Goal: Task Accomplishment & Management: Complete application form

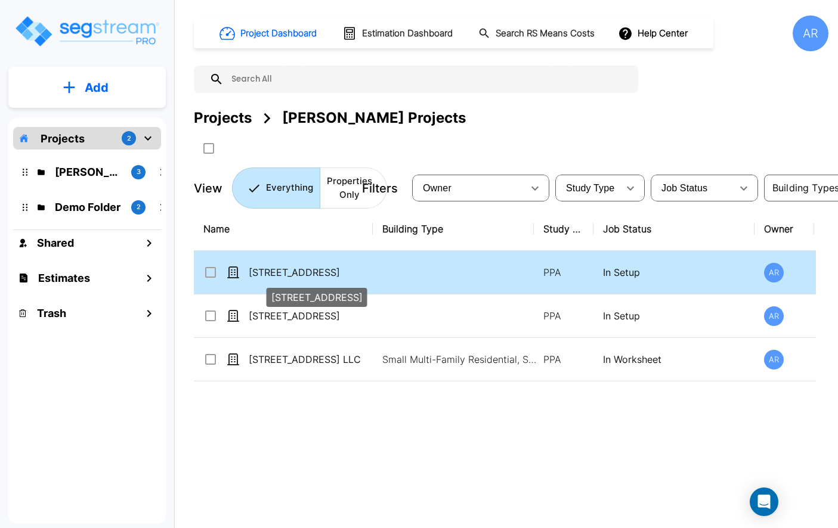
click at [294, 275] on p "[STREET_ADDRESS]" at bounding box center [308, 272] width 119 height 14
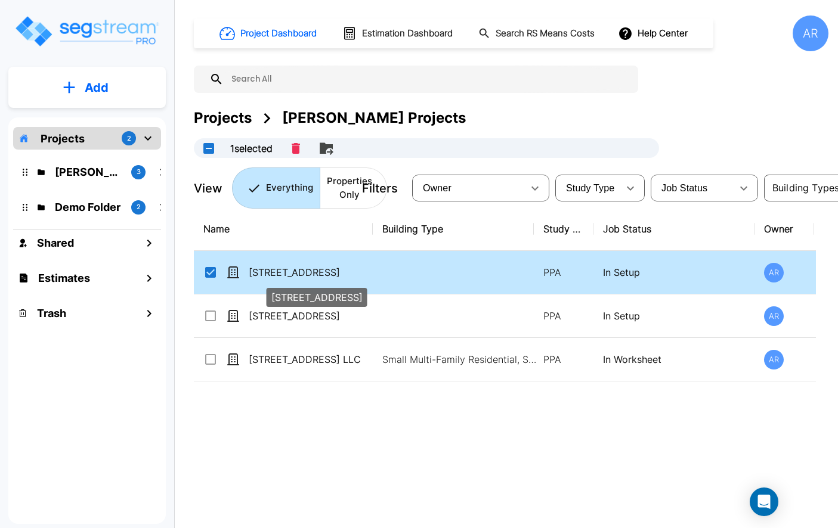
click at [294, 275] on p "[STREET_ADDRESS]" at bounding box center [308, 272] width 119 height 14
checkbox input "false"
click at [294, 275] on p "[STREET_ADDRESS]" at bounding box center [308, 272] width 119 height 14
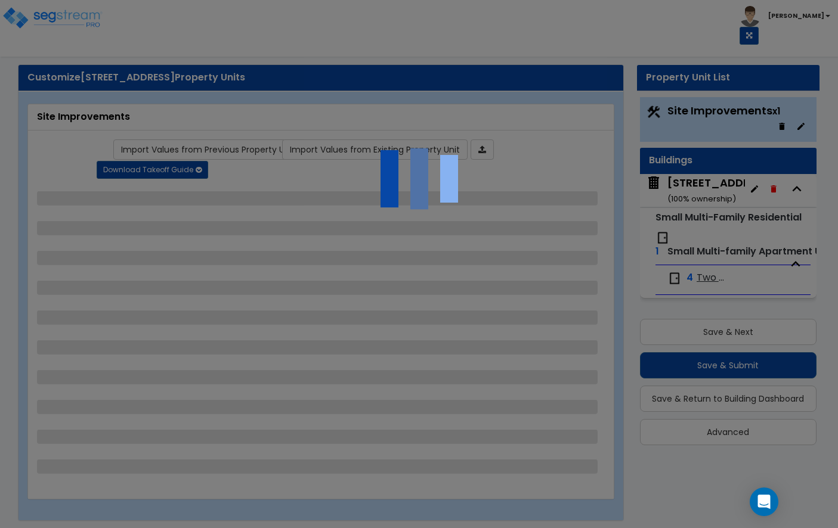
select select "1"
select select "2"
select select "6"
select select "9"
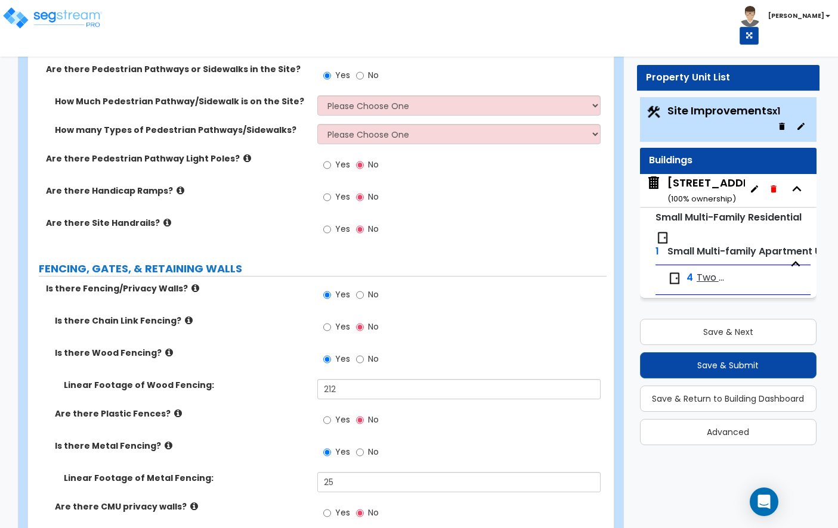
scroll to position [969, 0]
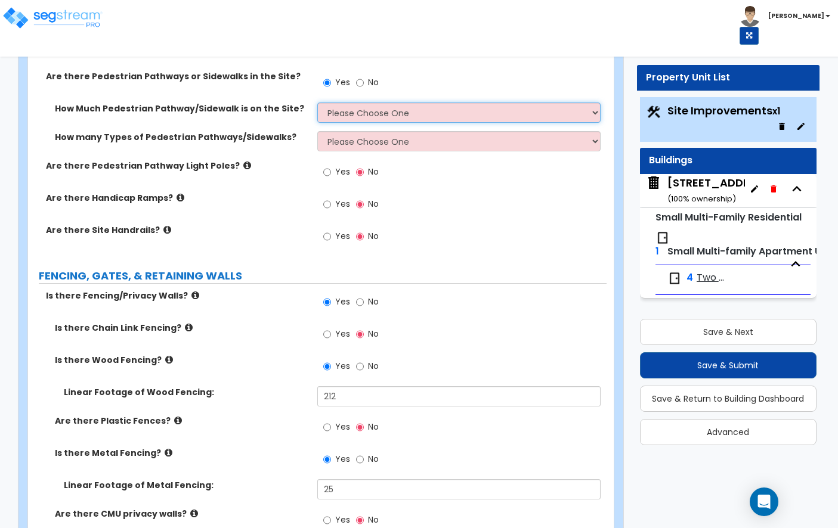
click at [398, 103] on select "Please Choose One I Don't Know, Please Estimate For Me Enter Linear Footage" at bounding box center [458, 113] width 283 height 20
select select "1"
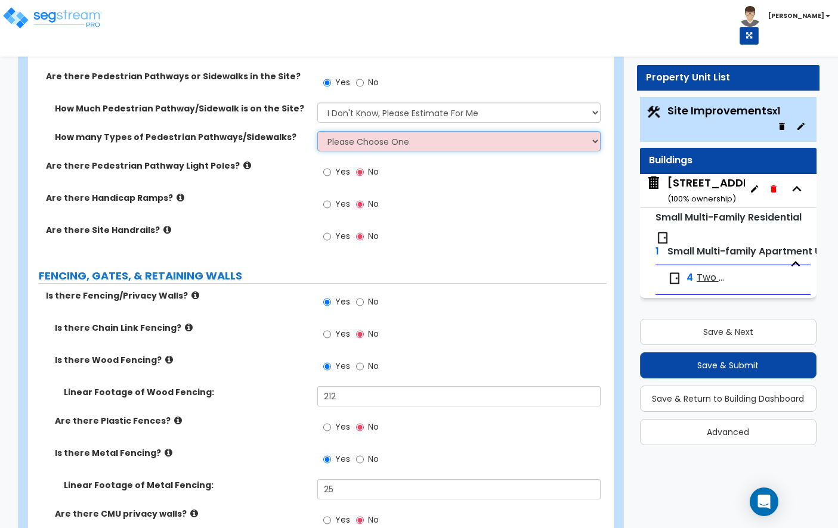
click at [428, 131] on select "Please Choose One 1 2 3" at bounding box center [458, 141] width 283 height 20
select select "1"
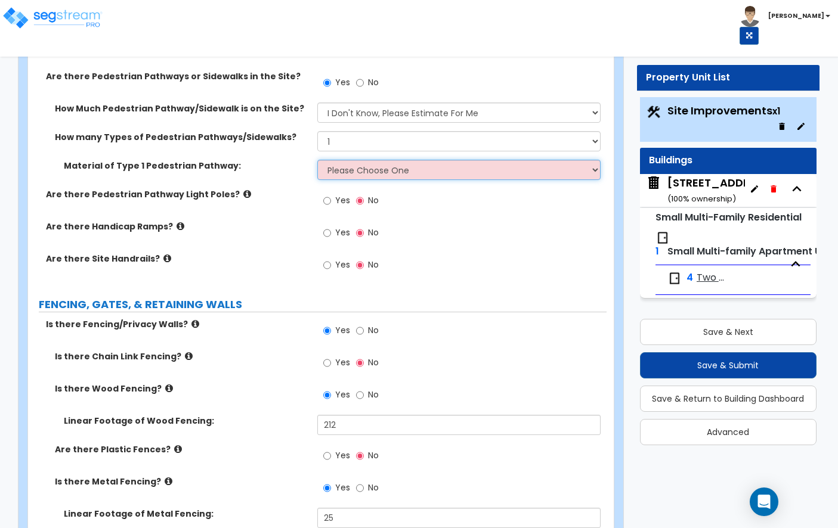
click at [342, 160] on select "Please Choose One Bare Concrete Stamped Concrete Brick Pavers Stone Pavers Wood…" at bounding box center [458, 170] width 283 height 20
select select "1"
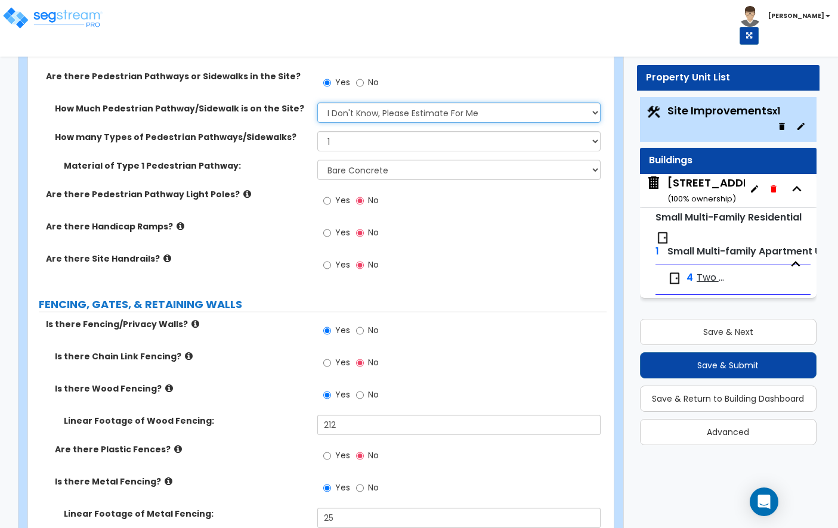
click at [407, 103] on select "Please Choose One I Don't Know, Please Estimate For Me Enter Linear Footage" at bounding box center [458, 113] width 283 height 20
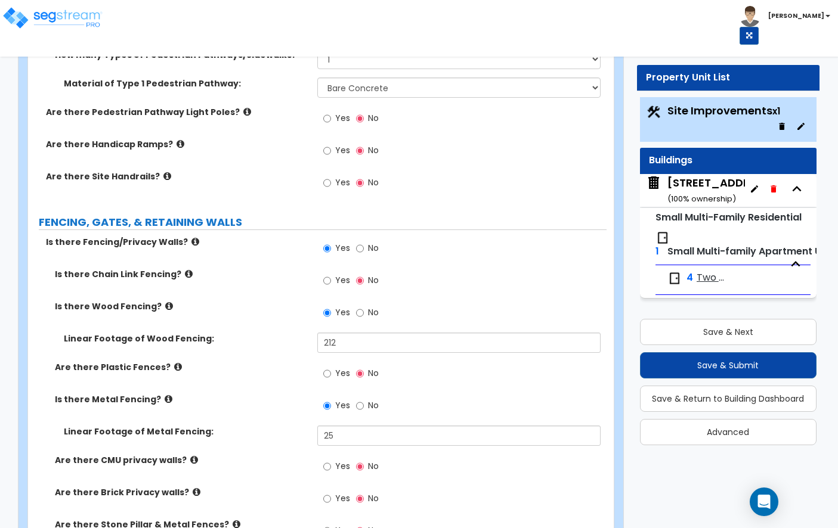
scroll to position [1053, 0]
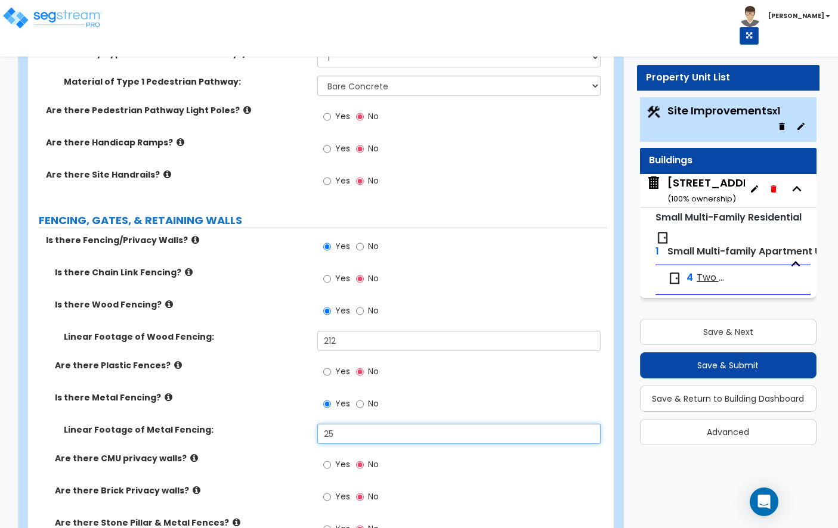
click at [361, 434] on input "25" at bounding box center [458, 434] width 283 height 20
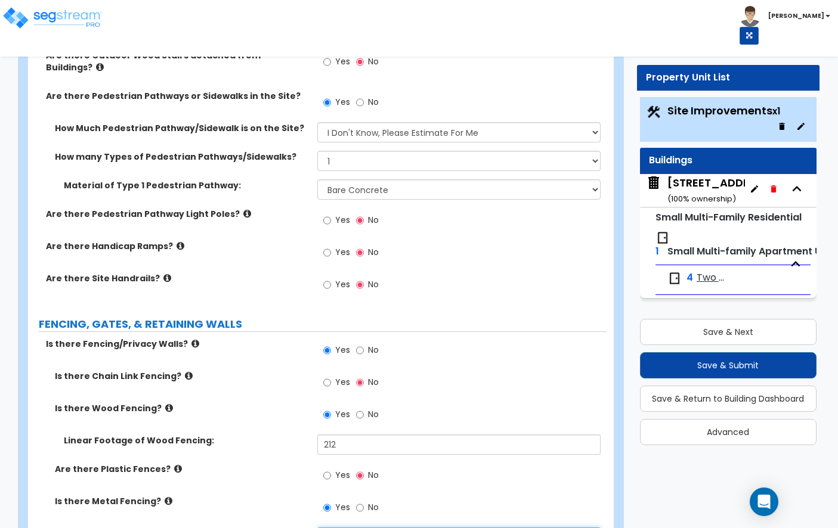
scroll to position [941, 0]
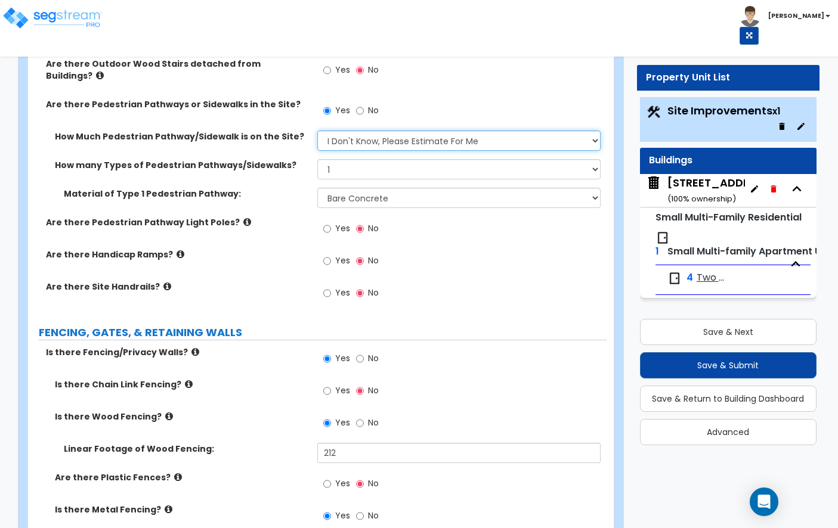
click at [385, 131] on select "Please Choose One I Don't Know, Please Estimate For Me Enter Linear Footage" at bounding box center [458, 141] width 283 height 20
select select "2"
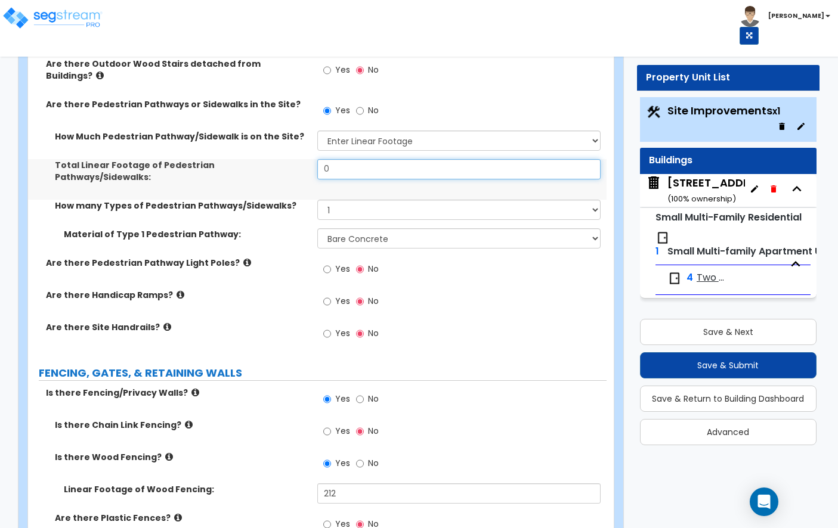
click at [380, 159] on input "0" at bounding box center [458, 169] width 283 height 20
type input "204"
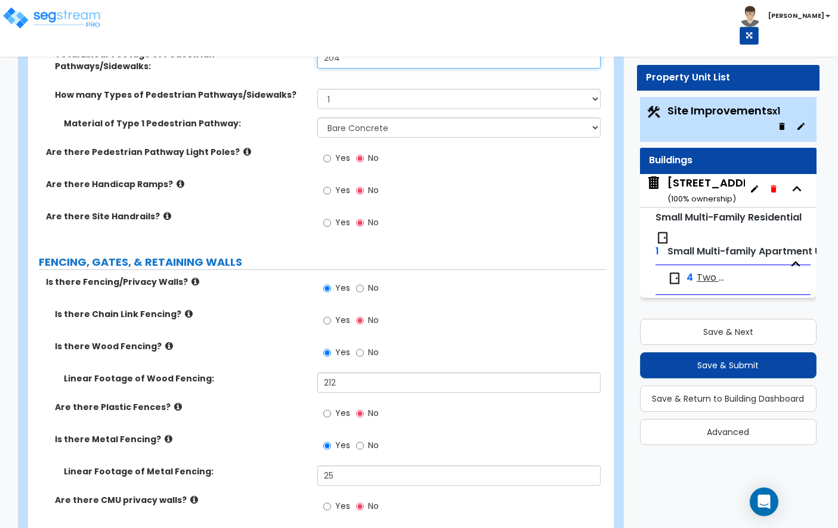
scroll to position [1053, 0]
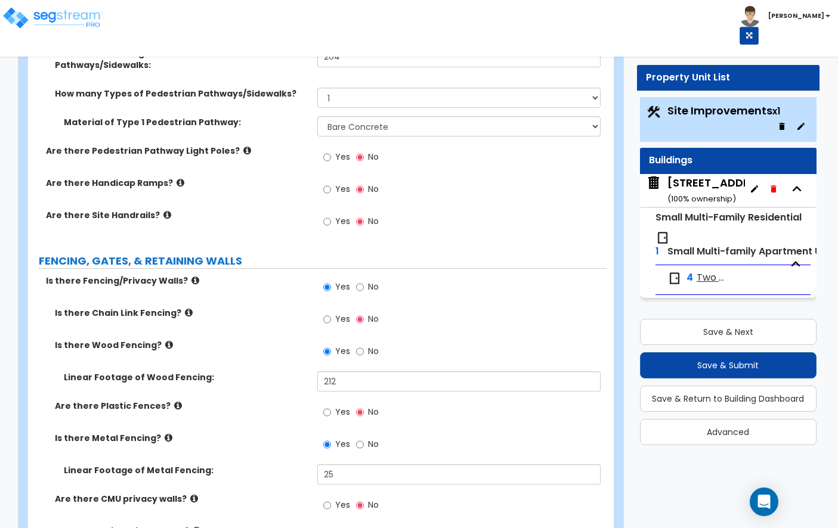
click at [243, 146] on icon at bounding box center [247, 150] width 8 height 9
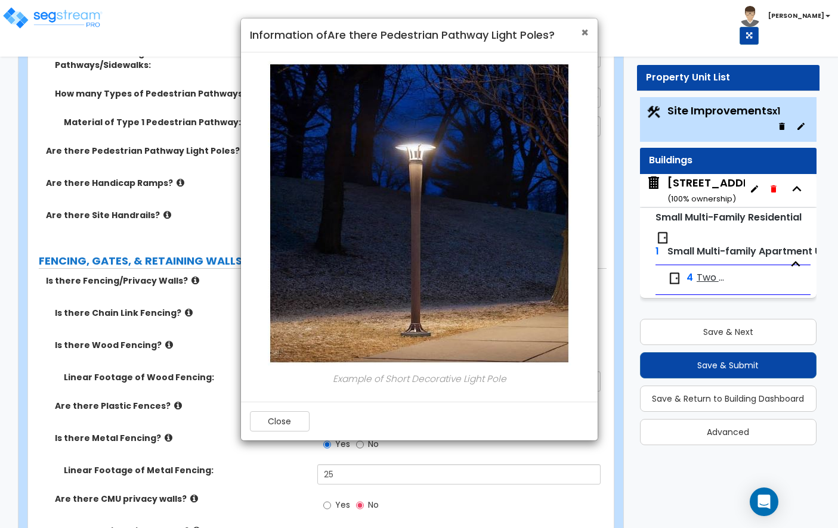
click at [584, 31] on span "×" at bounding box center [585, 32] width 8 height 17
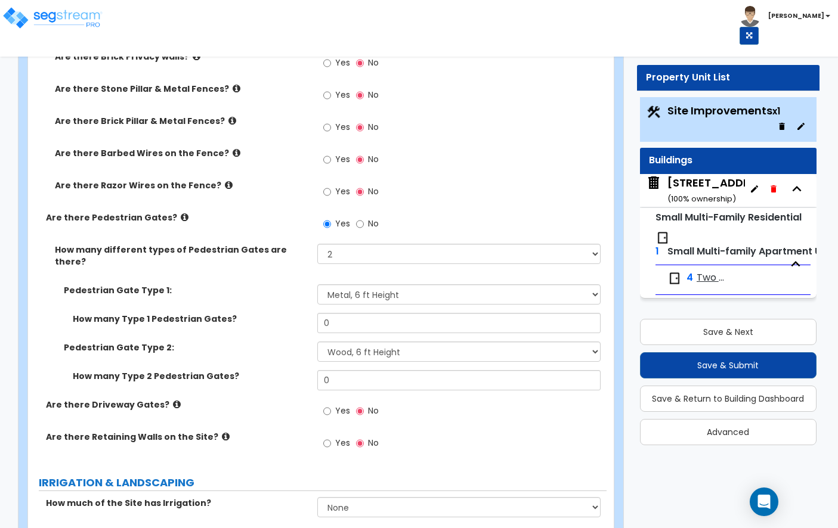
scroll to position [1535, 0]
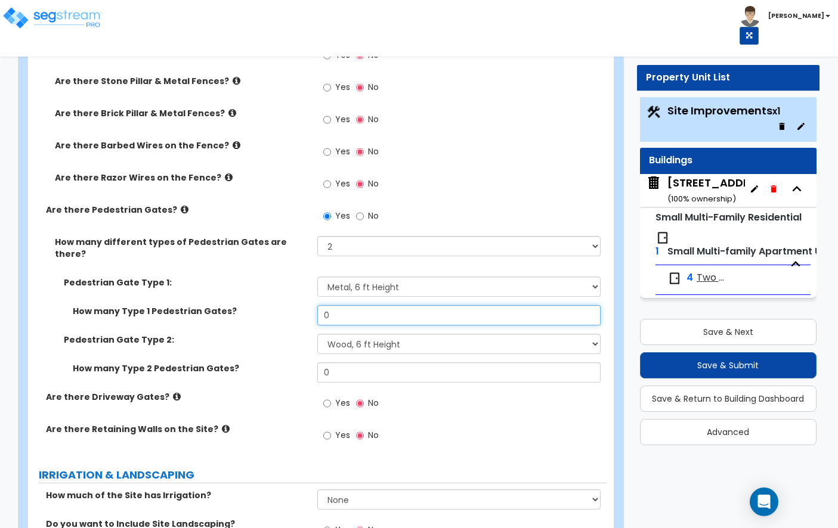
click at [351, 305] on input "0" at bounding box center [458, 315] width 283 height 20
type input "1"
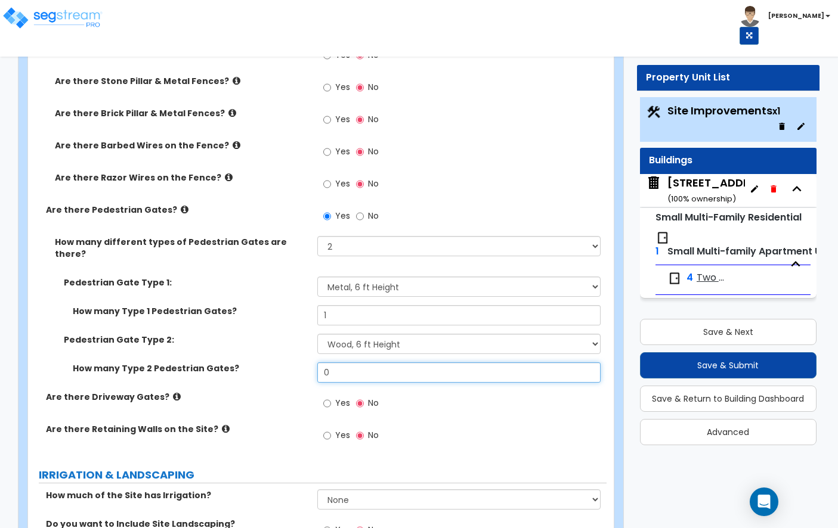
click at [339, 363] on input "0" at bounding box center [458, 373] width 283 height 20
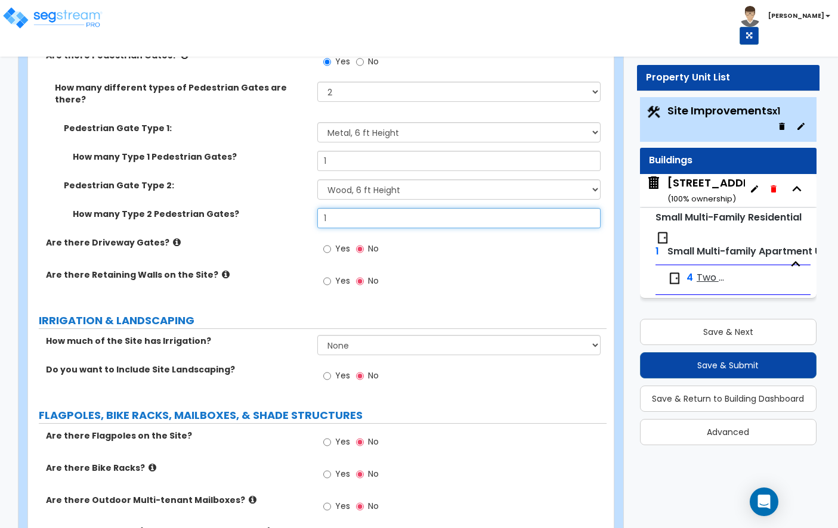
scroll to position [1711, 0]
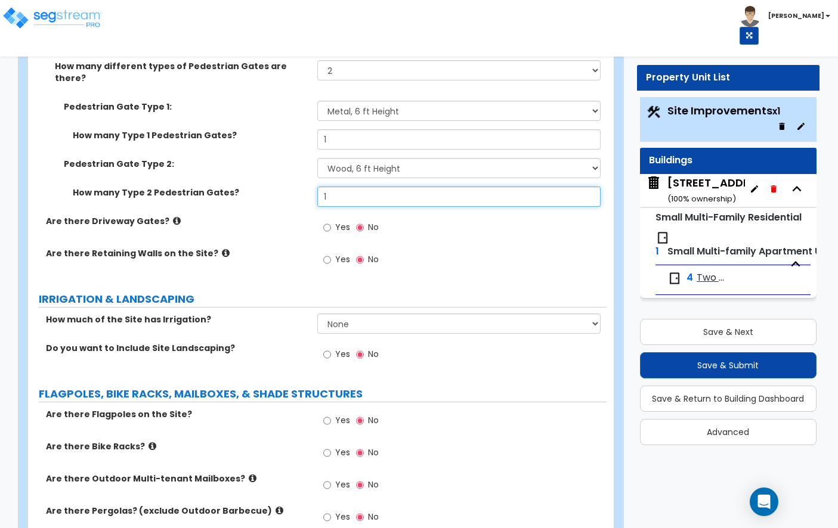
type input "1"
click at [222, 249] on icon at bounding box center [226, 253] width 8 height 9
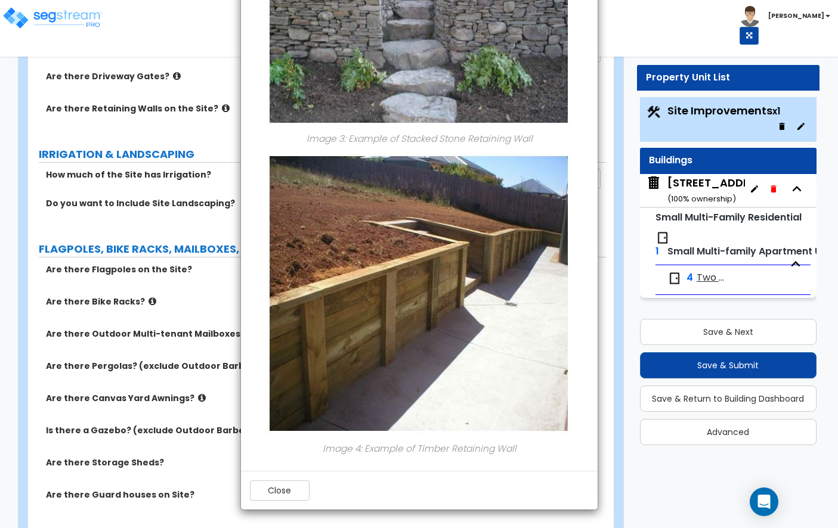
scroll to position [1855, 0]
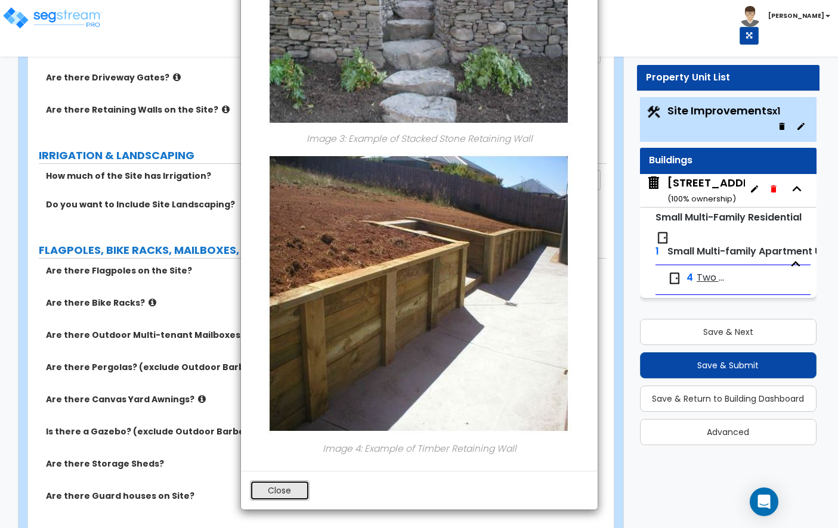
click at [301, 487] on button "Close" at bounding box center [280, 491] width 60 height 20
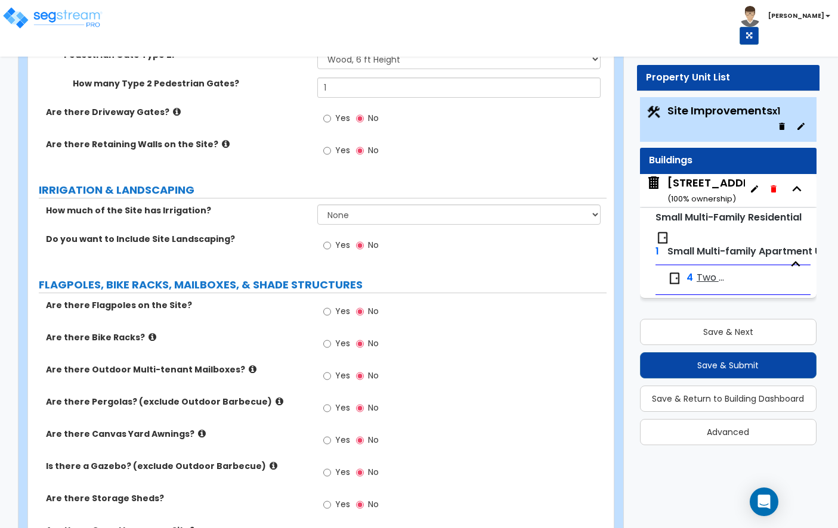
scroll to position [1817, 0]
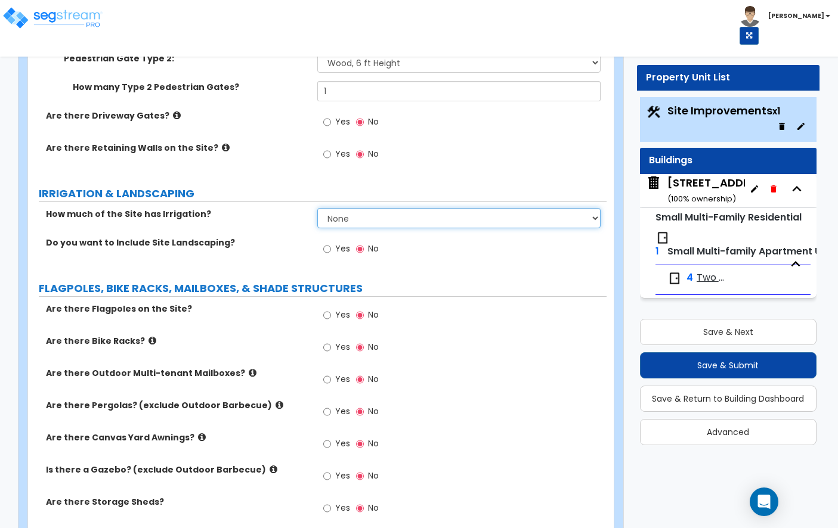
click at [385, 208] on select "None I want to Enter an Approximate Percentage I want to Enter the Square Foota…" at bounding box center [458, 218] width 283 height 20
select select "2"
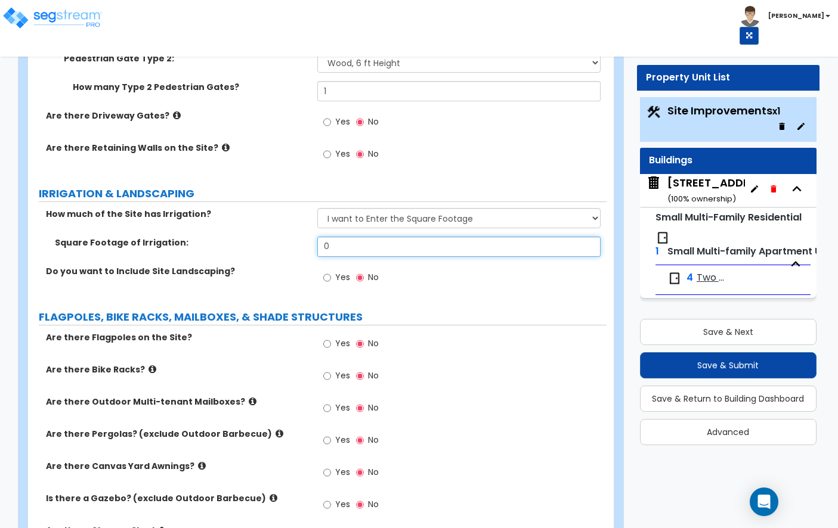
click at [358, 237] on input "0" at bounding box center [458, 247] width 283 height 20
type input "120"
click at [334, 269] on label "Yes" at bounding box center [336, 279] width 27 height 20
click at [331, 271] on input "Yes" at bounding box center [327, 277] width 8 height 13
radio input "true"
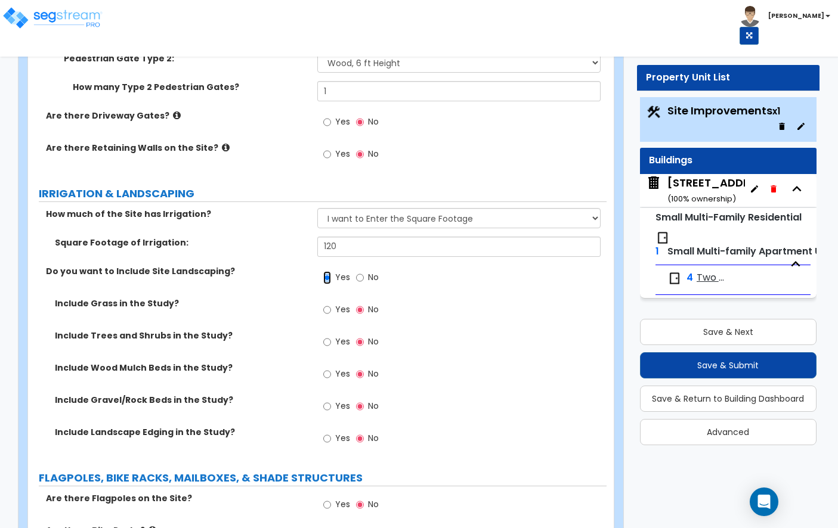
scroll to position [1881, 0]
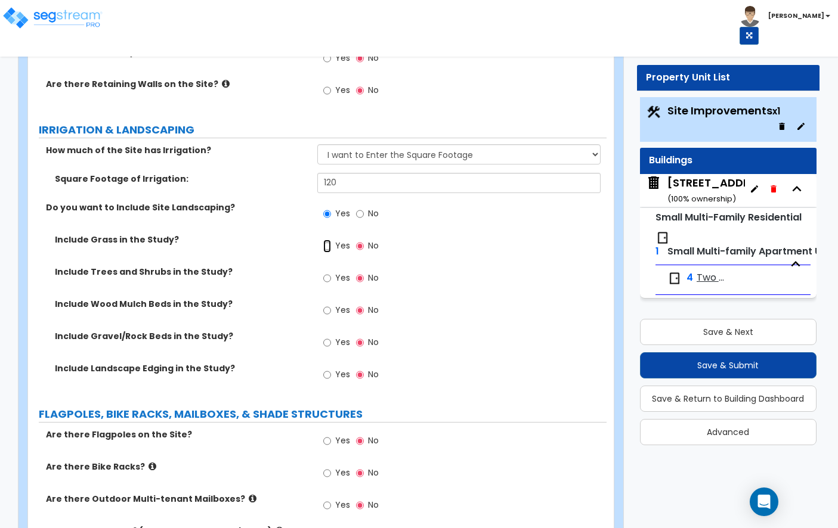
click at [327, 240] on input "Yes" at bounding box center [327, 246] width 8 height 13
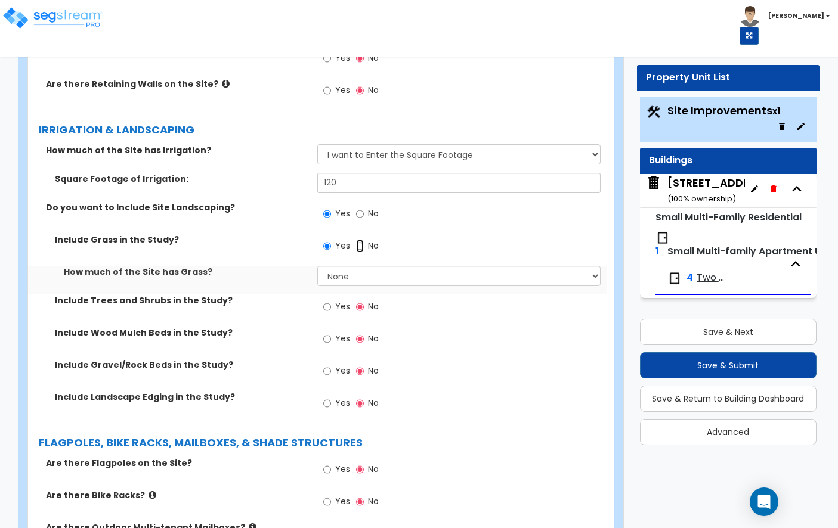
click at [360, 240] on input "No" at bounding box center [360, 246] width 8 height 13
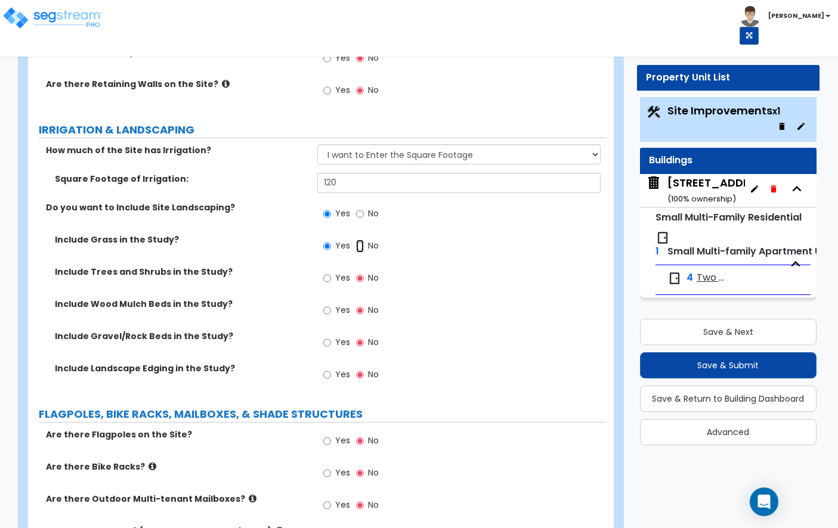
radio input "false"
radio input "true"
click at [330, 270] on label "Yes" at bounding box center [336, 280] width 27 height 20
click at [330, 272] on input "Yes" at bounding box center [327, 278] width 8 height 13
radio input "true"
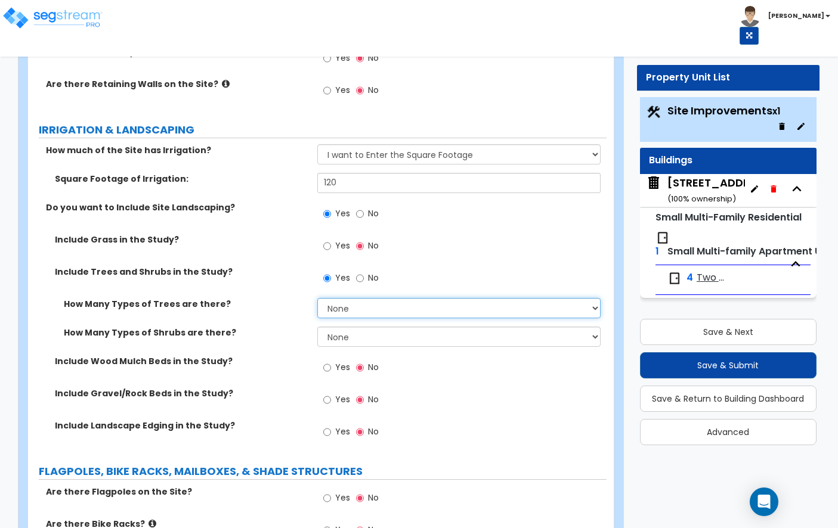
click at [364, 298] on select "None 1 2 3" at bounding box center [458, 308] width 283 height 20
select select "1"
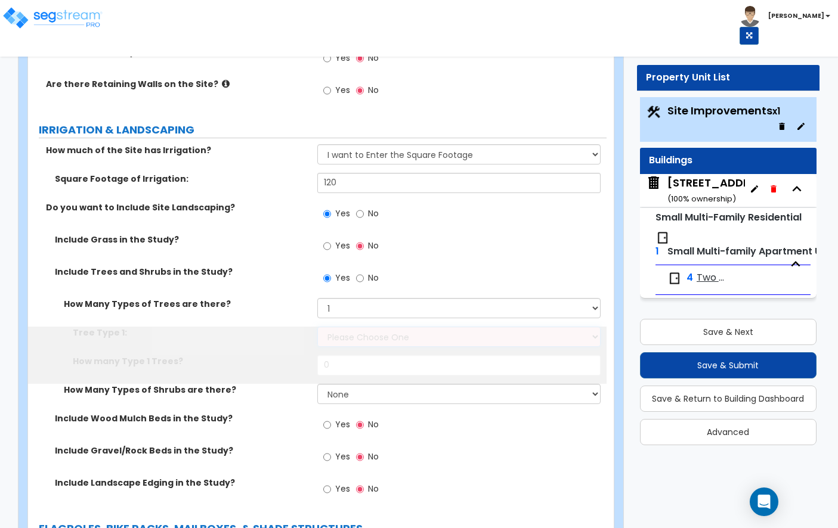
click at [368, 327] on select "Please Choose One Honey Locust Planetree Poplar Elm Hawthorn Linden Maple Red M…" at bounding box center [458, 337] width 283 height 20
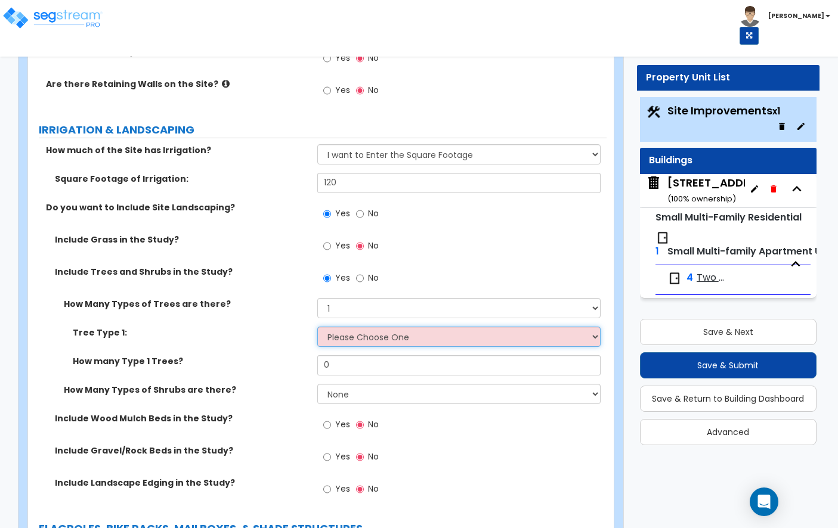
select select "4"
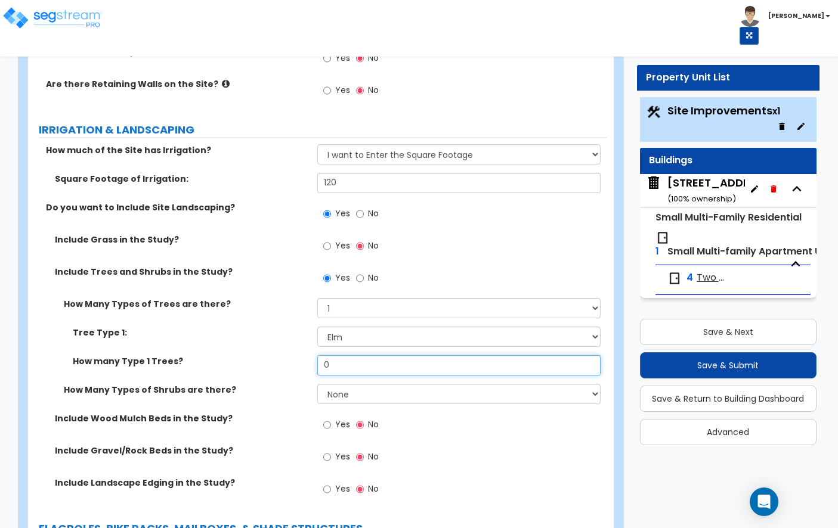
click at [377, 355] on input "0" at bounding box center [458, 365] width 283 height 20
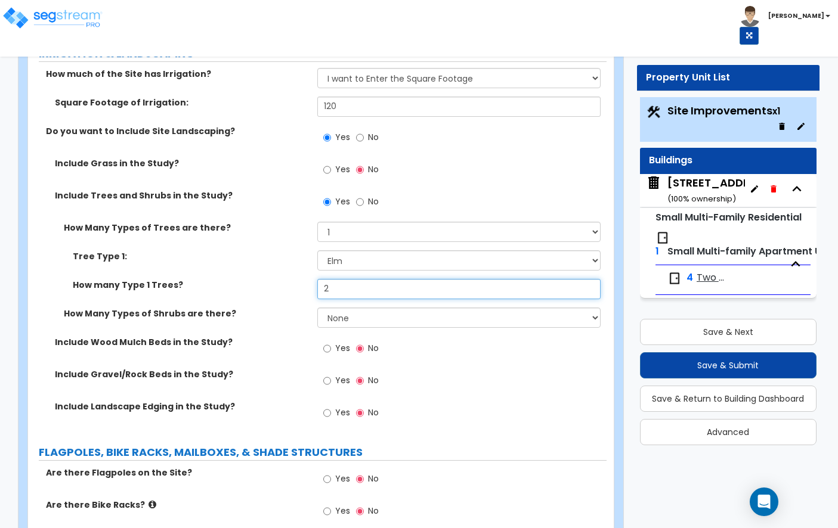
type input "2"
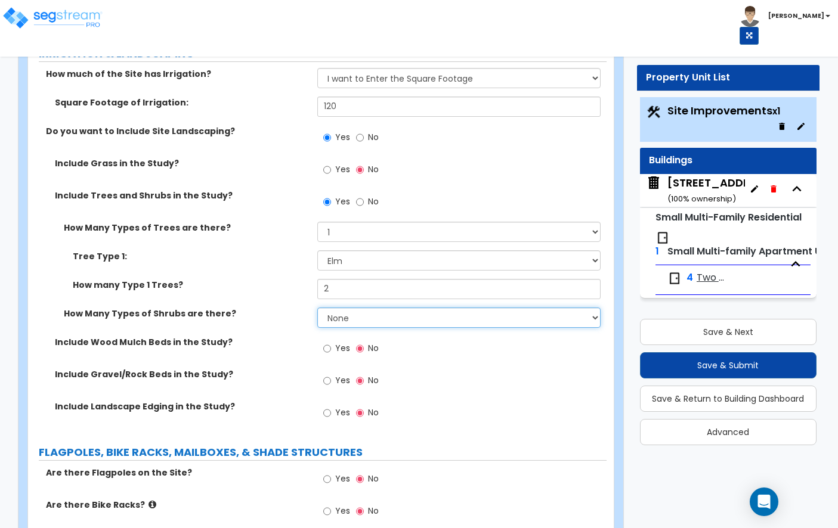
click at [433, 308] on select "None 1 2 3" at bounding box center [458, 318] width 283 height 20
click at [376, 308] on select "None 1 2 3" at bounding box center [458, 318] width 283 height 20
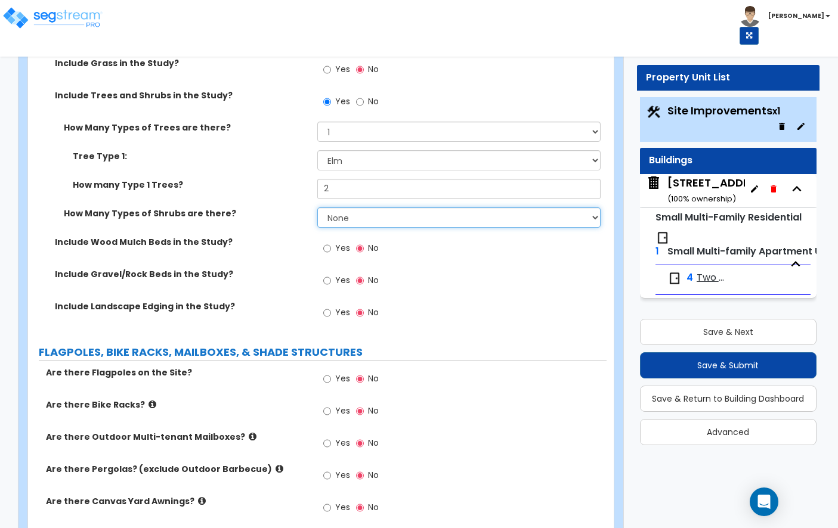
scroll to position [2072, 0]
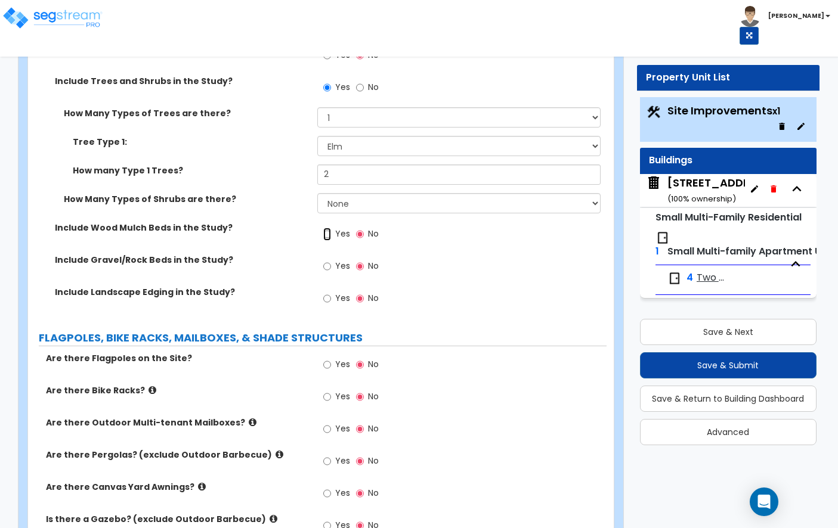
click at [329, 228] on input "Yes" at bounding box center [327, 234] width 8 height 13
radio input "true"
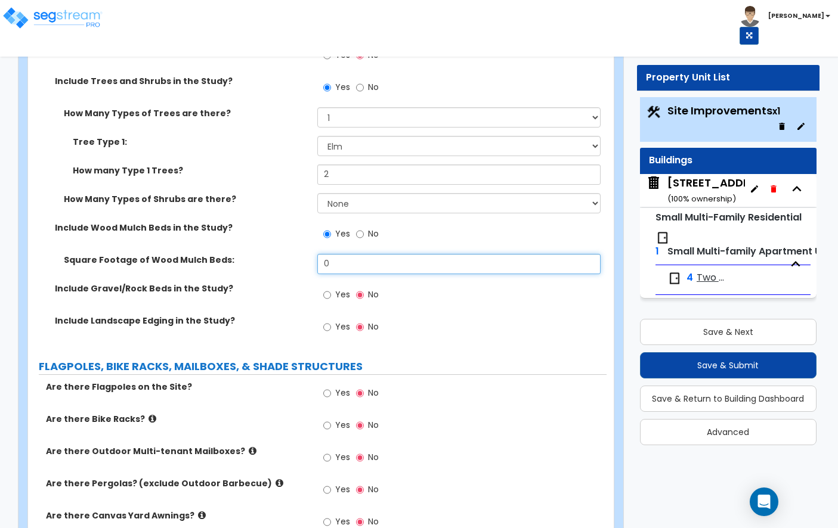
click at [340, 254] on input "0" at bounding box center [458, 264] width 283 height 20
click at [333, 318] on label "Yes" at bounding box center [336, 328] width 27 height 20
click at [331, 321] on input "Yes" at bounding box center [327, 327] width 8 height 13
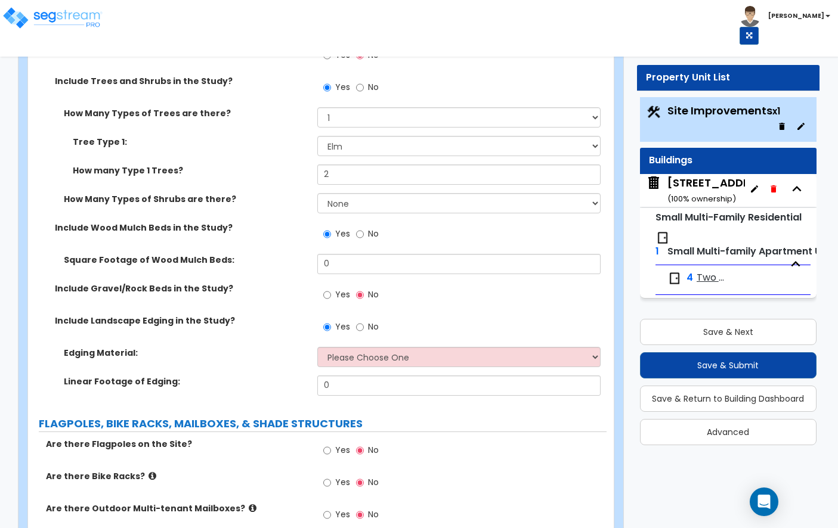
click at [365, 318] on label "No" at bounding box center [367, 328] width 23 height 20
click at [364, 321] on input "No" at bounding box center [360, 327] width 8 height 13
radio input "false"
radio input "true"
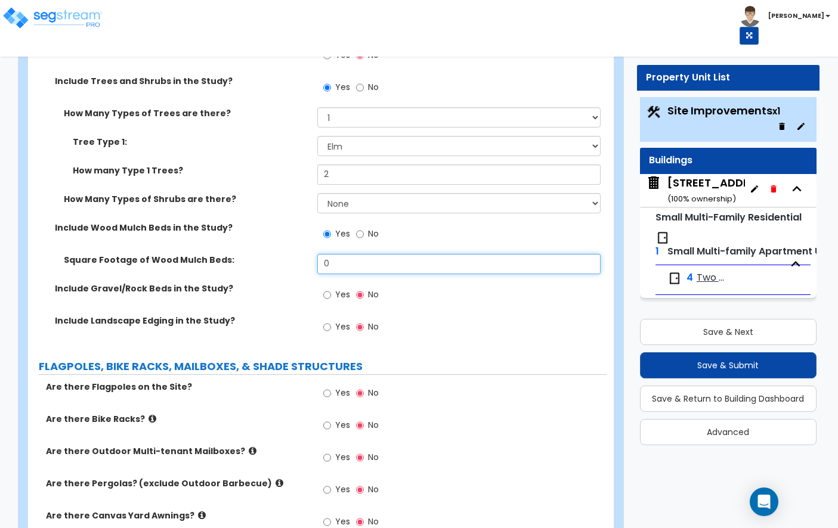
click at [366, 254] on input "0" at bounding box center [458, 264] width 283 height 20
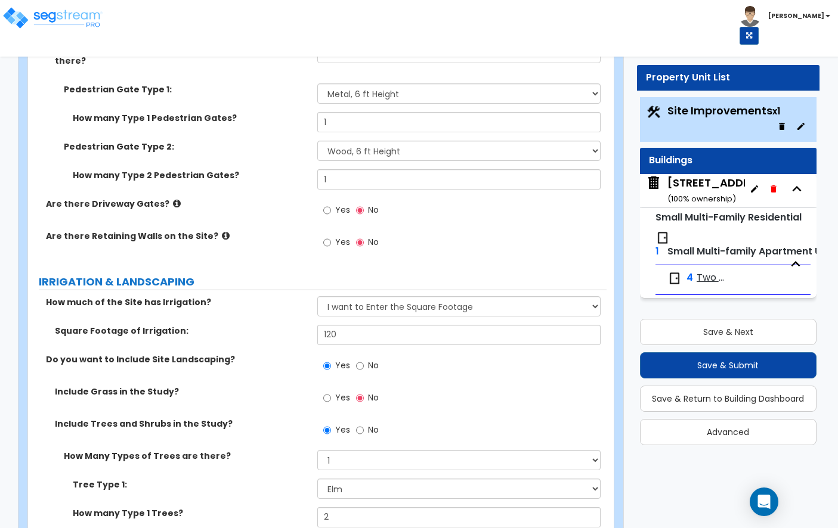
scroll to position [1725, 0]
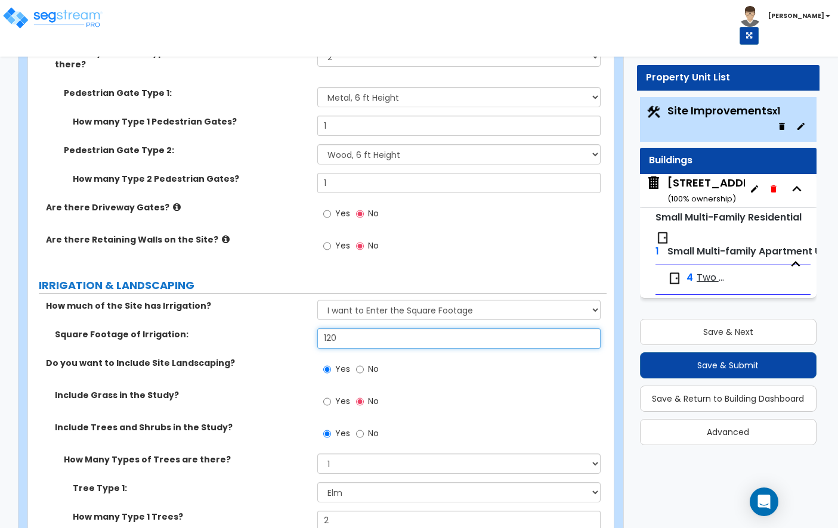
click at [347, 329] on input "120" at bounding box center [458, 339] width 283 height 20
type input "1"
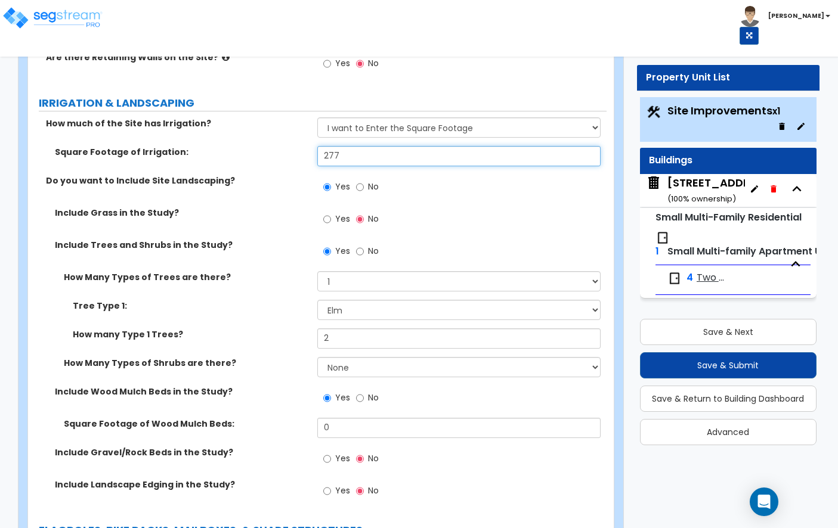
scroll to position [1904, 0]
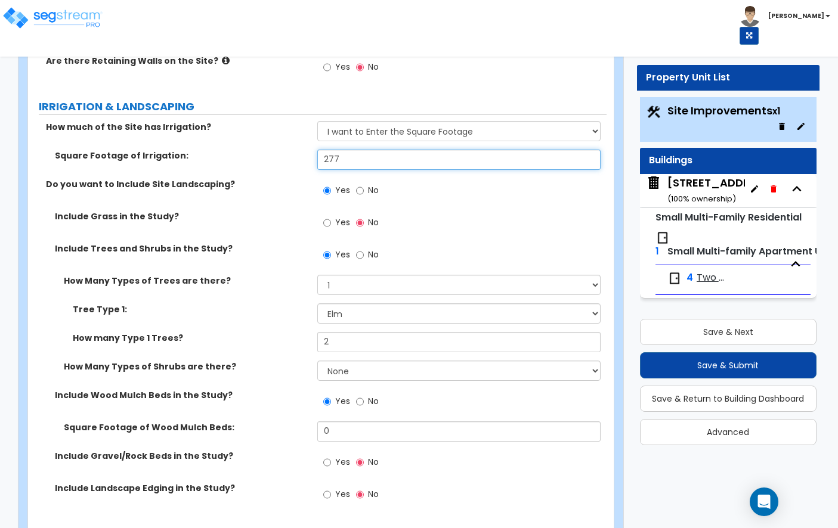
type input "277"
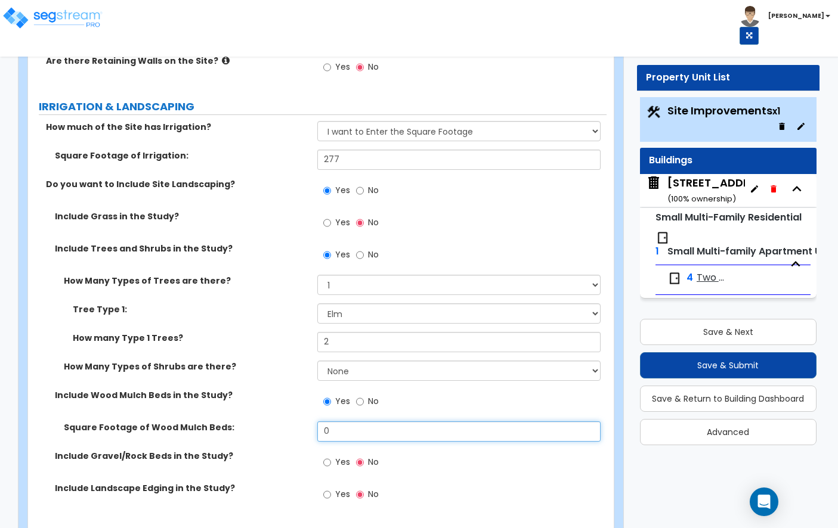
click at [355, 422] on input "0" at bounding box center [458, 432] width 283 height 20
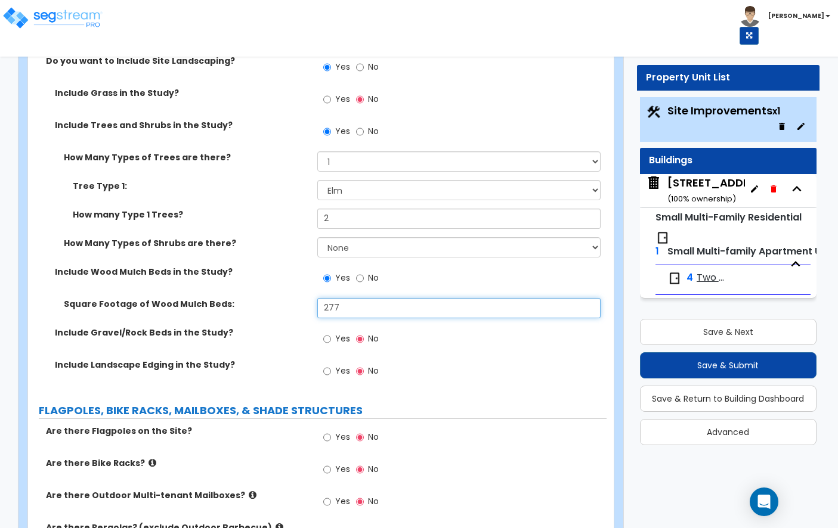
scroll to position [2024, 0]
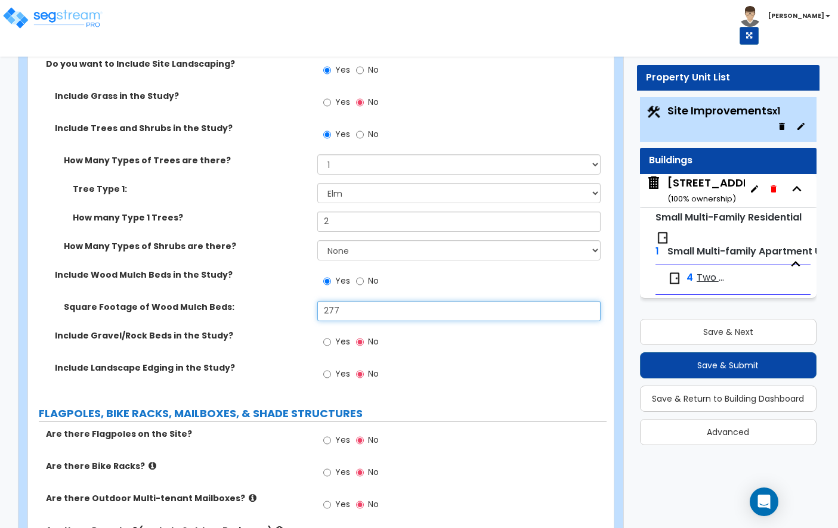
type input "277"
click at [326, 368] on input "Yes" at bounding box center [327, 374] width 8 height 13
radio input "true"
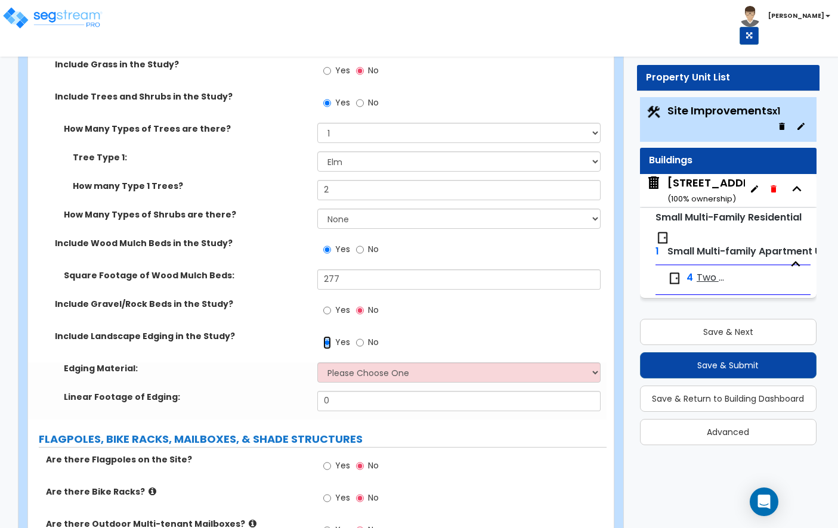
scroll to position [2055, 0]
click at [346, 363] on select "Please Choose One Metal Brick Railroad Ties Concrete" at bounding box center [458, 373] width 283 height 20
select select "2"
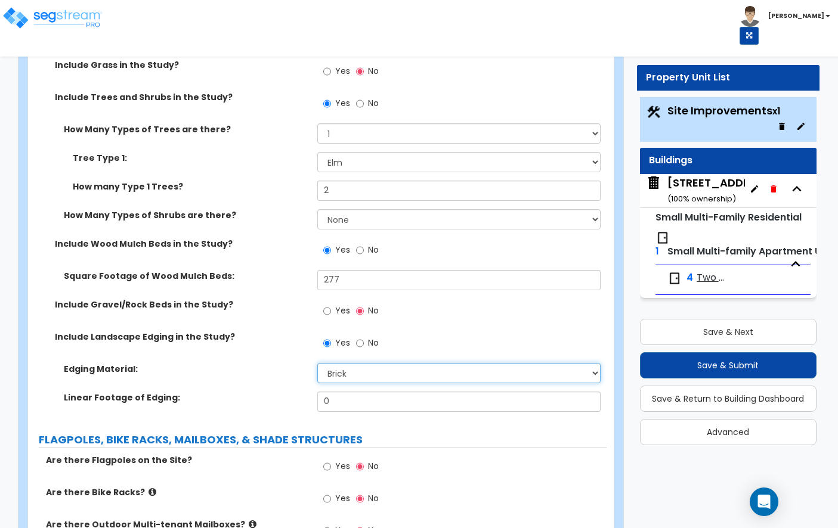
scroll to position [2089, 0]
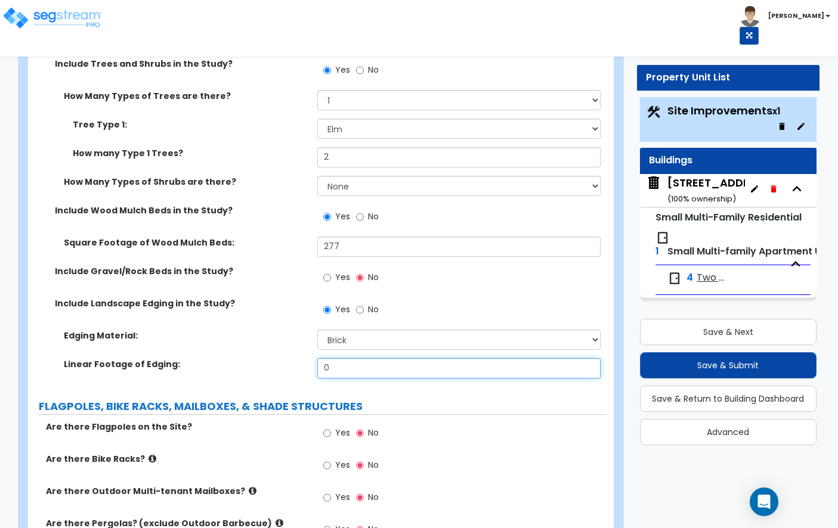
click at [370, 358] on input "0" at bounding box center [458, 368] width 283 height 20
type input "90"
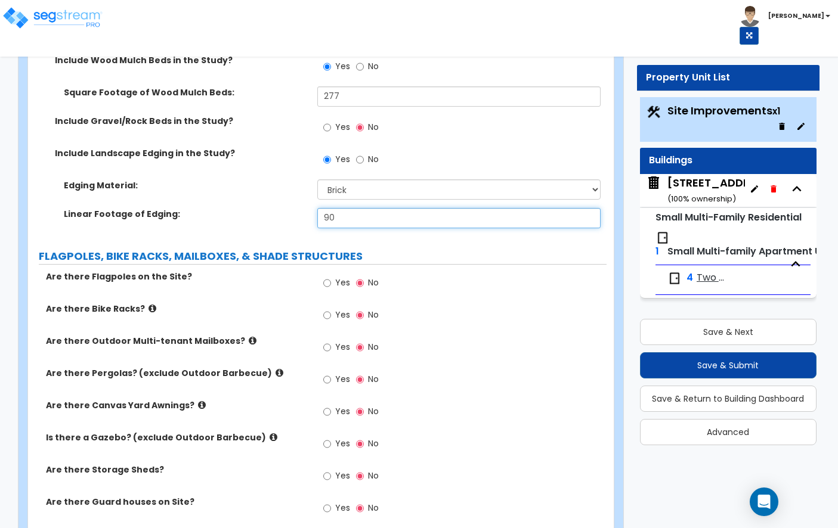
scroll to position [2253, 0]
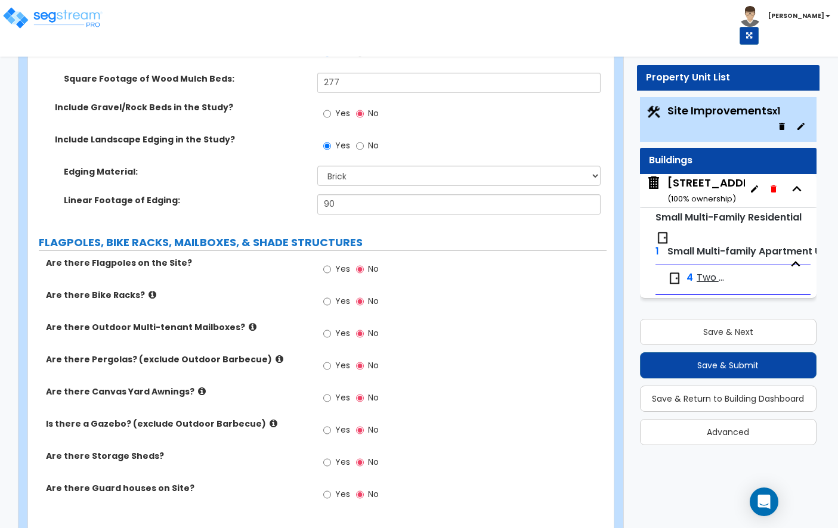
click at [249, 323] on icon at bounding box center [253, 327] width 8 height 9
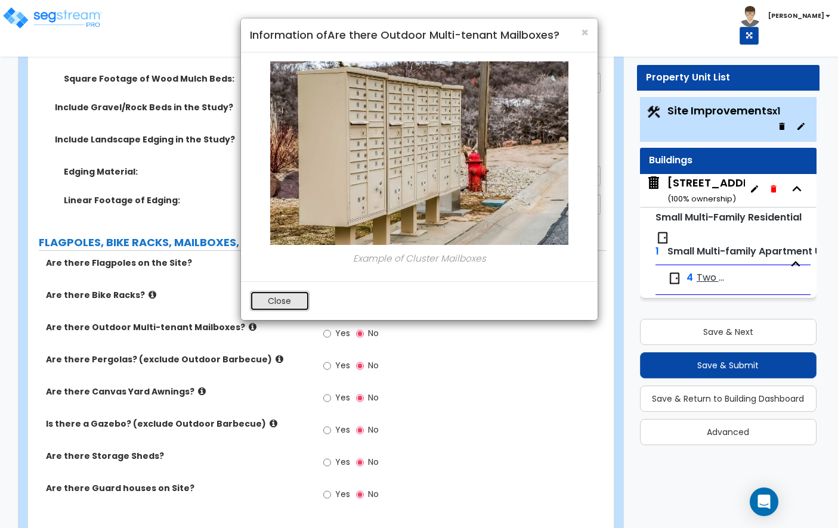
click at [288, 305] on button "Close" at bounding box center [280, 301] width 60 height 20
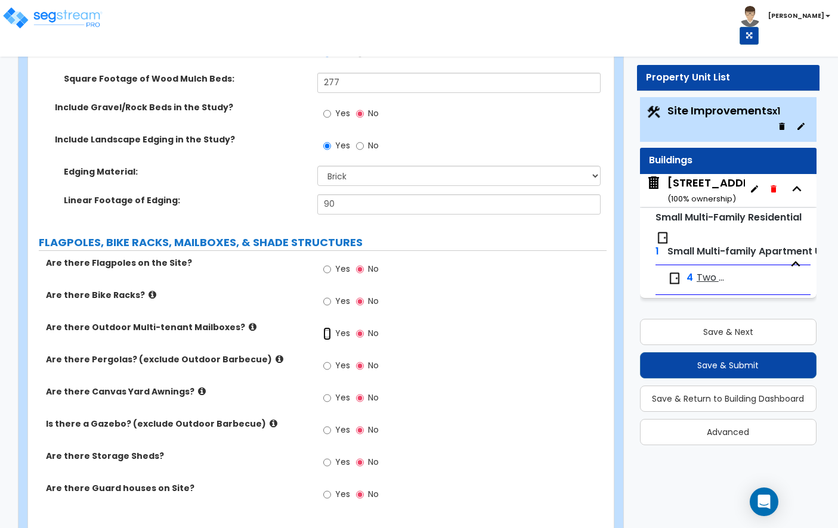
click at [329, 327] on input "Yes" at bounding box center [327, 333] width 8 height 13
radio input "true"
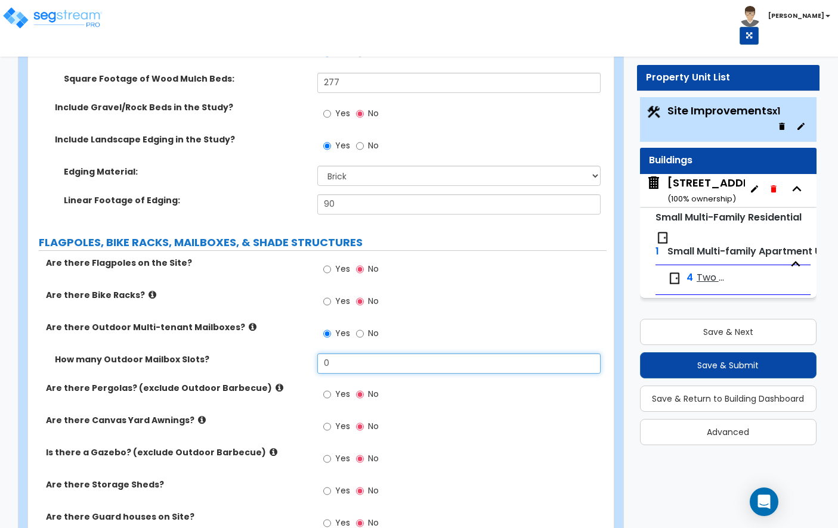
click at [332, 354] on input "0" at bounding box center [458, 364] width 283 height 20
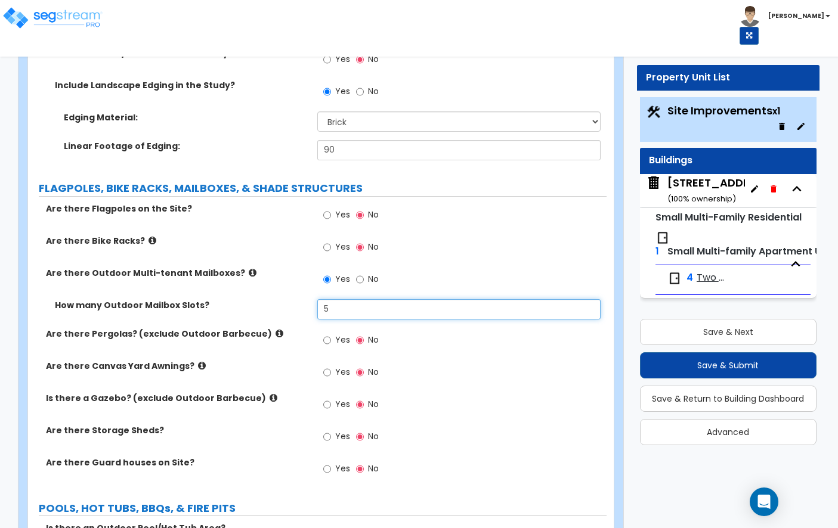
type input "5"
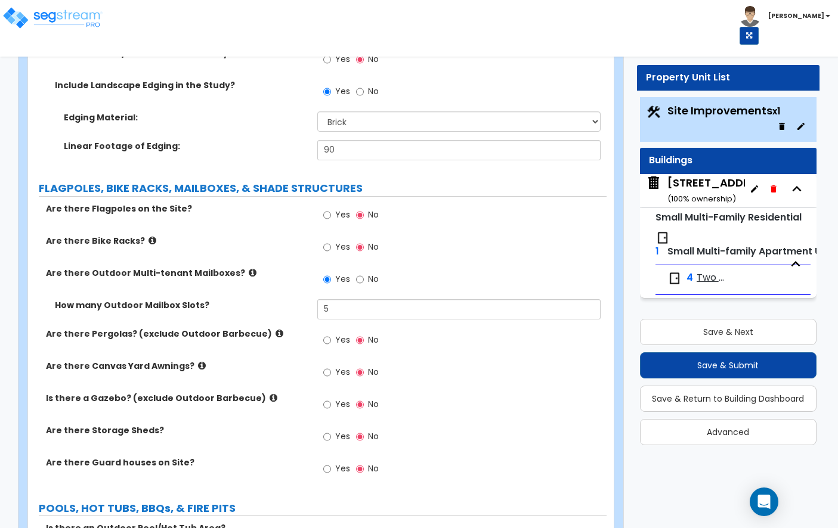
click at [275, 329] on icon at bounding box center [279, 333] width 8 height 9
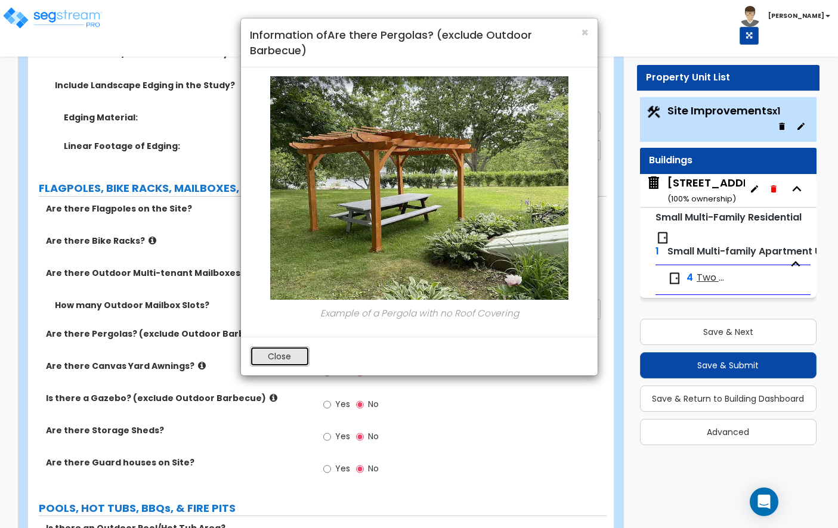
click at [292, 349] on button "Close" at bounding box center [280, 356] width 60 height 20
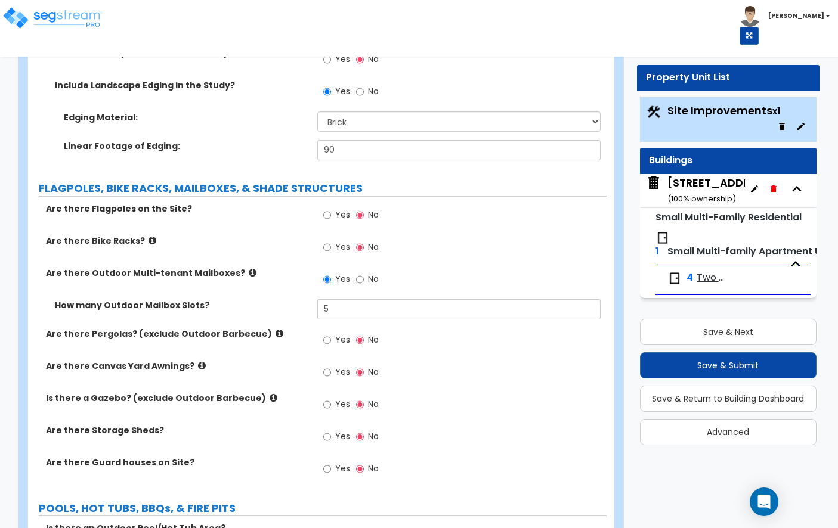
click at [188, 360] on label "Are there Canvas Yard Awnings?" at bounding box center [177, 366] width 262 height 12
click at [198, 361] on icon at bounding box center [202, 365] width 8 height 9
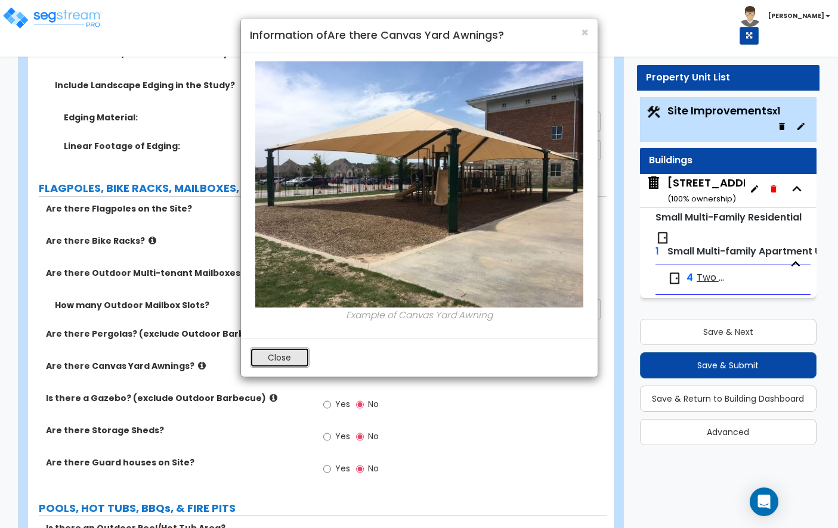
click at [298, 360] on button "Close" at bounding box center [280, 358] width 60 height 20
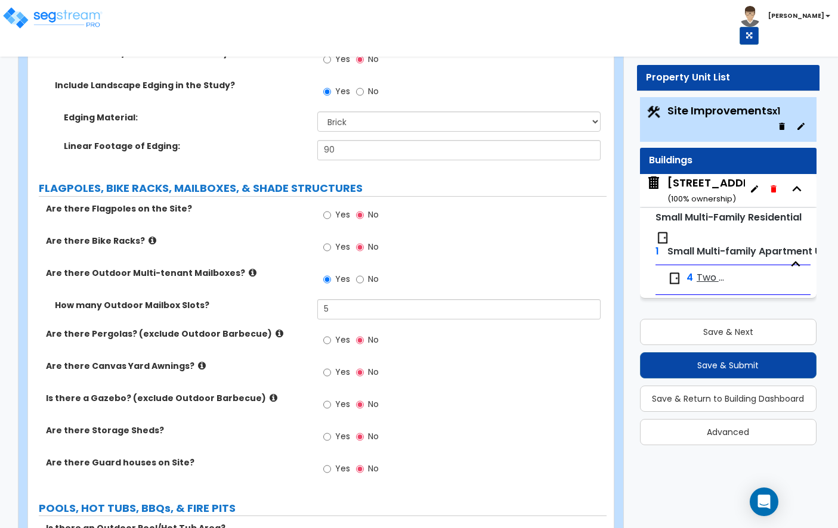
click at [270, 394] on icon at bounding box center [274, 398] width 8 height 9
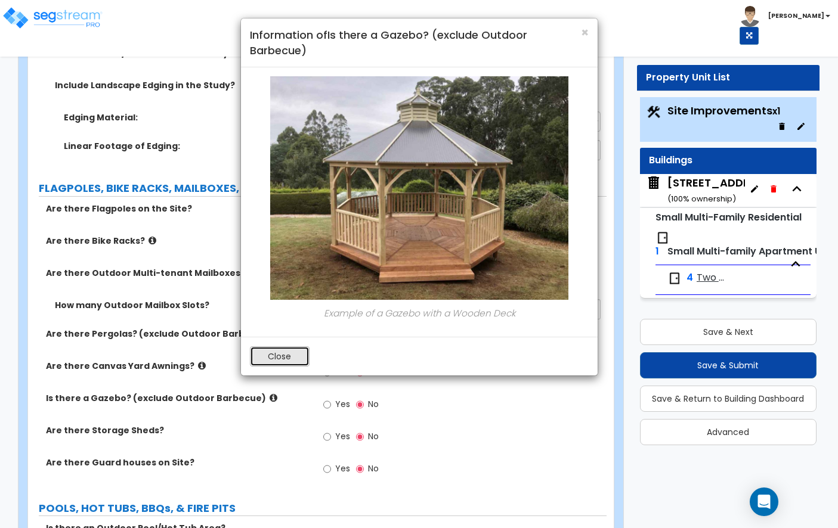
click at [302, 346] on button "Close" at bounding box center [280, 356] width 60 height 20
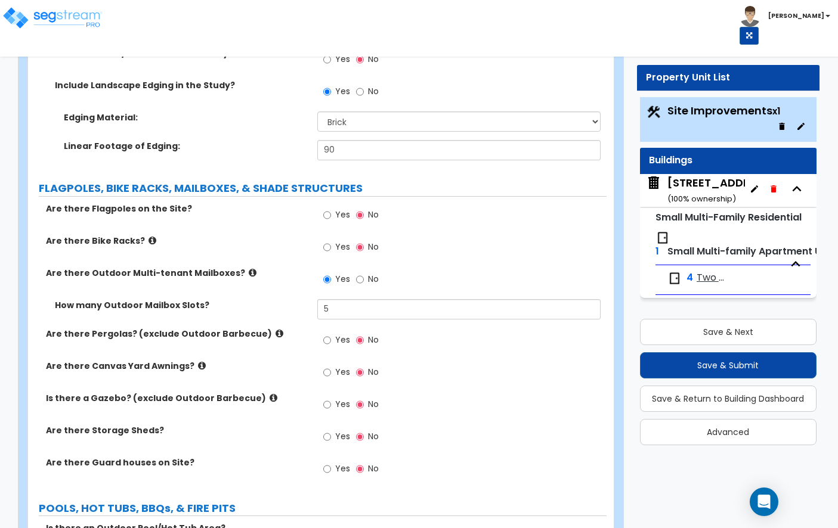
scroll to position [2346, 0]
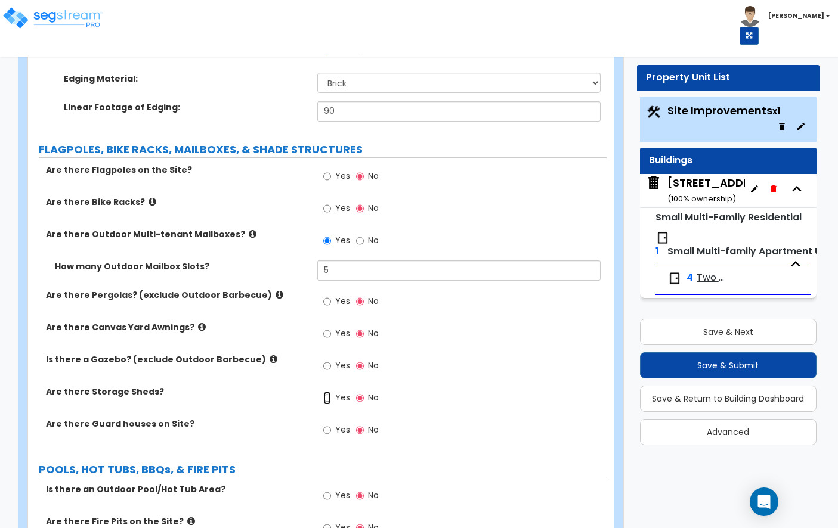
click at [326, 392] on input "Yes" at bounding box center [327, 398] width 8 height 13
radio input "true"
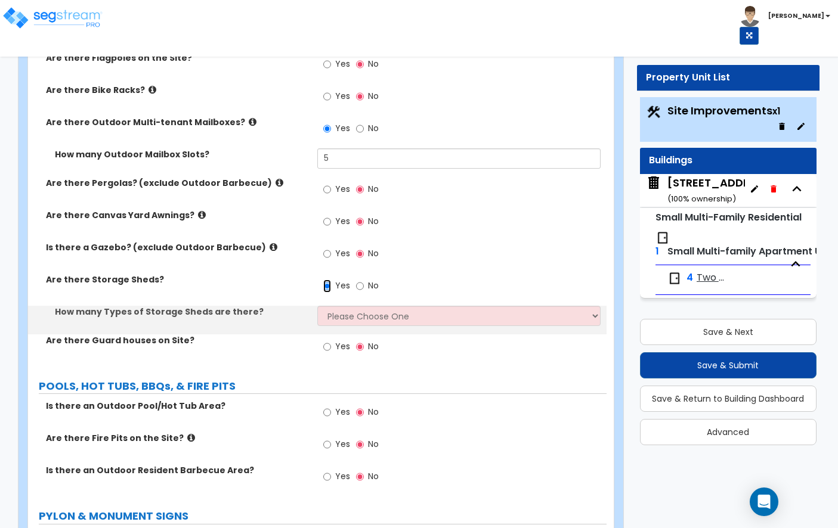
scroll to position [2457, 0]
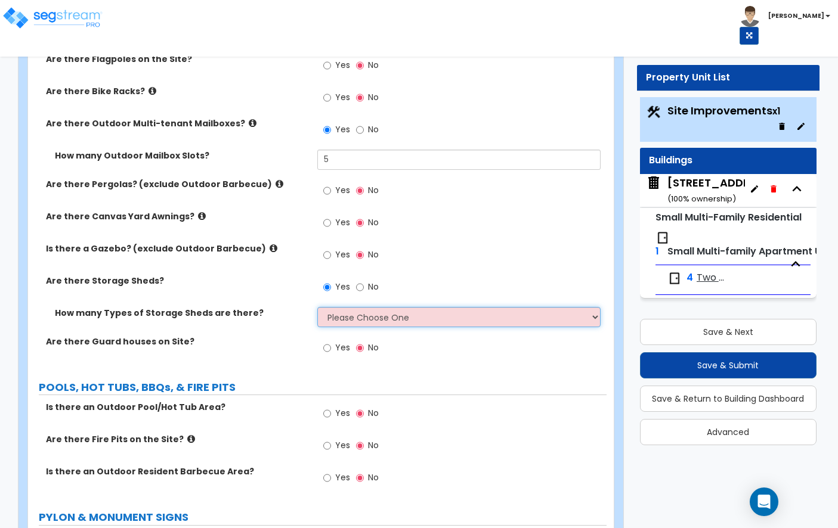
click at [369, 307] on select "Please Choose One 1 2" at bounding box center [458, 317] width 283 height 20
select select "1"
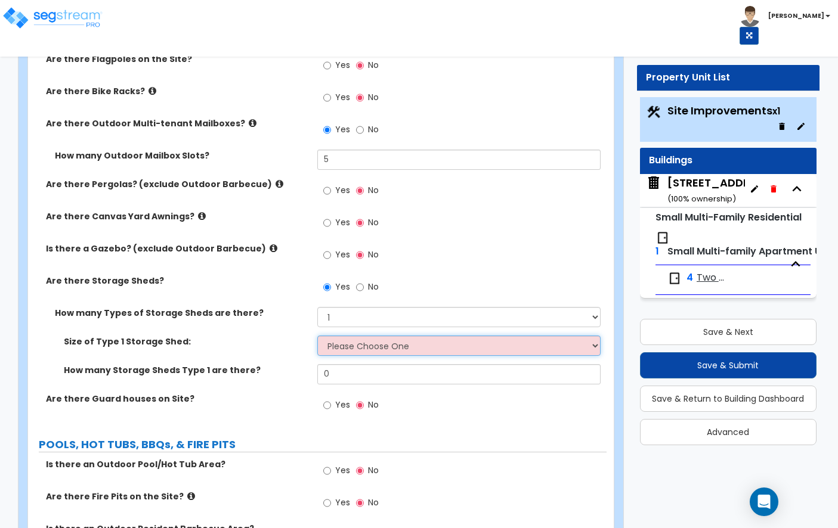
click at [358, 336] on select "Please Choose One 16' x 32' 30' x 64'" at bounding box center [458, 346] width 283 height 20
select select "1"
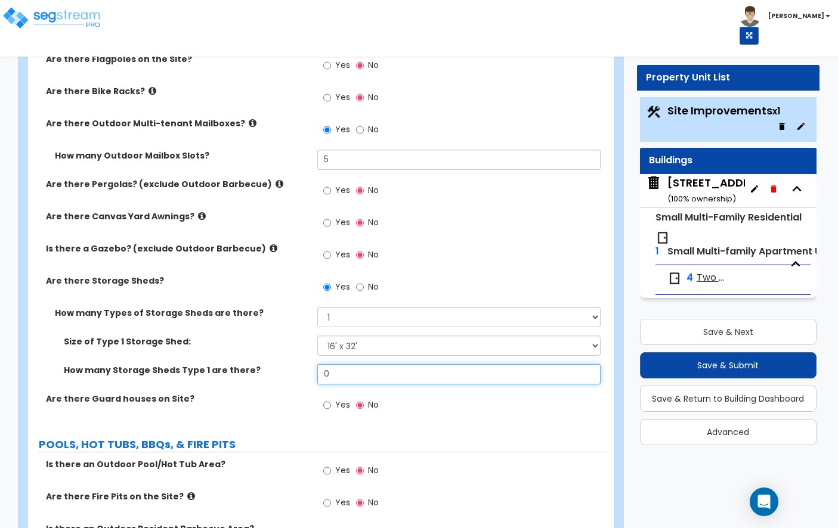
click at [360, 364] on input "0" at bounding box center [458, 374] width 283 height 20
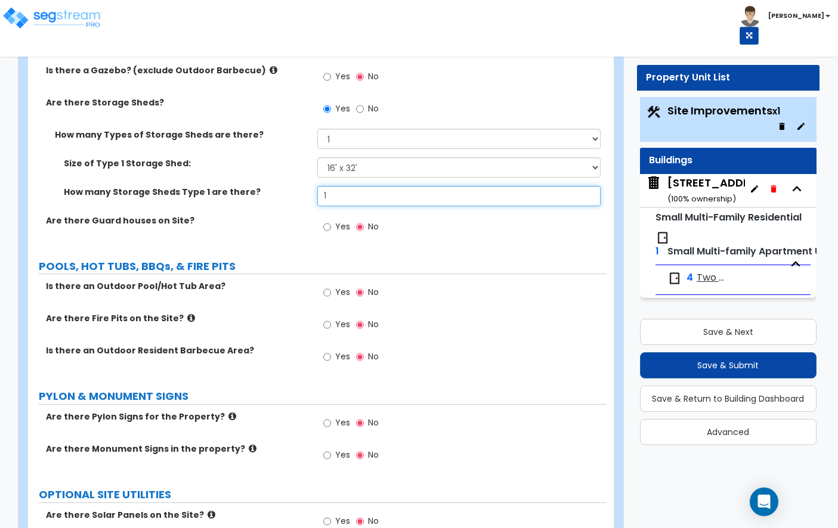
scroll to position [2638, 0]
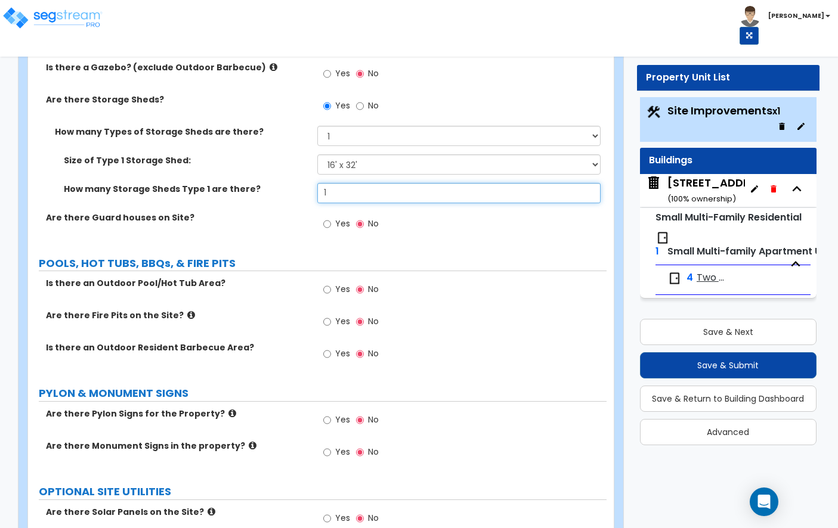
type input "1"
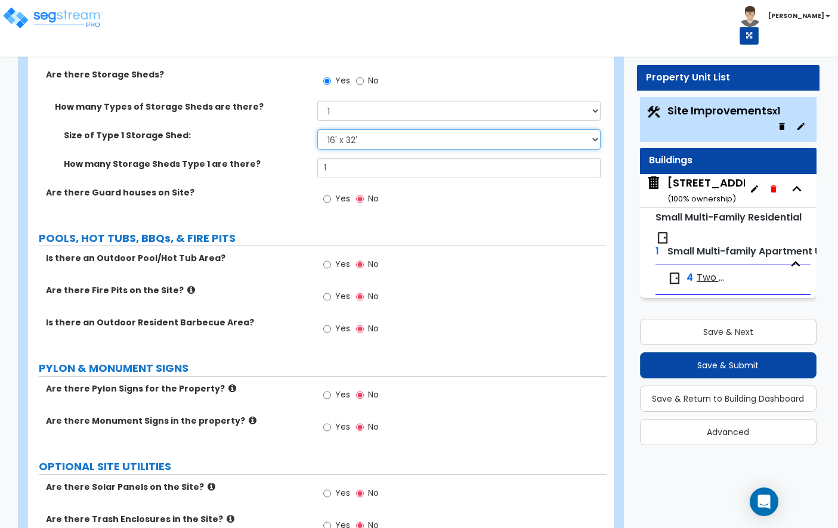
click at [419, 129] on select "Please Choose One 16' x 32' 30' x 64'" at bounding box center [458, 139] width 283 height 20
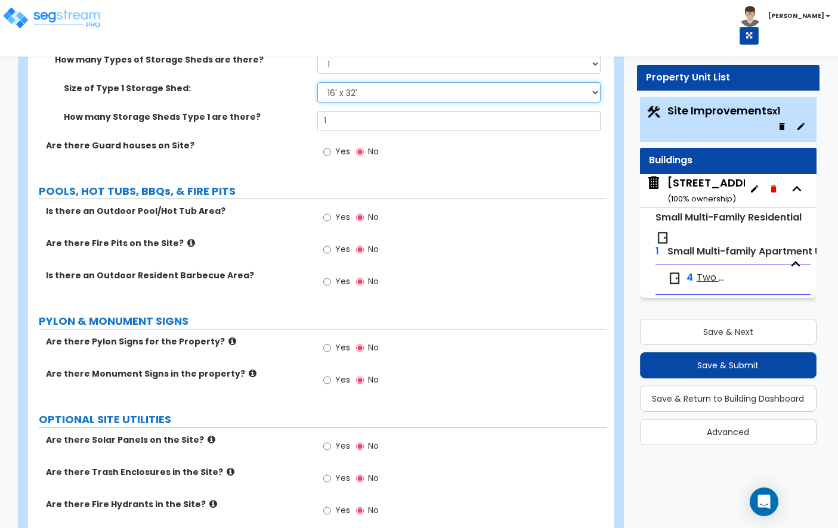
scroll to position [2713, 0]
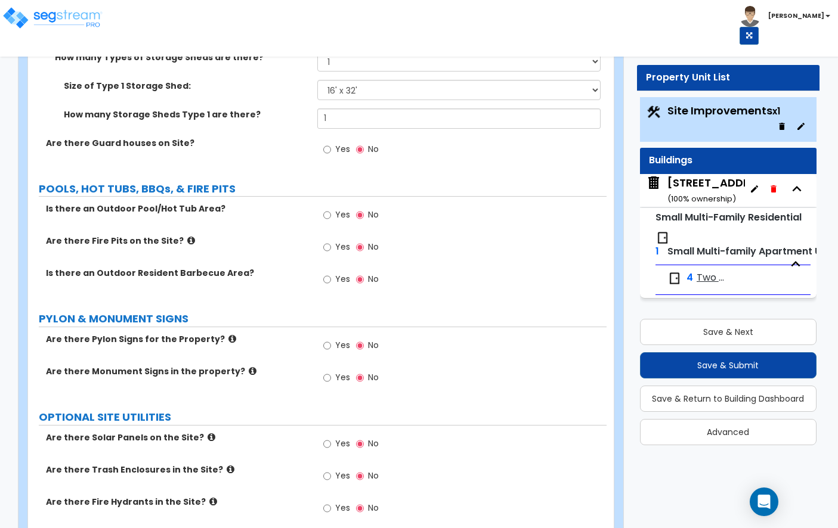
click at [187, 236] on icon at bounding box center [191, 240] width 8 height 9
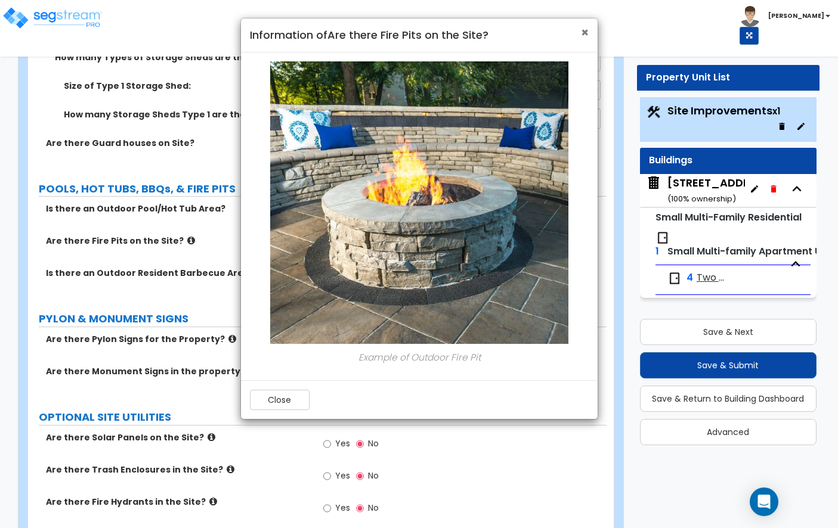
click at [581, 33] on span "×" at bounding box center [585, 32] width 8 height 17
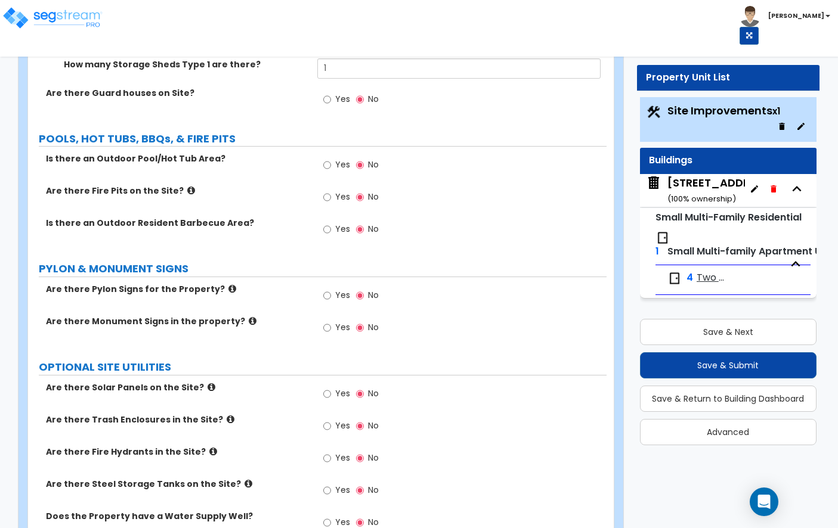
scroll to position [2769, 0]
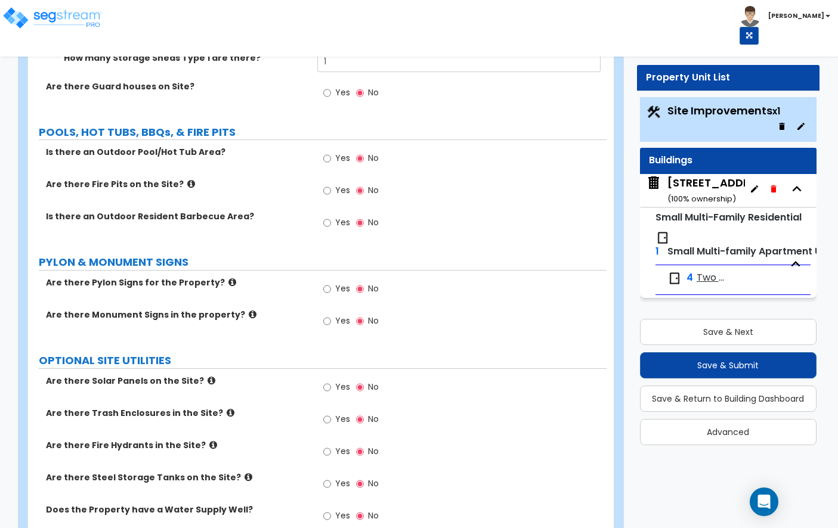
click at [228, 278] on icon at bounding box center [232, 282] width 8 height 9
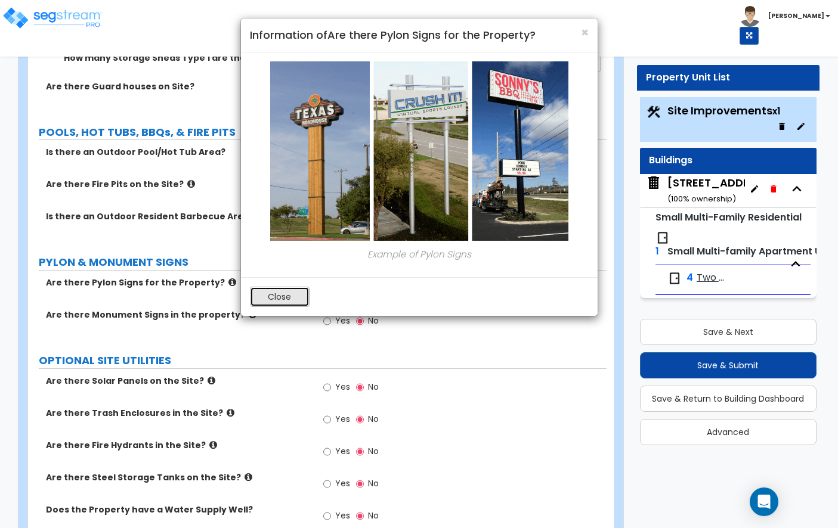
click at [274, 292] on button "Close" at bounding box center [280, 297] width 60 height 20
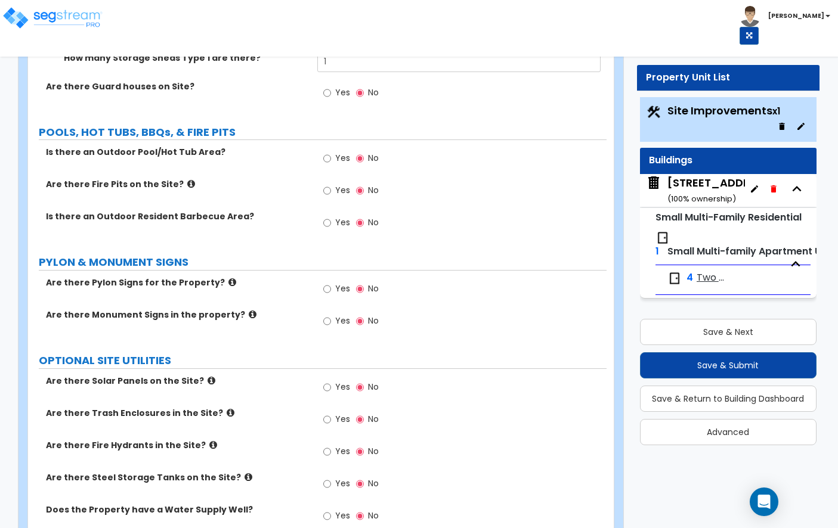
scroll to position [2844, 0]
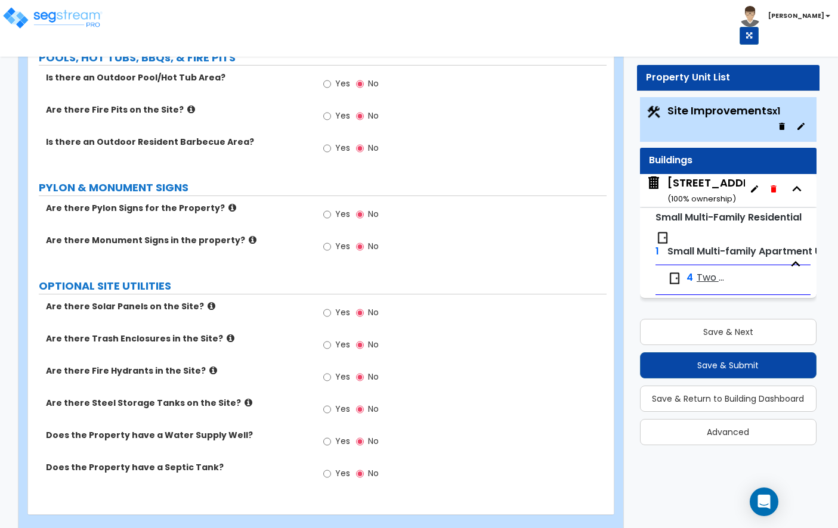
click at [208, 302] on icon at bounding box center [212, 306] width 8 height 9
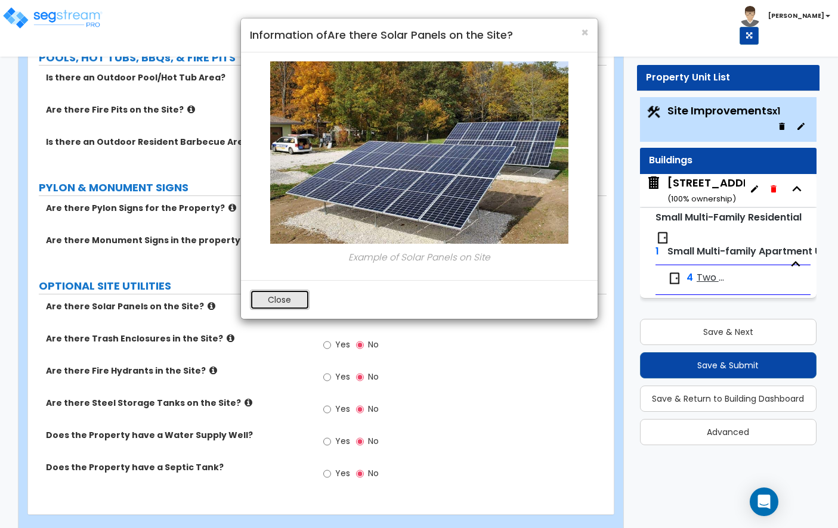
click at [265, 305] on button "Close" at bounding box center [280, 300] width 60 height 20
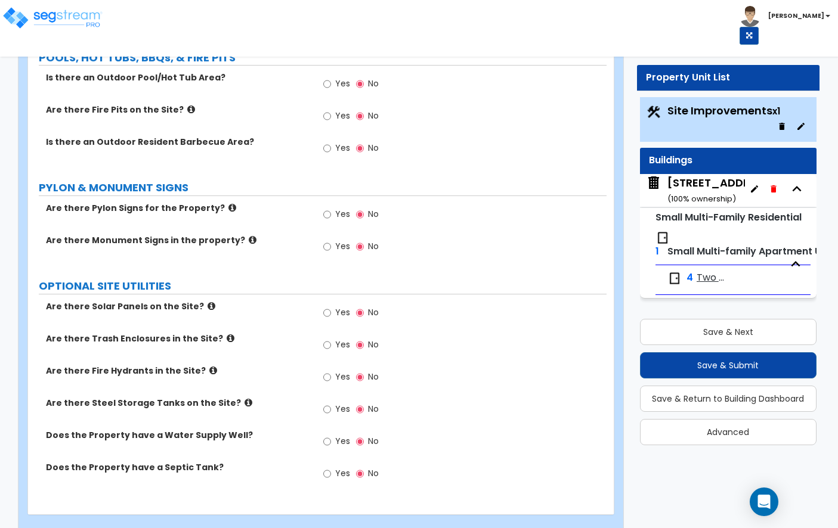
click at [227, 334] on icon at bounding box center [231, 338] width 8 height 9
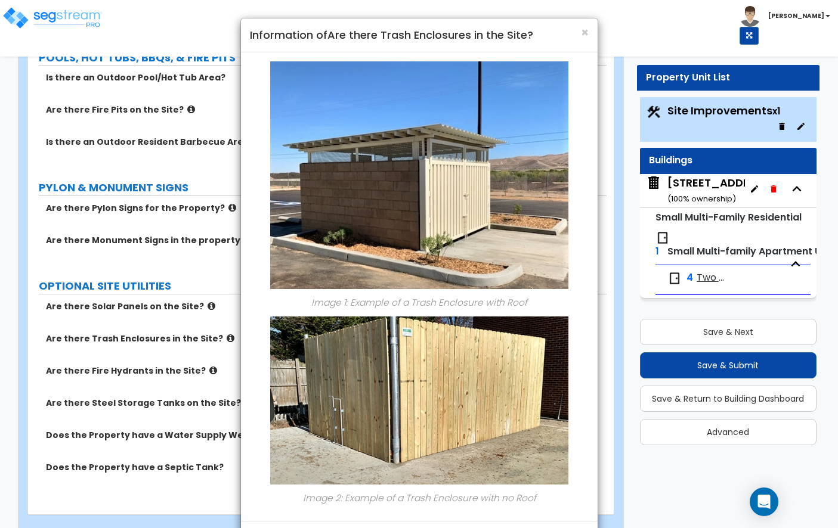
scroll to position [50, 0]
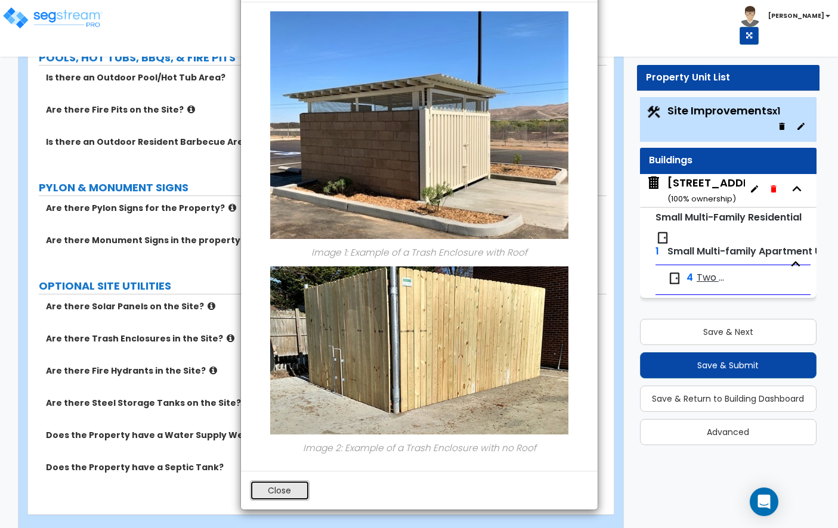
click at [301, 492] on button "Close" at bounding box center [280, 491] width 60 height 20
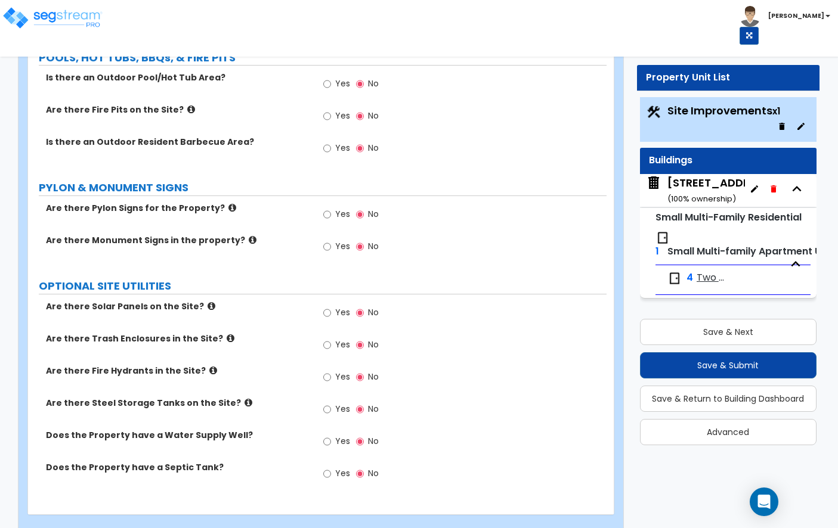
click at [333, 336] on label "Yes" at bounding box center [336, 346] width 27 height 20
click at [331, 339] on input "Yes" at bounding box center [327, 345] width 8 height 13
radio input "true"
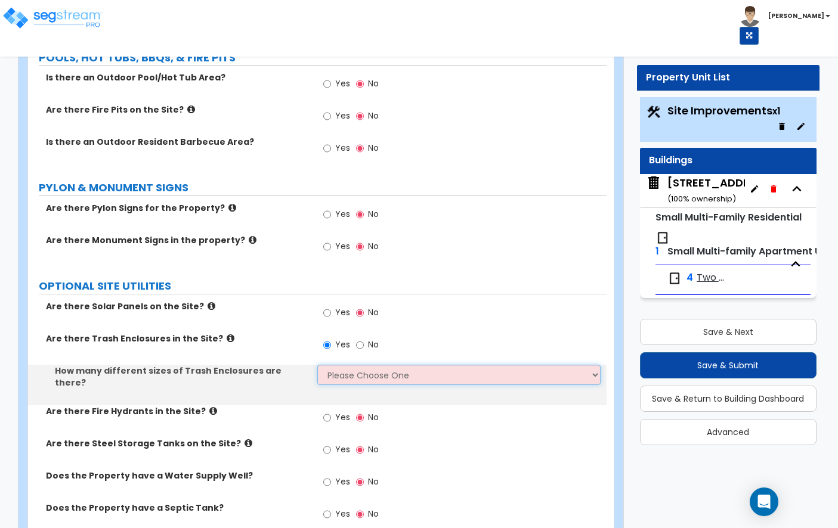
click at [345, 365] on select "Please Choose One 1 2 3" at bounding box center [458, 375] width 283 height 20
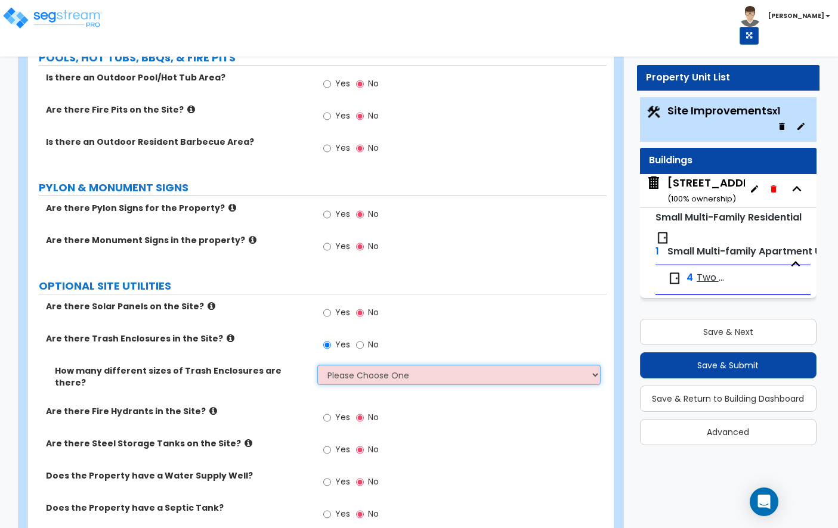
select select "1"
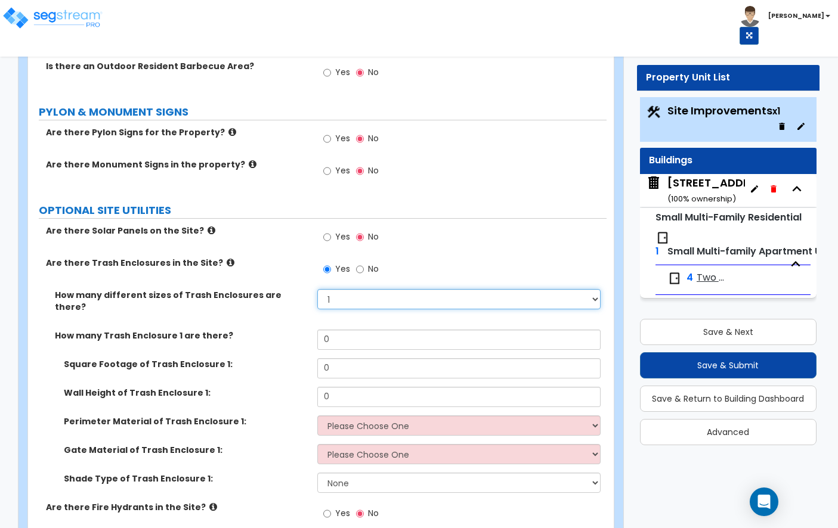
scroll to position [2921, 0]
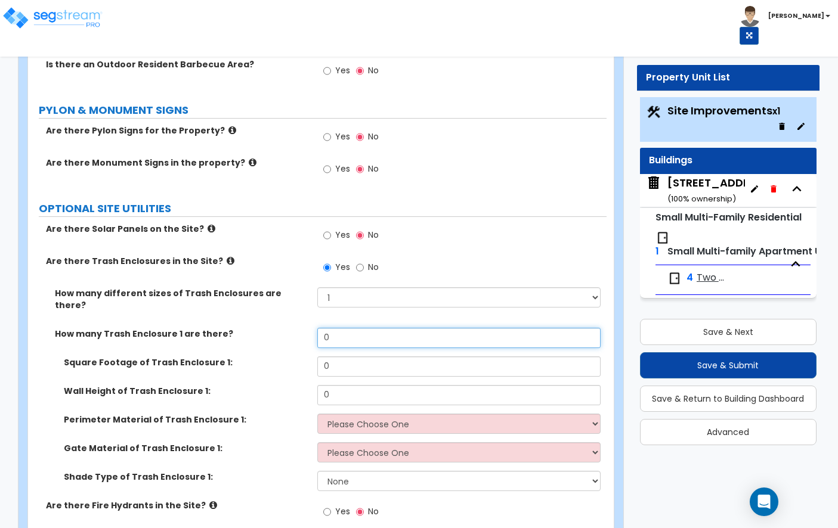
click at [370, 328] on input "0" at bounding box center [458, 338] width 283 height 20
type input "1"
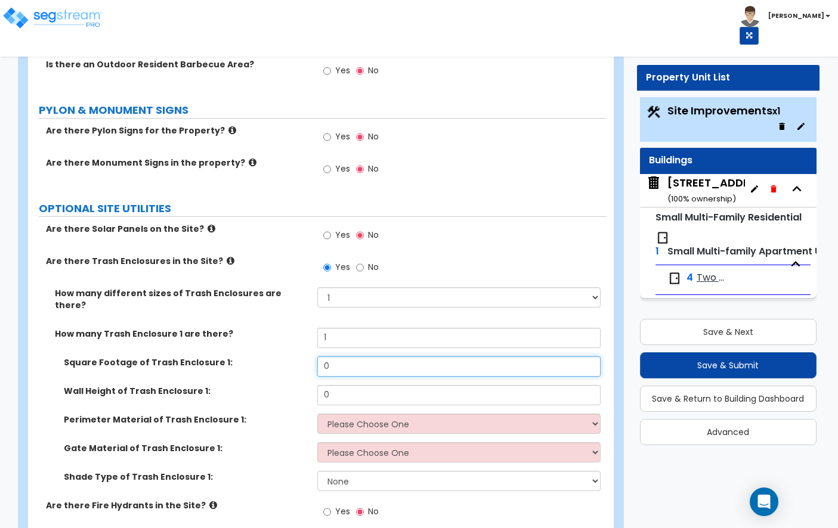
click at [358, 357] on input "0" at bounding box center [458, 367] width 283 height 20
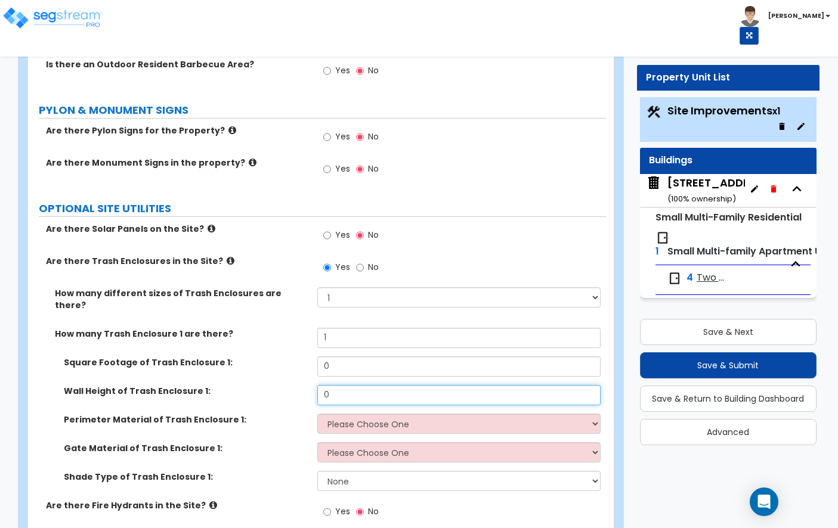
click at [359, 385] on input "0" at bounding box center [458, 395] width 283 height 20
type input "6"
click at [366, 414] on select "Please Choose One Chain Link Wood Metal CMU" at bounding box center [458, 424] width 283 height 20
select select "2"
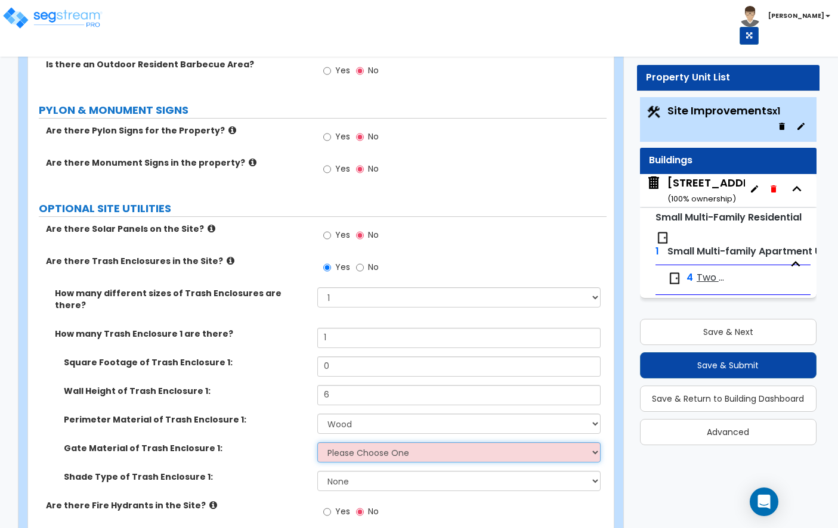
click at [354, 442] on select "Please Choose One Wood Metal" at bounding box center [458, 452] width 283 height 20
select select "1"
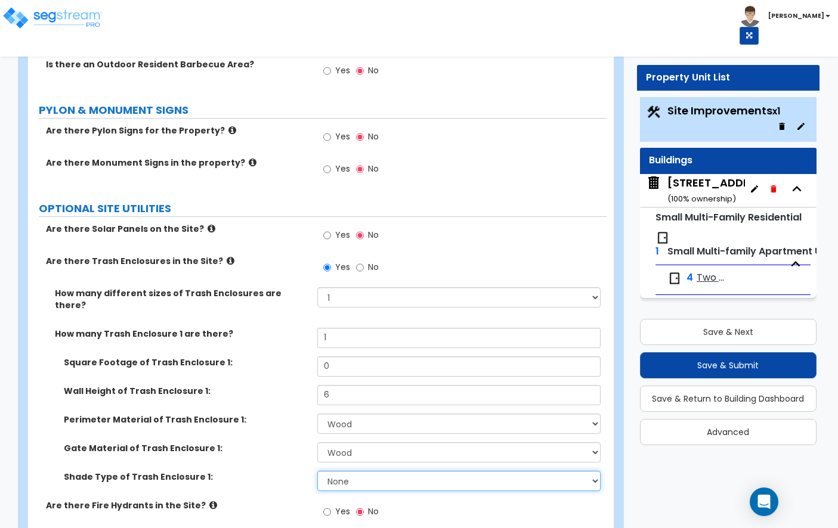
click at [352, 471] on select "None Roof Pergola" at bounding box center [458, 481] width 283 height 20
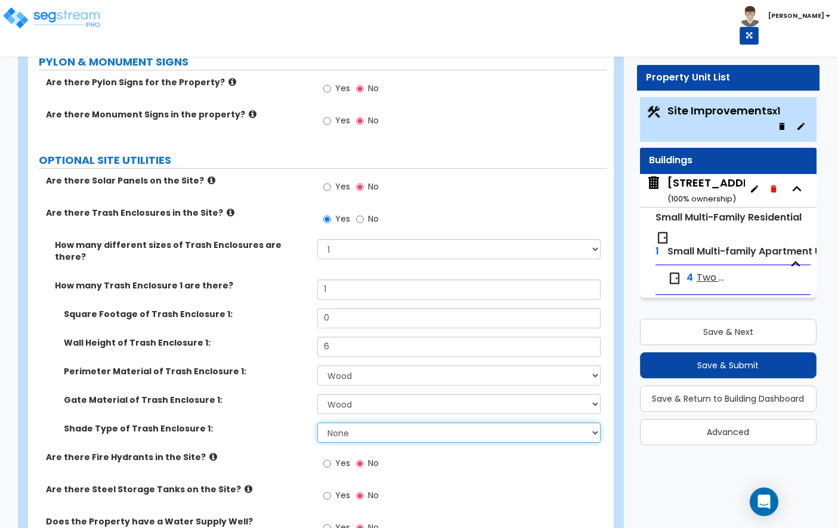
scroll to position [2969, 0]
click at [366, 423] on select "None Roof Pergola" at bounding box center [458, 433] width 283 height 20
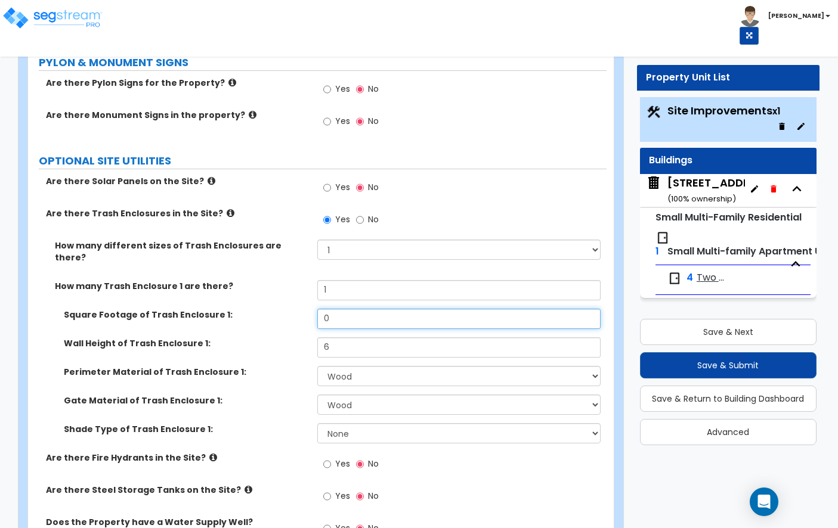
click at [348, 309] on input "0" at bounding box center [458, 319] width 283 height 20
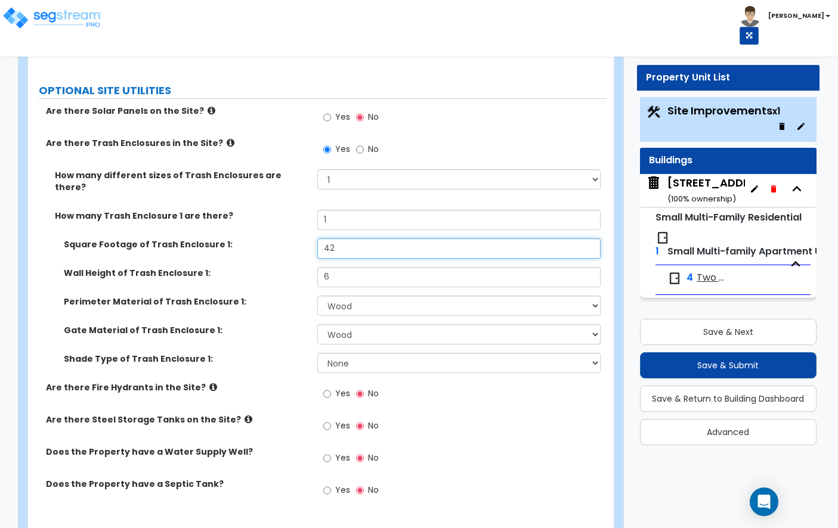
scroll to position [3044, 0]
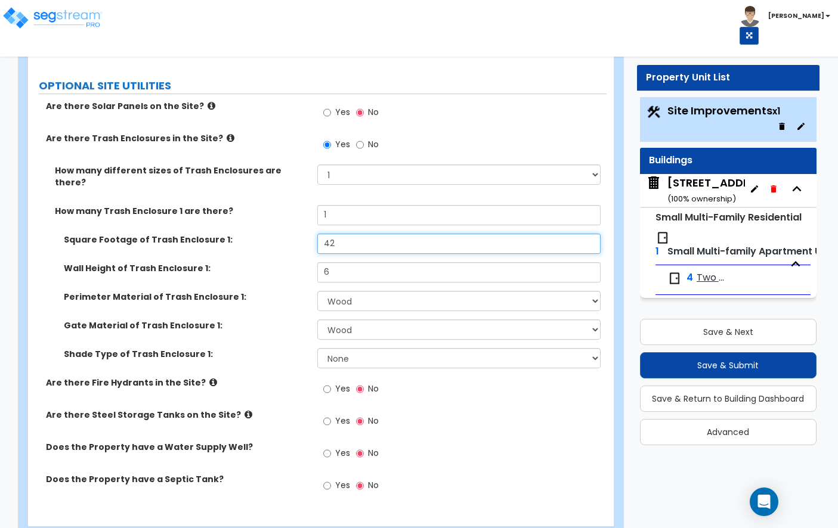
type input "42"
click at [244, 410] on icon at bounding box center [248, 414] width 8 height 9
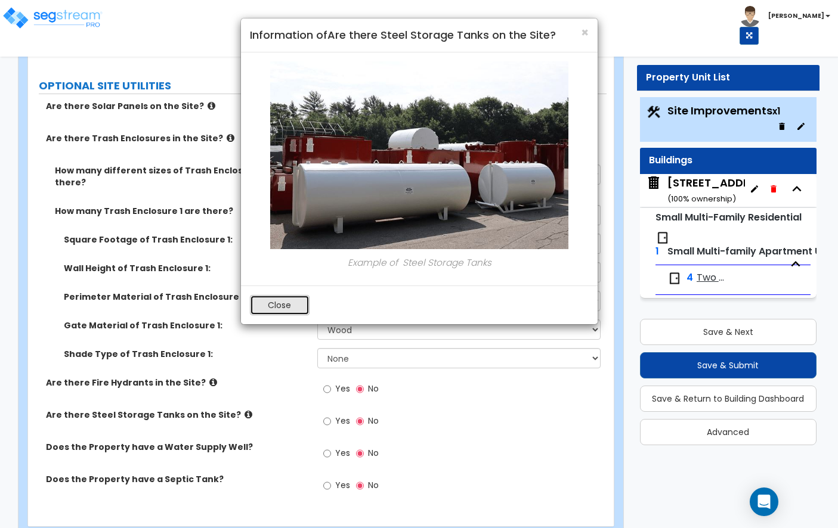
click at [286, 296] on button "Close" at bounding box center [280, 305] width 60 height 20
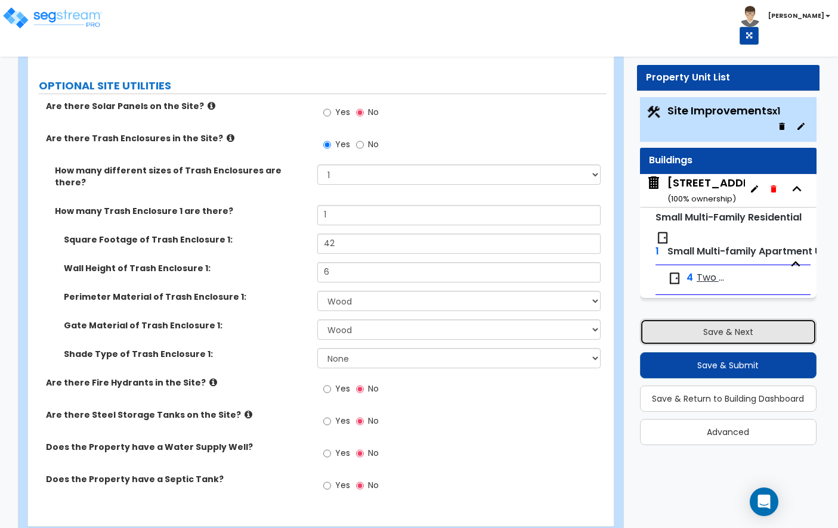
click at [733, 321] on button "Save & Next" at bounding box center [728, 332] width 177 height 26
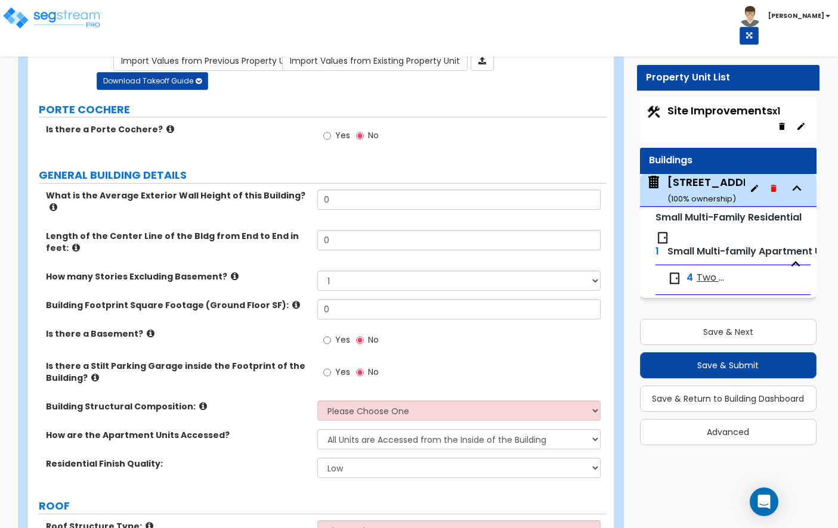
scroll to position [88, 0]
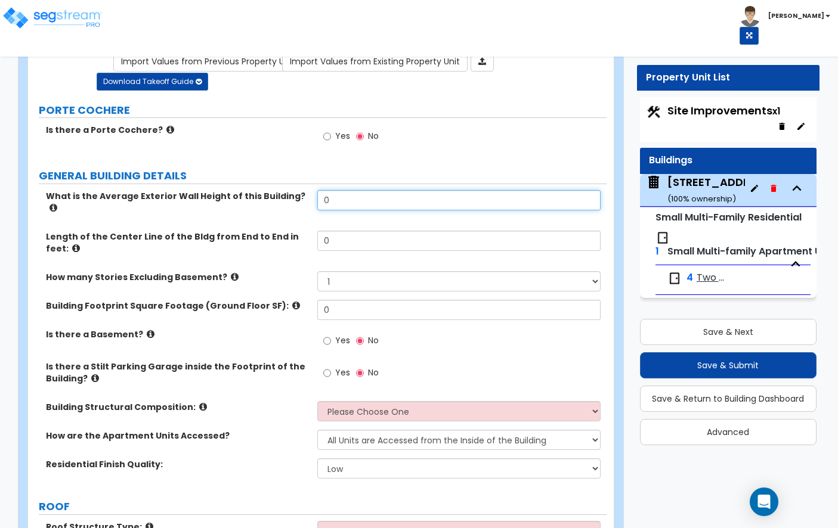
click at [364, 198] on input "0" at bounding box center [458, 200] width 283 height 20
type input "6"
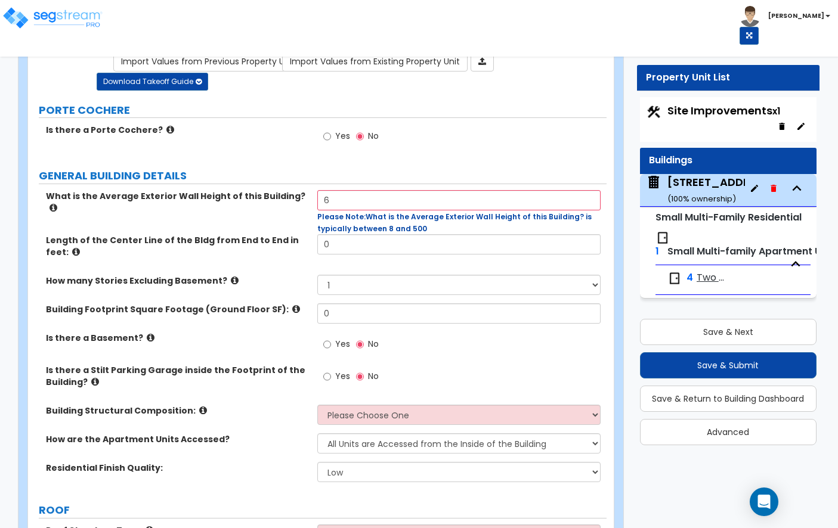
click at [343, 243] on div "Length of the Center Line of the Bldg from End to End in feet: 0" at bounding box center [317, 254] width 578 height 41
click at [364, 249] on input "0" at bounding box center [458, 244] width 283 height 20
type input "60"
click at [368, 285] on select "1 2 3 4 5" at bounding box center [458, 285] width 283 height 20
select select "2"
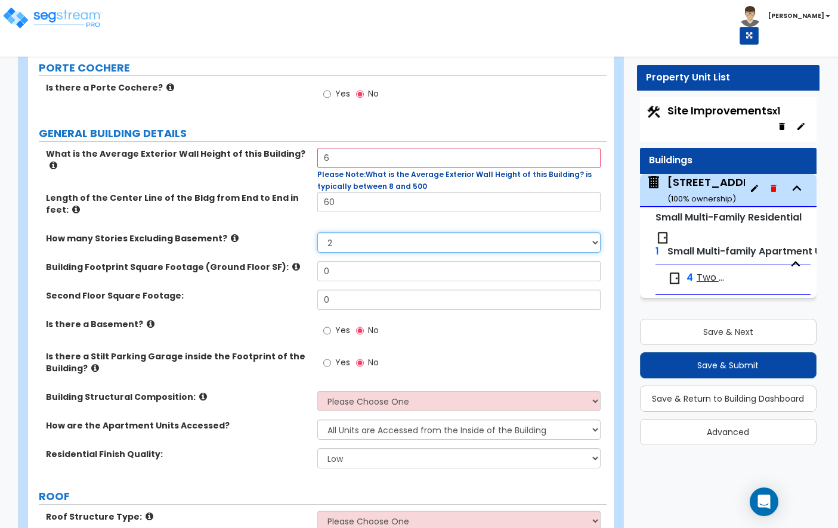
scroll to position [134, 0]
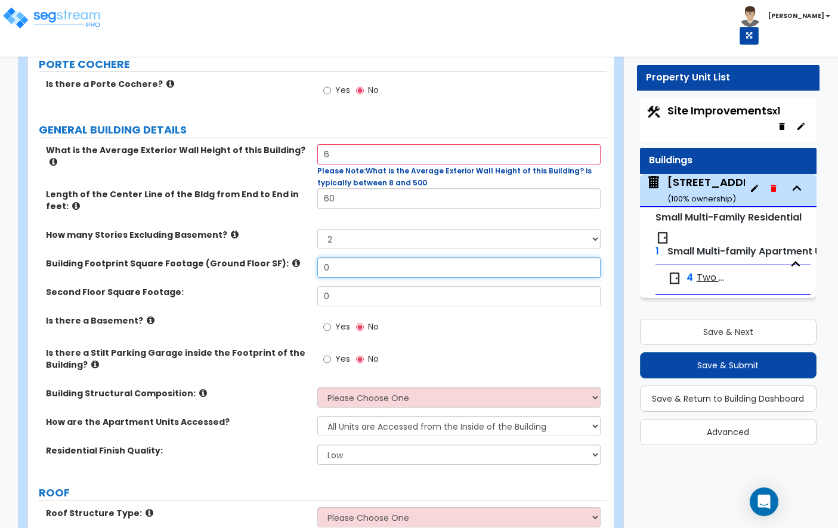
click at [366, 276] on input "0" at bounding box center [458, 268] width 283 height 20
type input "1,375"
click at [373, 292] on input "0" at bounding box center [458, 296] width 283 height 20
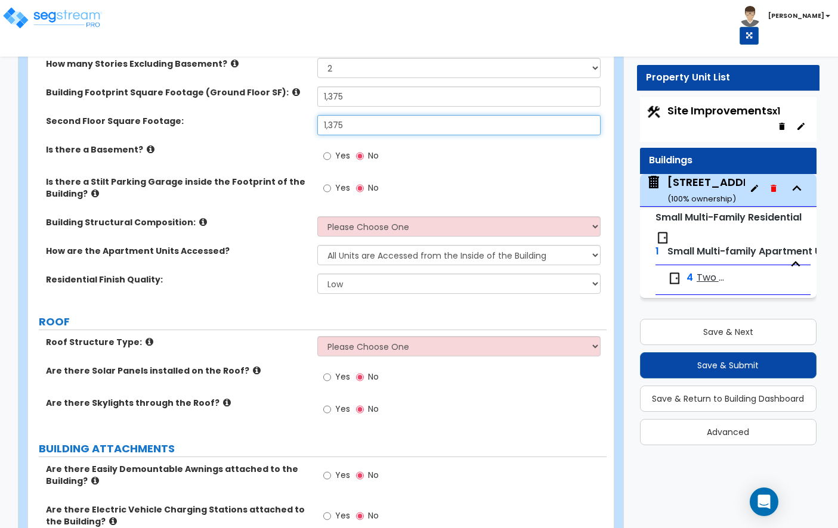
scroll to position [304, 0]
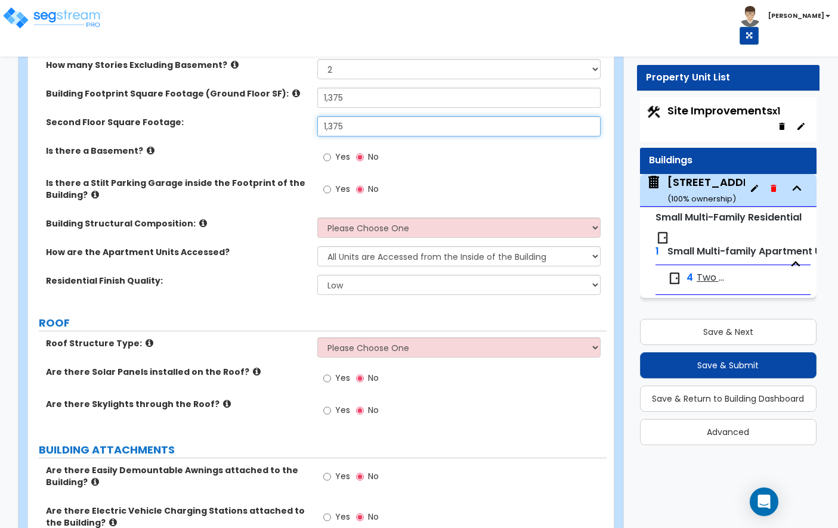
type input "1,375"
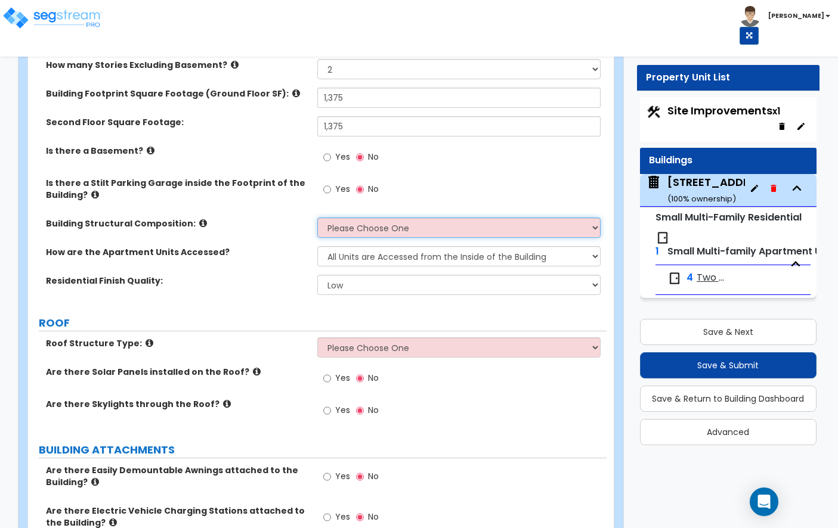
click at [346, 228] on select "Please Choose One Reinforced Concrete Structural Steel Brick Masonry CMU Masonr…" at bounding box center [458, 228] width 283 height 20
click at [371, 218] on select "Please Choose One Reinforced Concrete Structural Steel Brick Masonry CMU Masonr…" at bounding box center [458, 228] width 283 height 20
select select "7"
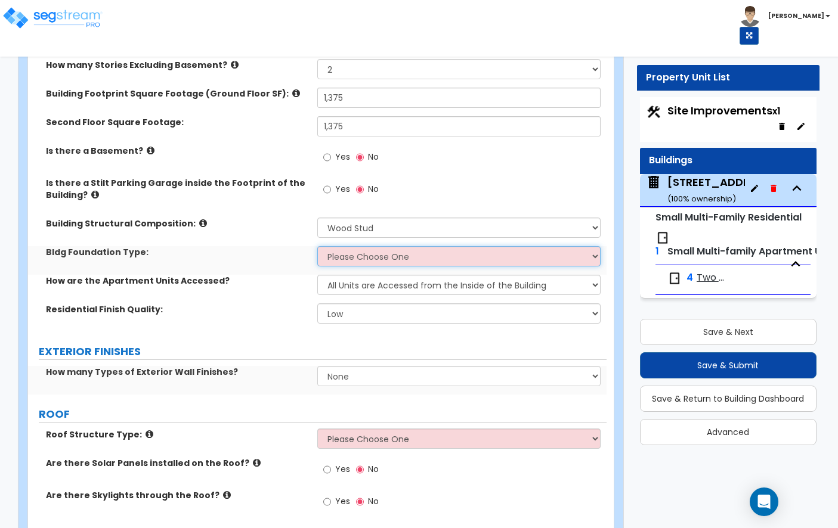
click at [367, 255] on select "Please Choose One Spread Ftg, Col, & Beam FDN Slab on Grade" at bounding box center [458, 256] width 283 height 20
click at [348, 262] on select "Please Choose One Spread Ftg, Col, & Beam FDN Slab on Grade" at bounding box center [458, 256] width 283 height 20
click at [416, 257] on select "Please Choose One Spread Ftg, Col, & Beam FDN Slab on Grade" at bounding box center [458, 256] width 283 height 20
click at [346, 252] on select "Please Choose One Spread Ftg, Col, & Beam FDN Slab on Grade" at bounding box center [458, 256] width 283 height 20
select select "1"
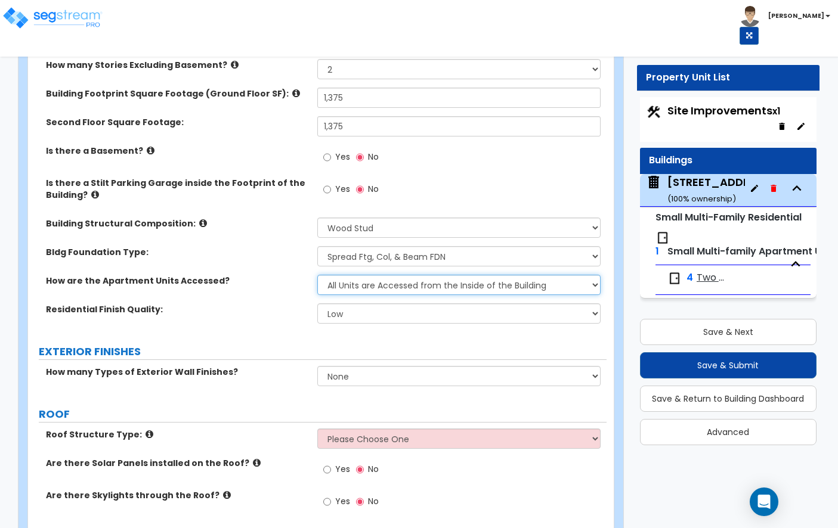
click at [373, 290] on select "All Units are Accessed from the Inside of the Building All Units are Accessed f…" at bounding box center [458, 285] width 283 height 20
select select "2"
click at [352, 308] on select "Low Average High" at bounding box center [458, 314] width 283 height 20
click at [351, 321] on select "Low Average High" at bounding box center [458, 314] width 283 height 20
select select "1"
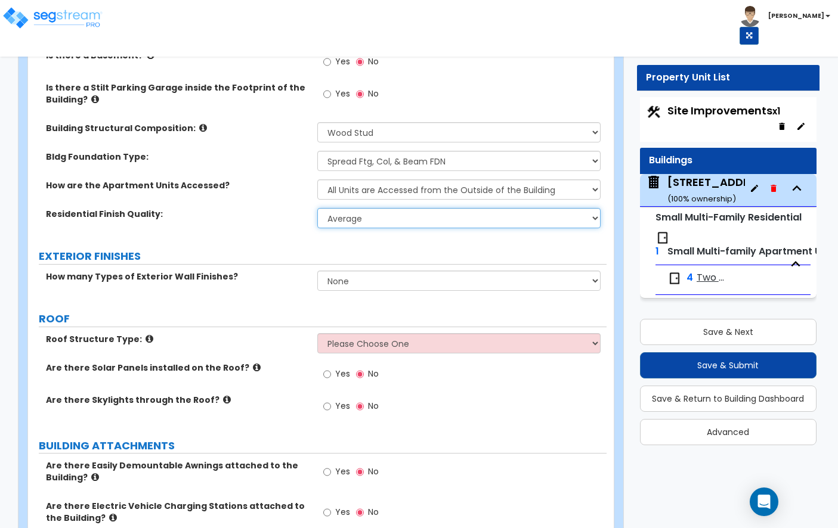
scroll to position [403, 0]
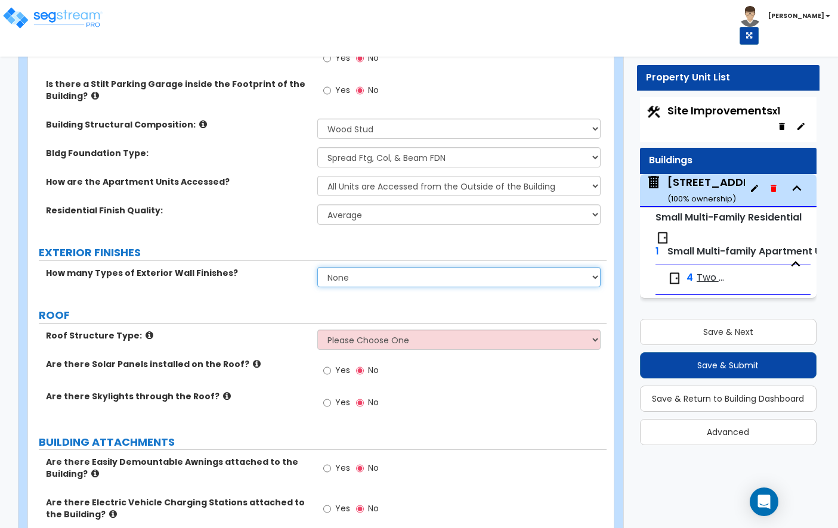
click at [340, 275] on select "None 1 2 3" at bounding box center [458, 277] width 283 height 20
select select "1"
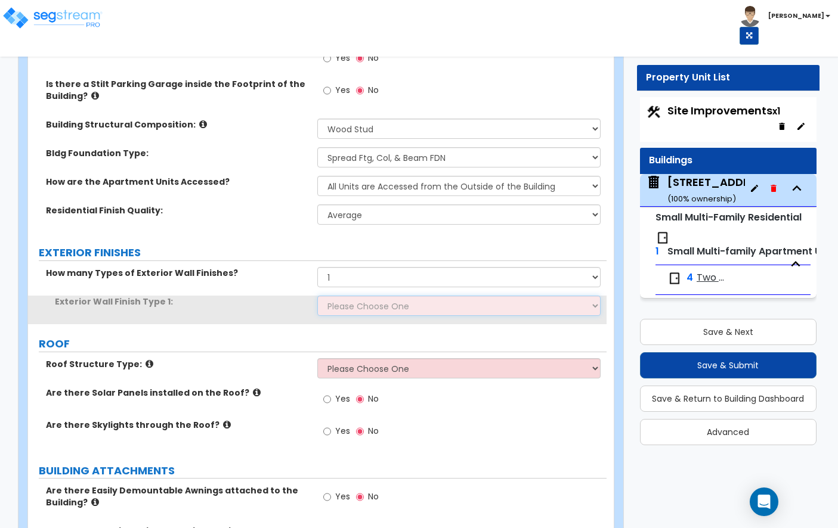
click at [354, 305] on select "Please Choose One No Finish/Shared Wall No Wall Brick Veneer Stone Veneer Wood …" at bounding box center [458, 306] width 283 height 20
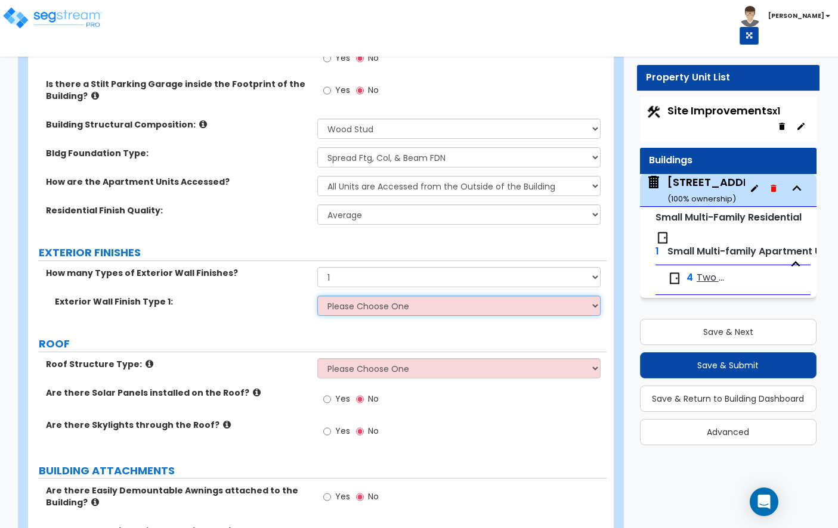
select select "7"
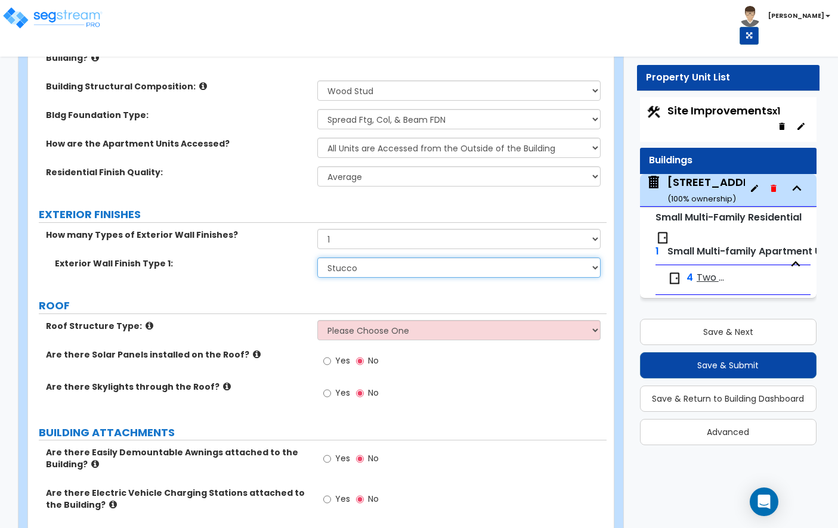
scroll to position [454, 0]
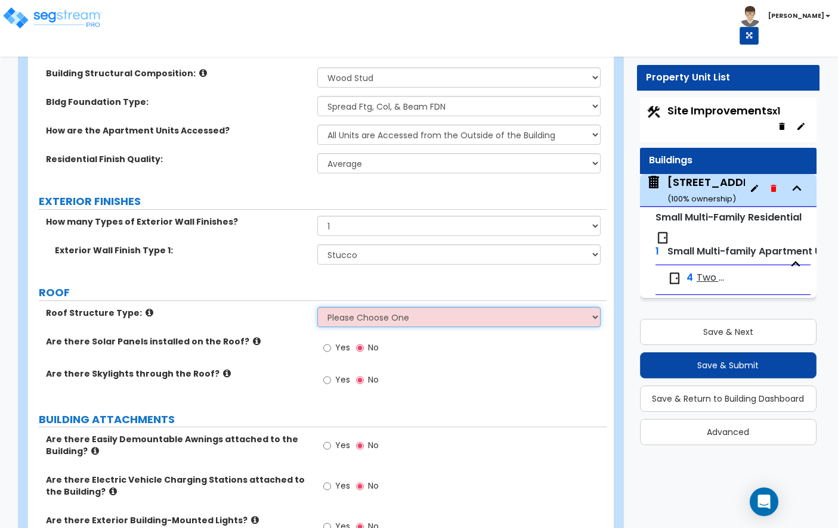
click at [391, 315] on select "Please Choose One Gabled Roof Flat Roof Hybrid [PERSON_NAME] & Flat Roof" at bounding box center [458, 317] width 283 height 20
click at [145, 311] on icon at bounding box center [149, 312] width 8 height 9
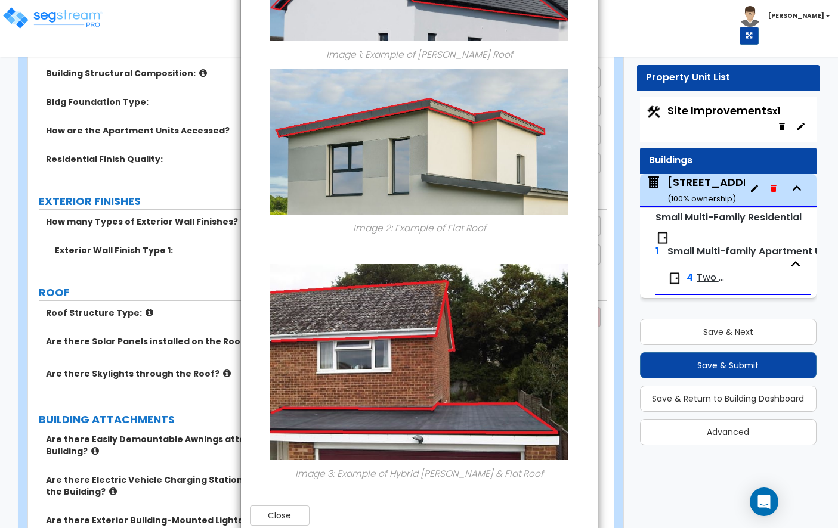
scroll to position [185, 0]
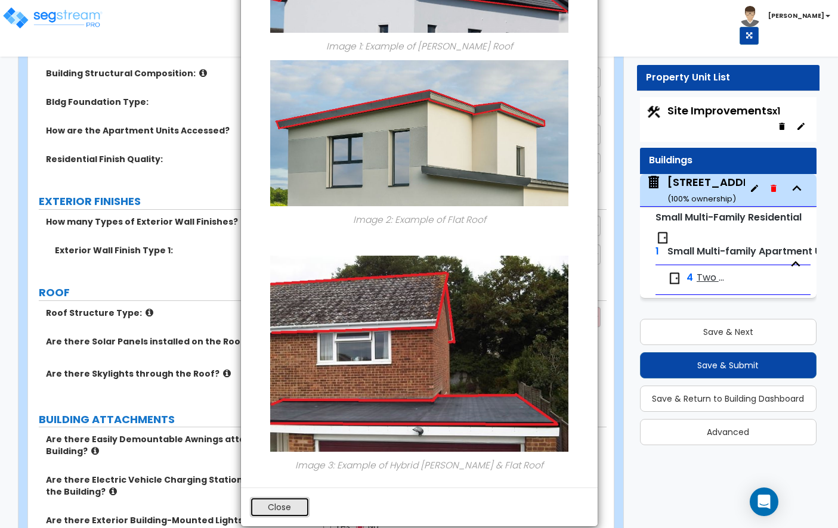
click at [288, 499] on button "Close" at bounding box center [280, 507] width 60 height 20
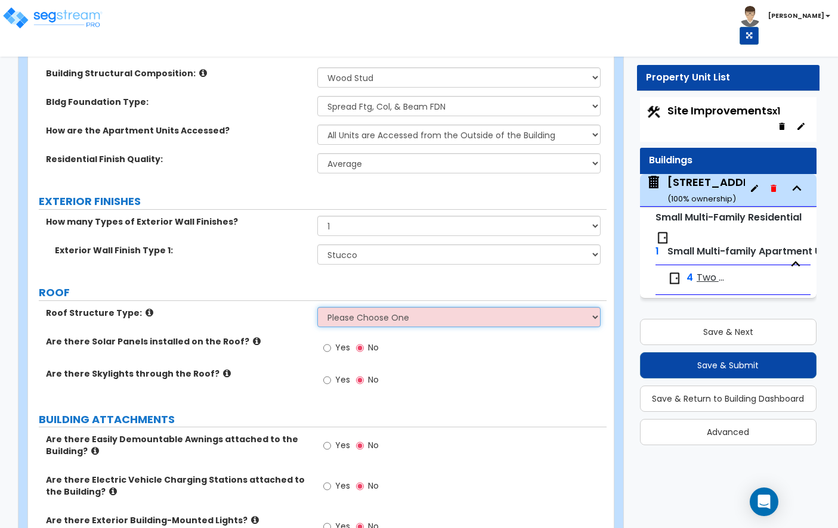
click at [390, 315] on select "Please Choose One Gabled Roof Flat Roof Hybrid [PERSON_NAME] & Flat Roof" at bounding box center [458, 317] width 283 height 20
select select "2"
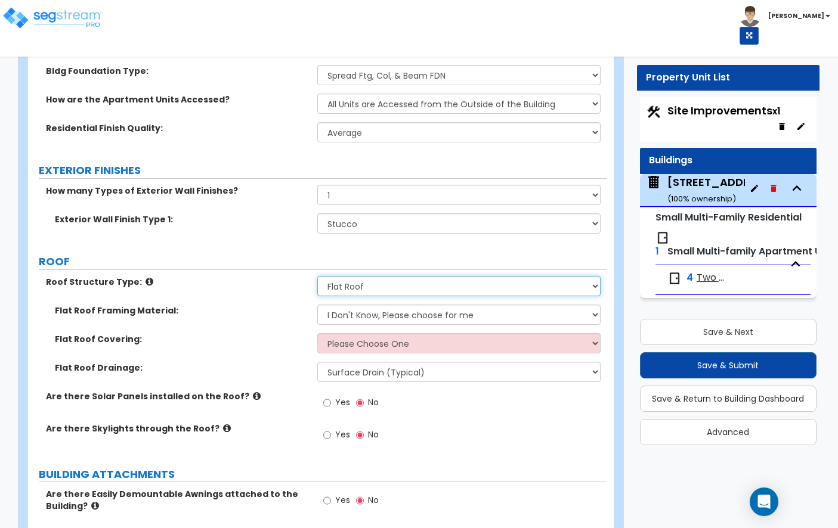
scroll to position [496, 0]
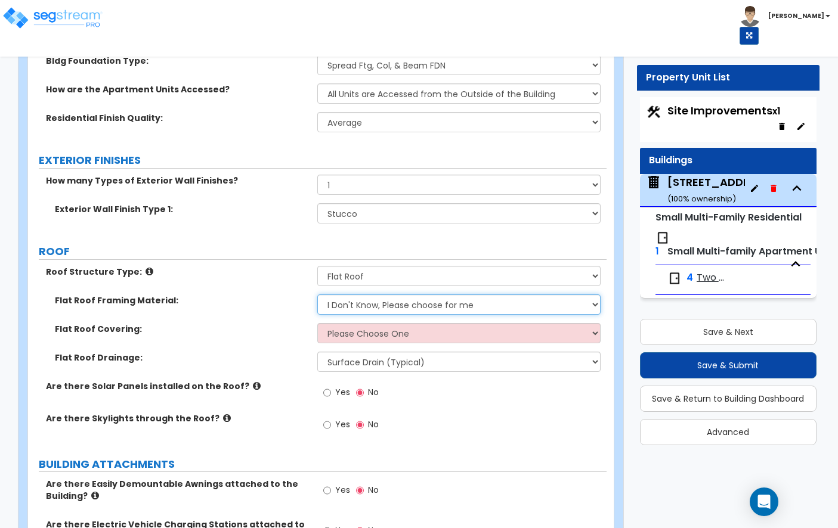
click at [380, 298] on select "I Don't Know, Please choose for me Metal Wood" at bounding box center [458, 305] width 283 height 20
select select "2"
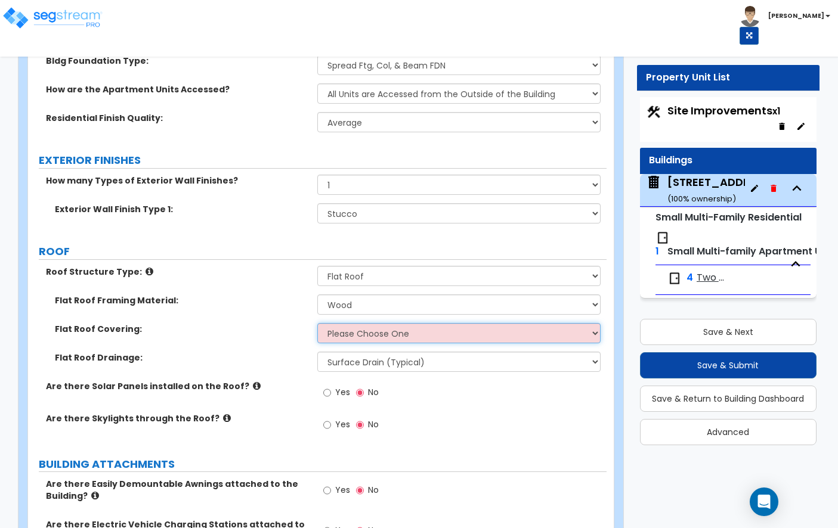
click at [339, 328] on select "Please Choose One Rolled Asphalt PVC Membrane Plastic (EPDM) Membrane Asphalt F…" at bounding box center [458, 333] width 283 height 20
select select "2"
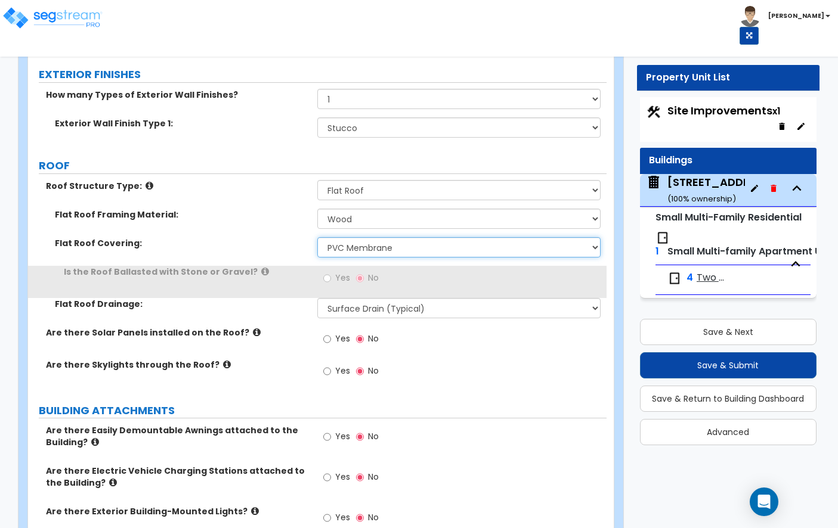
scroll to position [583, 0]
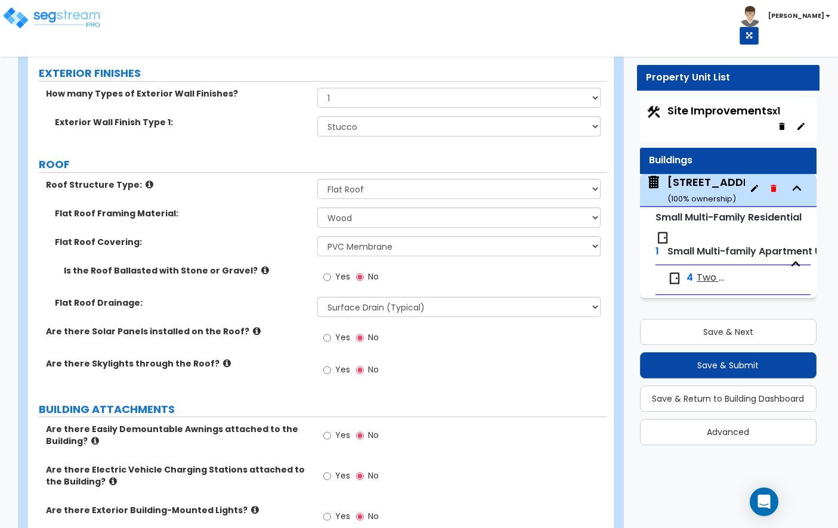
click at [261, 266] on icon at bounding box center [265, 270] width 8 height 9
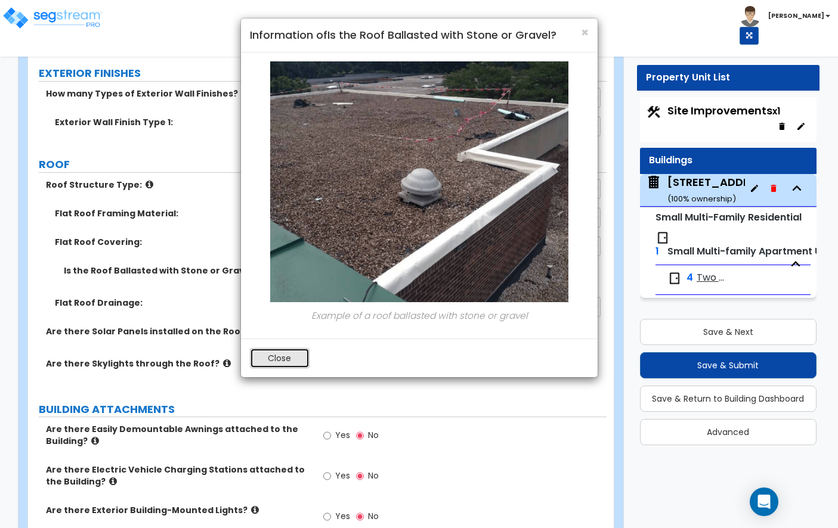
click at [280, 360] on button "Close" at bounding box center [280, 358] width 60 height 20
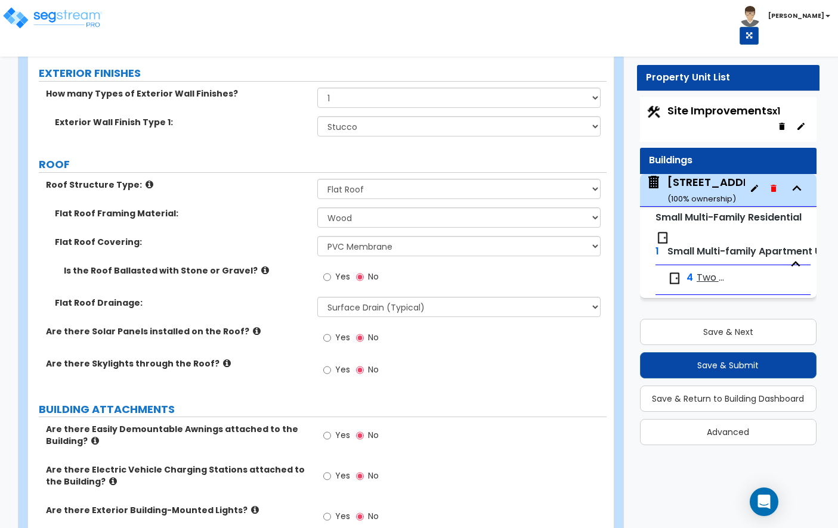
click at [253, 330] on icon at bounding box center [257, 331] width 8 height 9
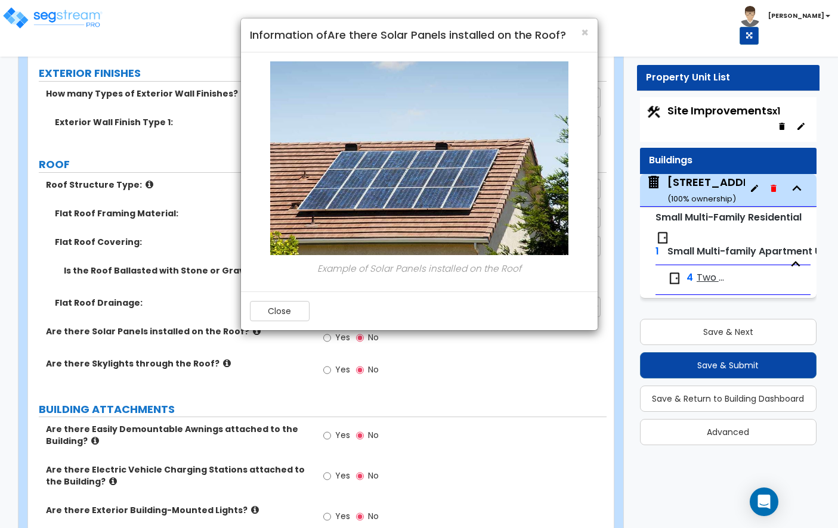
click at [262, 298] on div "Close" at bounding box center [419, 311] width 357 height 39
click at [265, 299] on div "Close" at bounding box center [419, 311] width 357 height 39
click at [265, 308] on button "Close" at bounding box center [280, 311] width 60 height 20
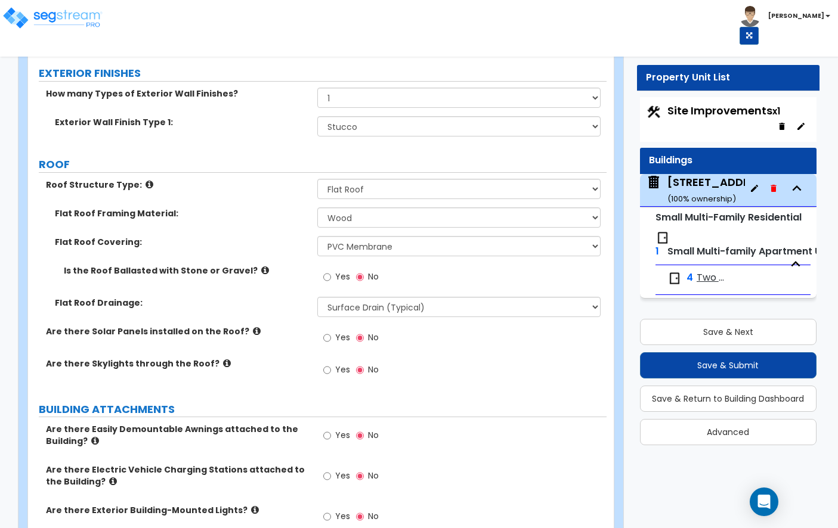
click at [261, 270] on icon at bounding box center [265, 270] width 8 height 9
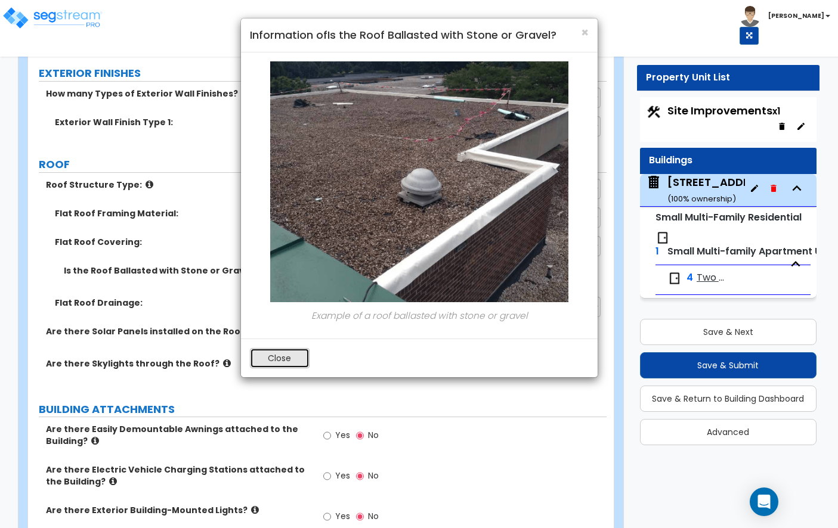
click at [279, 362] on button "Close" at bounding box center [280, 358] width 60 height 20
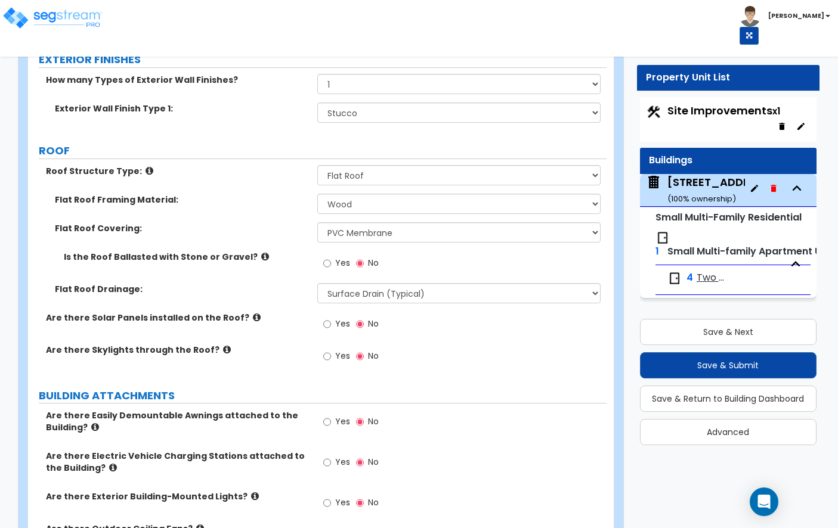
scroll to position [601, 0]
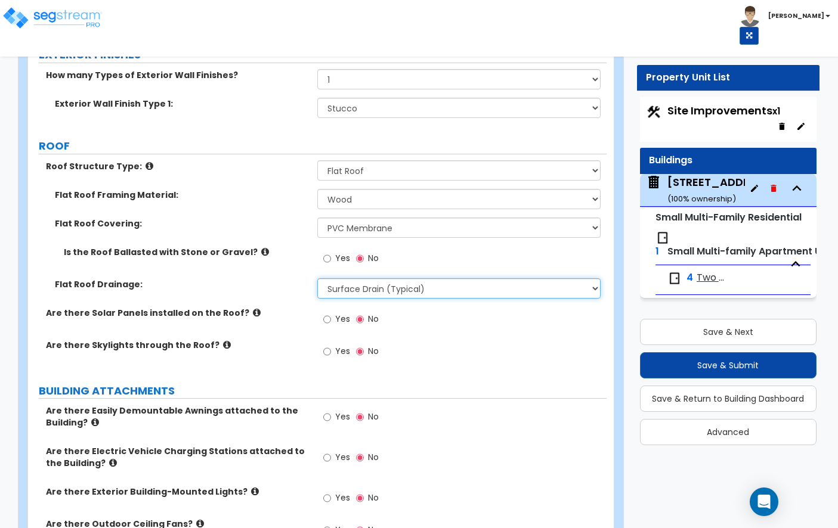
click at [427, 279] on select "Surface Drain (Typical) Gutters Downspout Only" at bounding box center [458, 288] width 283 height 20
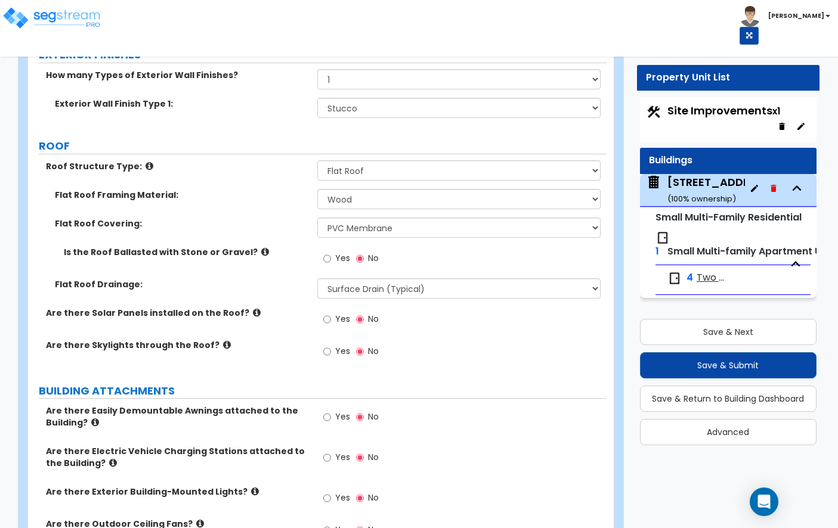
click at [253, 309] on icon at bounding box center [257, 312] width 8 height 9
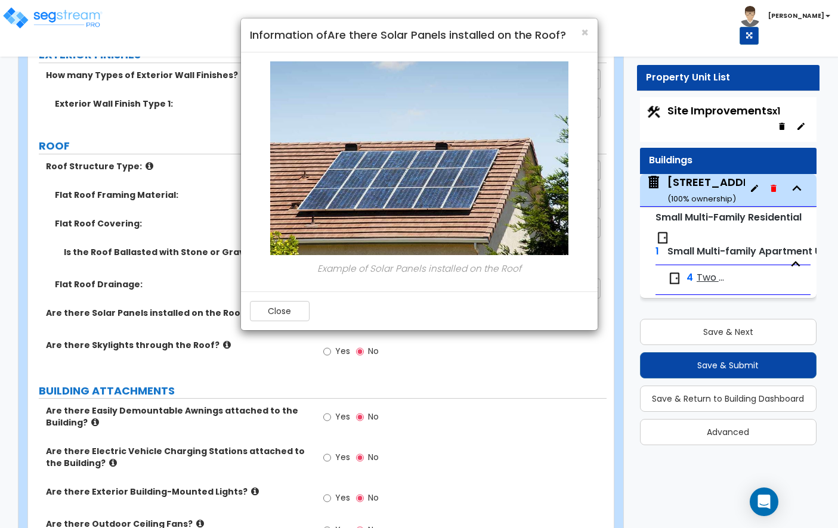
click at [274, 373] on div "× Information of Are there Solar Panels installed on the Roof? Example of Solar…" at bounding box center [419, 264] width 838 height 528
click at [281, 312] on button "Close" at bounding box center [280, 311] width 60 height 20
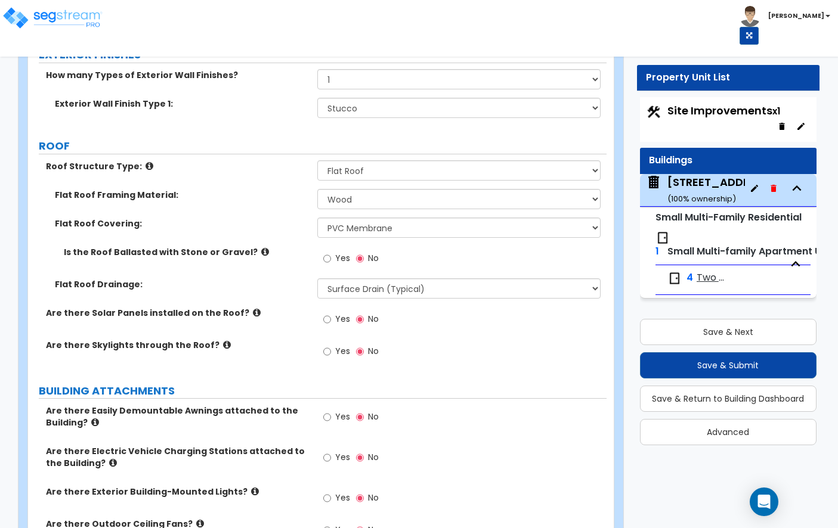
click at [223, 344] on icon at bounding box center [227, 344] width 8 height 9
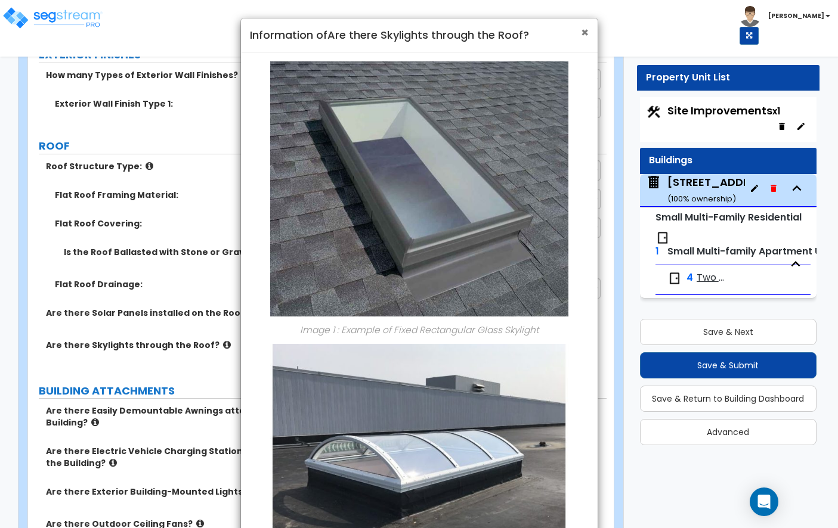
click at [587, 28] on span "×" at bounding box center [585, 32] width 8 height 17
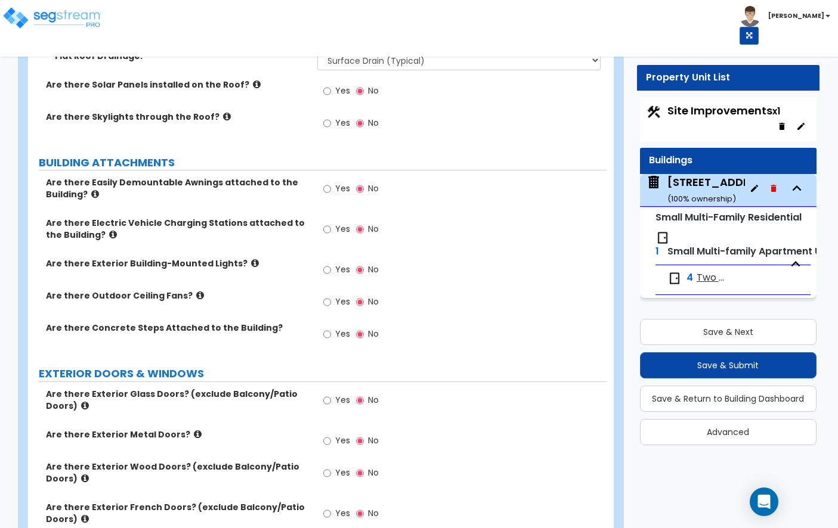
scroll to position [831, 0]
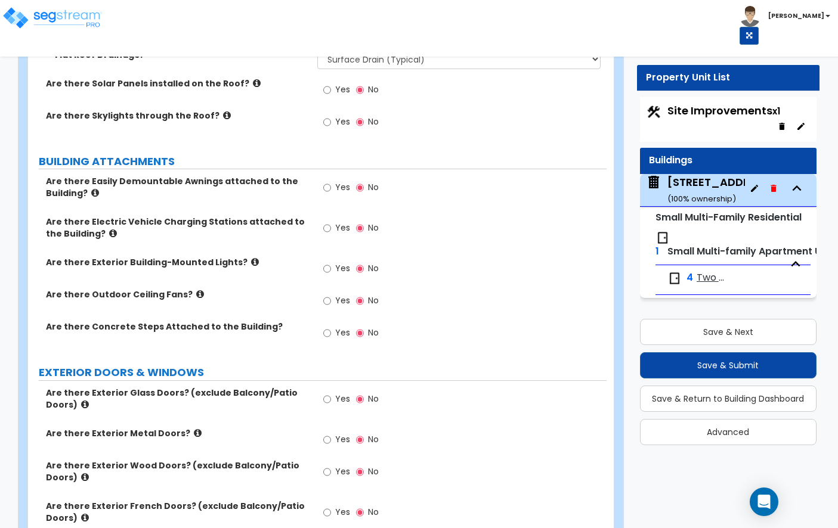
click at [92, 191] on icon at bounding box center [95, 192] width 8 height 9
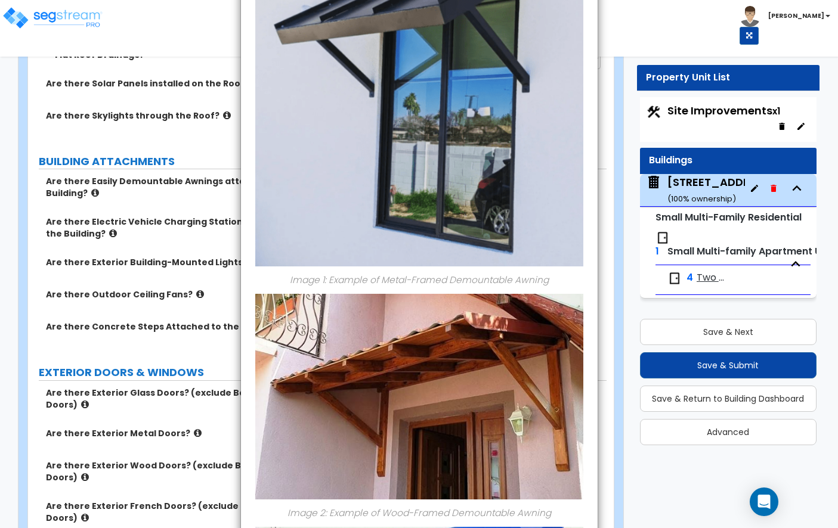
scroll to position [0, 0]
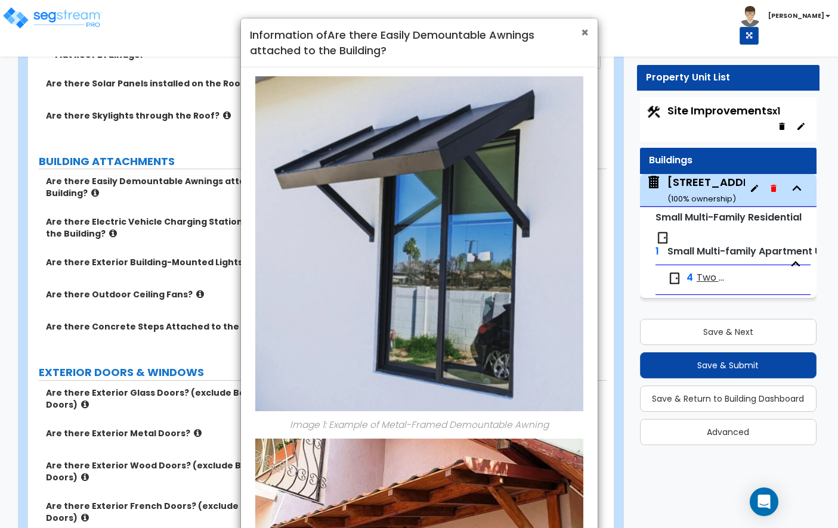
click at [581, 33] on span "×" at bounding box center [585, 32] width 8 height 17
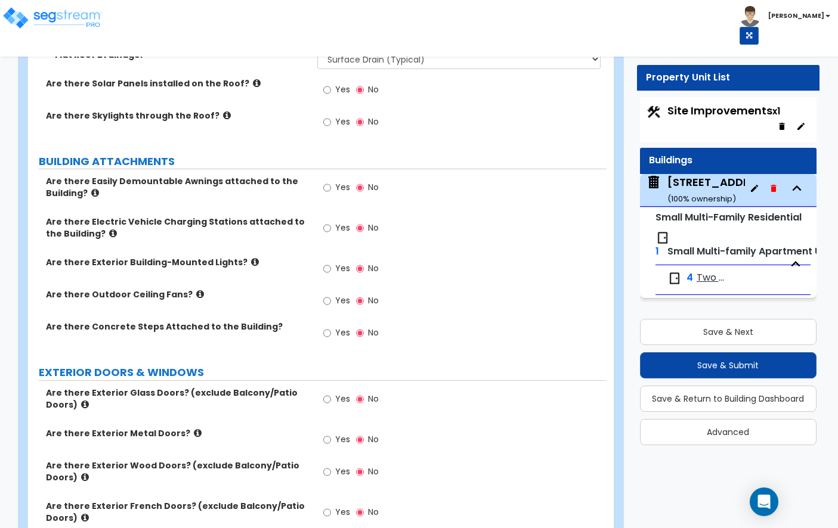
scroll to position [836, 0]
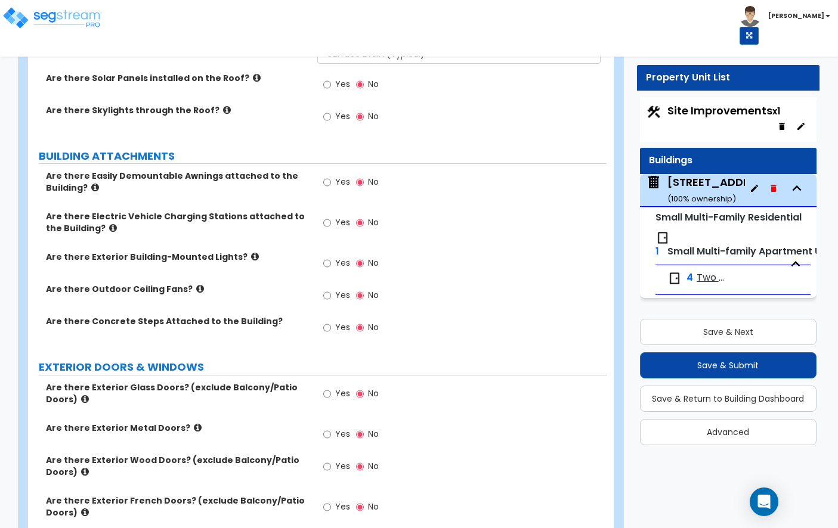
click at [251, 255] on icon at bounding box center [255, 256] width 8 height 9
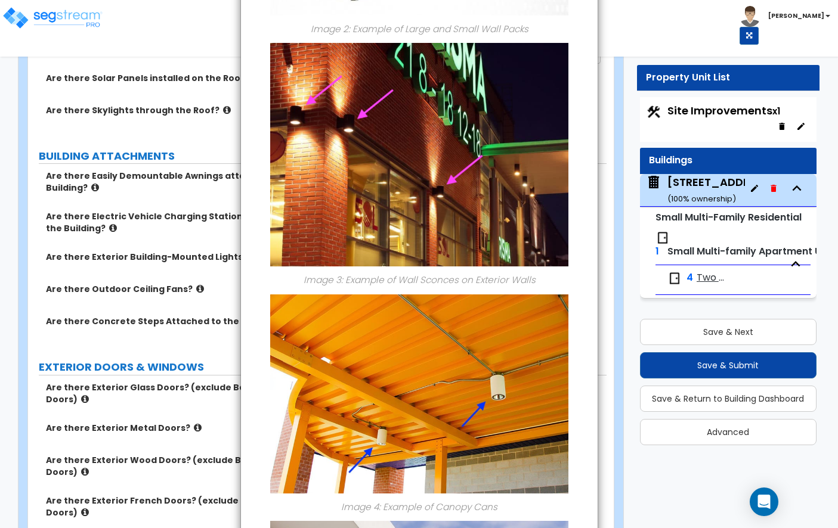
scroll to position [0, 0]
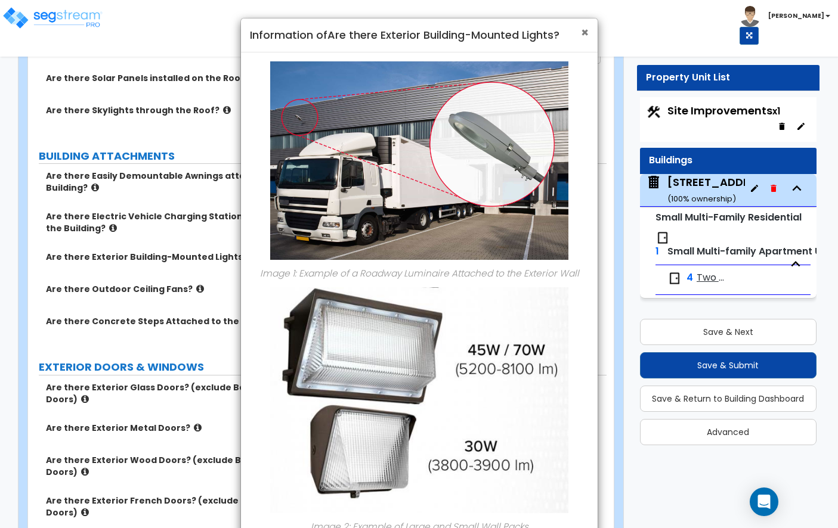
click at [582, 35] on span "×" at bounding box center [585, 32] width 8 height 17
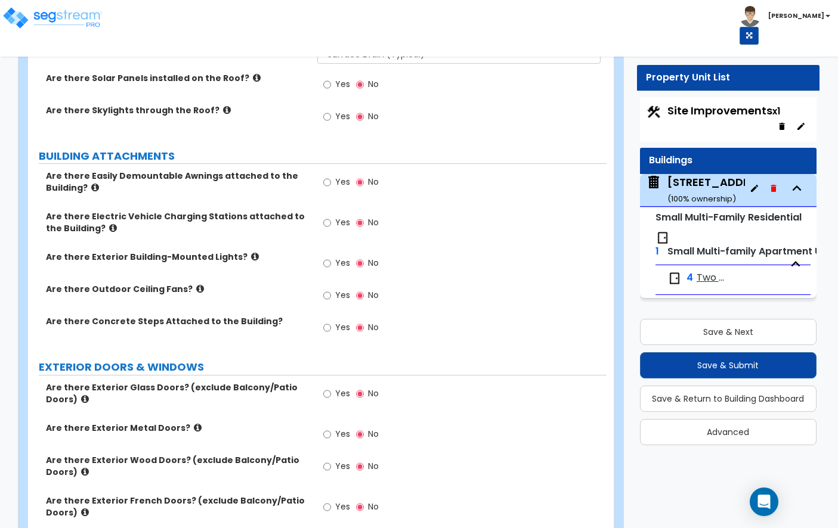
click at [333, 259] on label "Yes" at bounding box center [336, 265] width 27 height 20
click at [331, 259] on input "Yes" at bounding box center [327, 263] width 8 height 13
radio input "true"
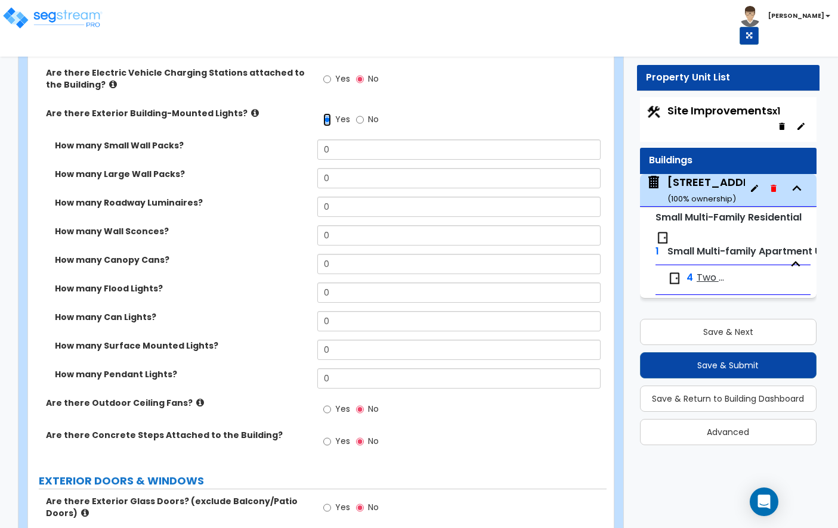
scroll to position [979, 0]
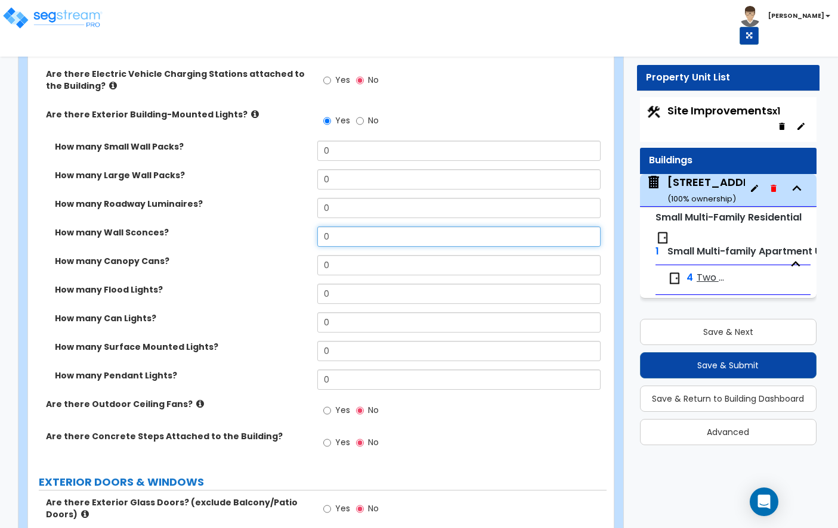
click at [355, 231] on input "0" at bounding box center [458, 237] width 283 height 20
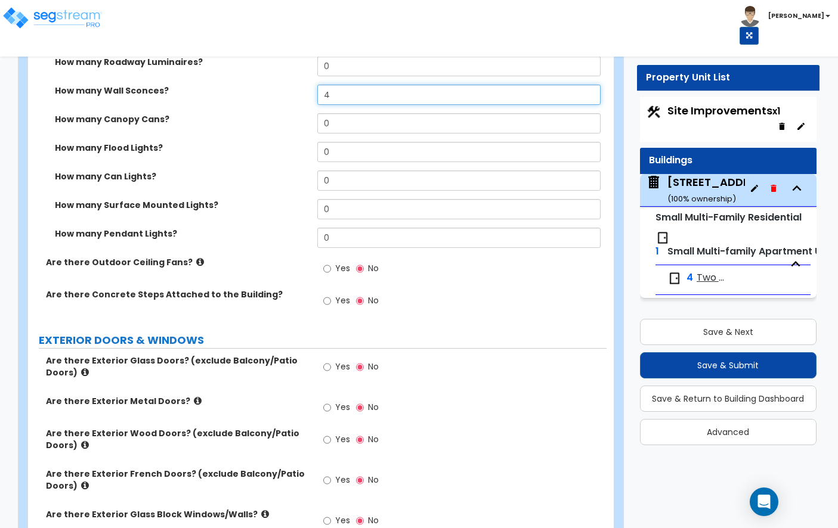
scroll to position [1131, 0]
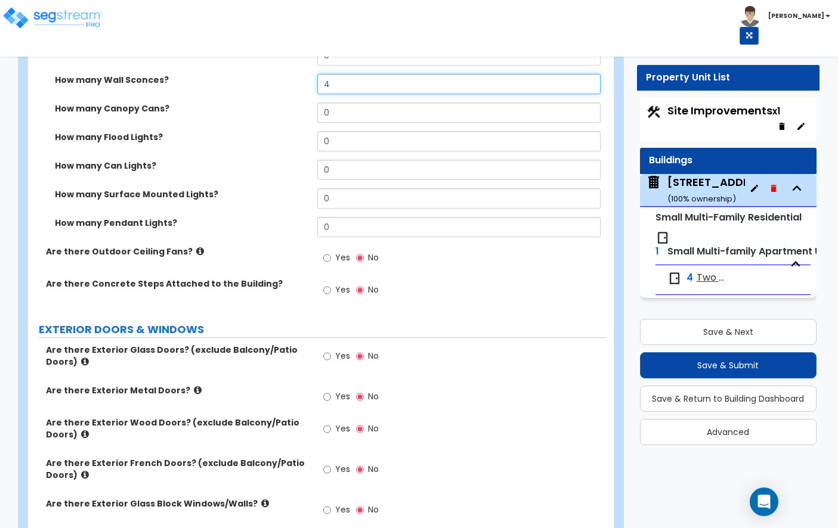
type input "4"
click at [330, 287] on input "Yes" at bounding box center [327, 290] width 8 height 13
radio input "true"
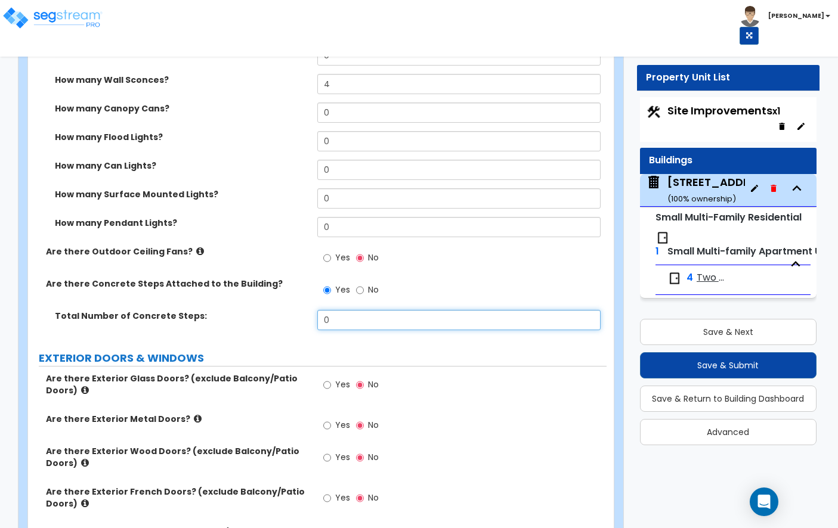
click at [341, 320] on input "0" at bounding box center [458, 320] width 283 height 20
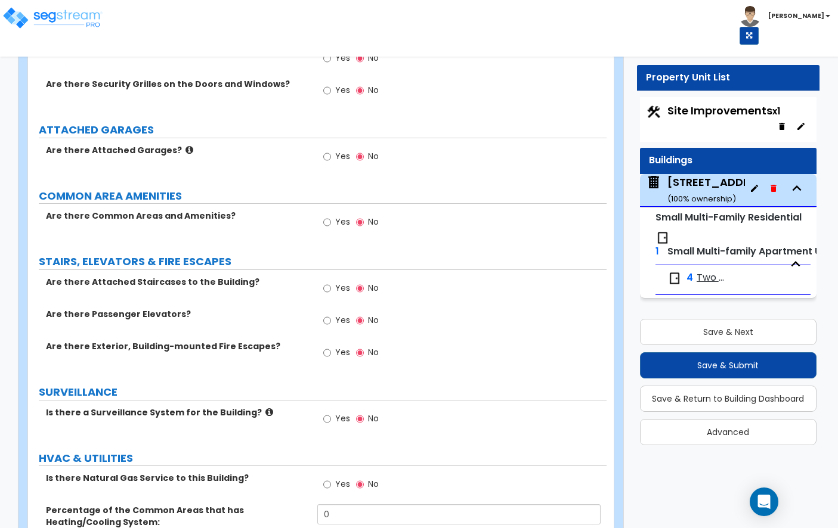
scroll to position [2091, 0]
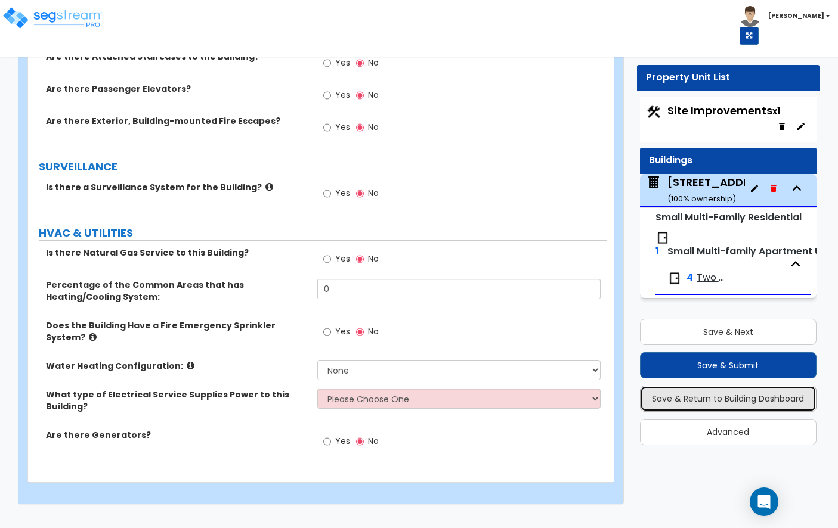
click at [696, 396] on button "Save & Return to Building Dashboard" at bounding box center [728, 399] width 177 height 26
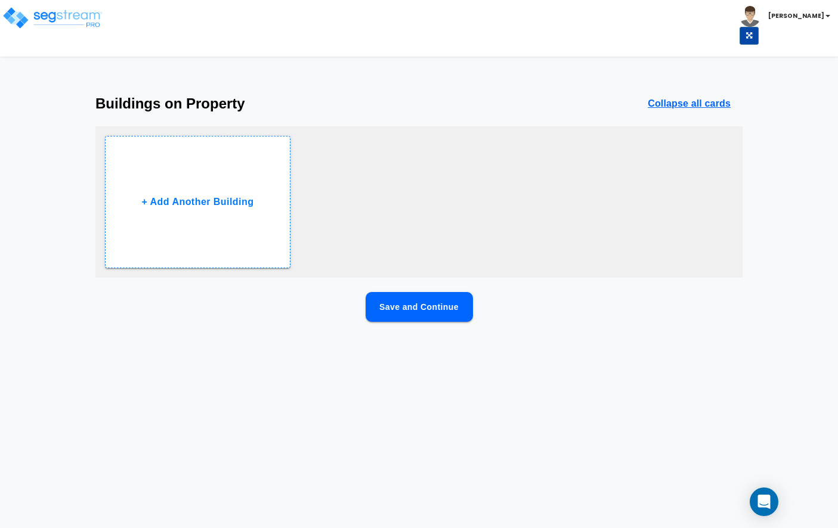
scroll to position [0, 0]
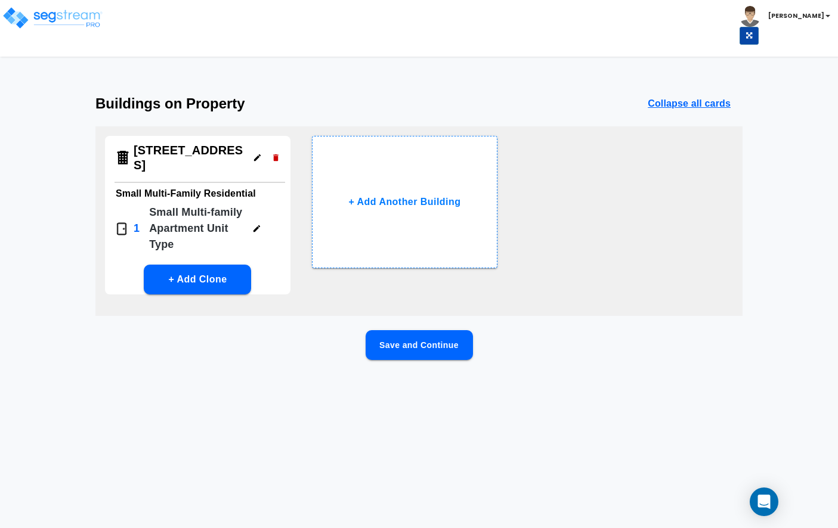
drag, startPoint x: 696, startPoint y: 396, endPoint x: 646, endPoint y: 383, distance: 52.4
click at [686, 395] on html "Toggle navigation [PERSON_NAME] x" at bounding box center [419, 206] width 838 height 413
